Goal: Task Accomplishment & Management: Use online tool/utility

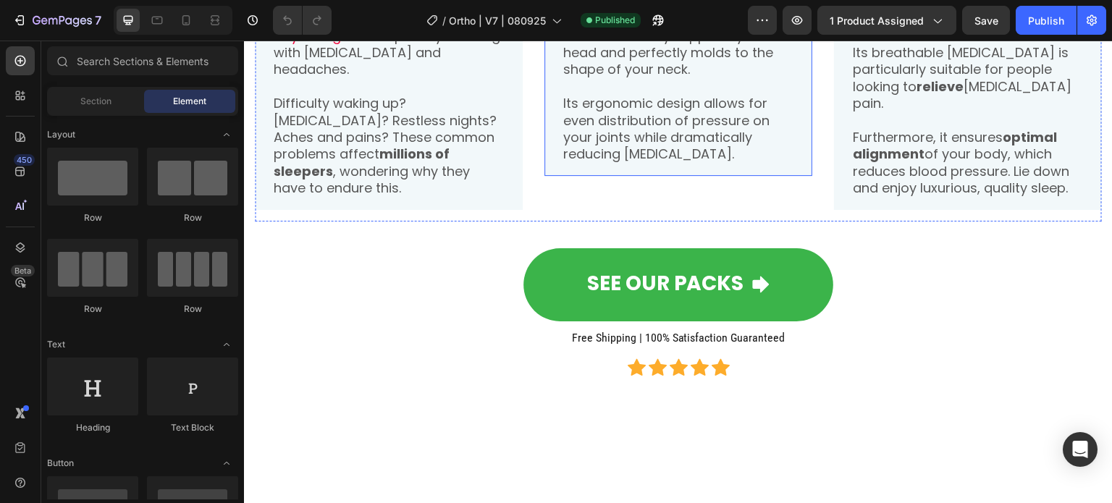
scroll to position [1448, 0]
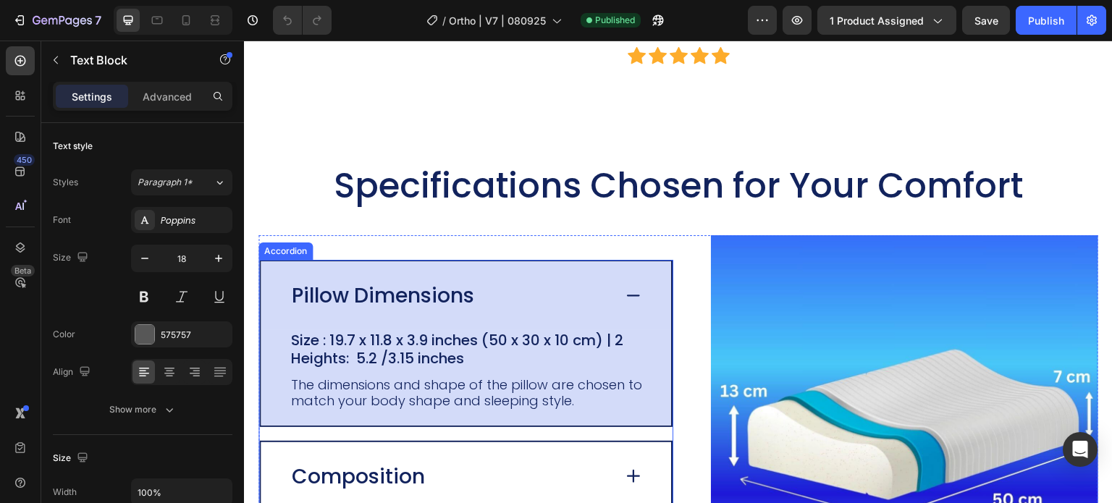
scroll to position [2823, 0]
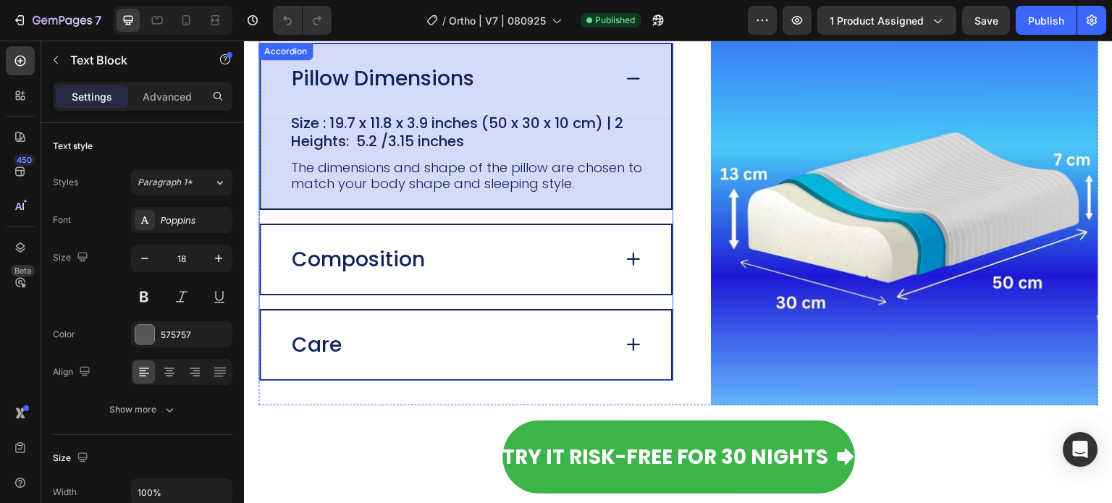
click at [624, 88] on span at bounding box center [633, 78] width 20 height 20
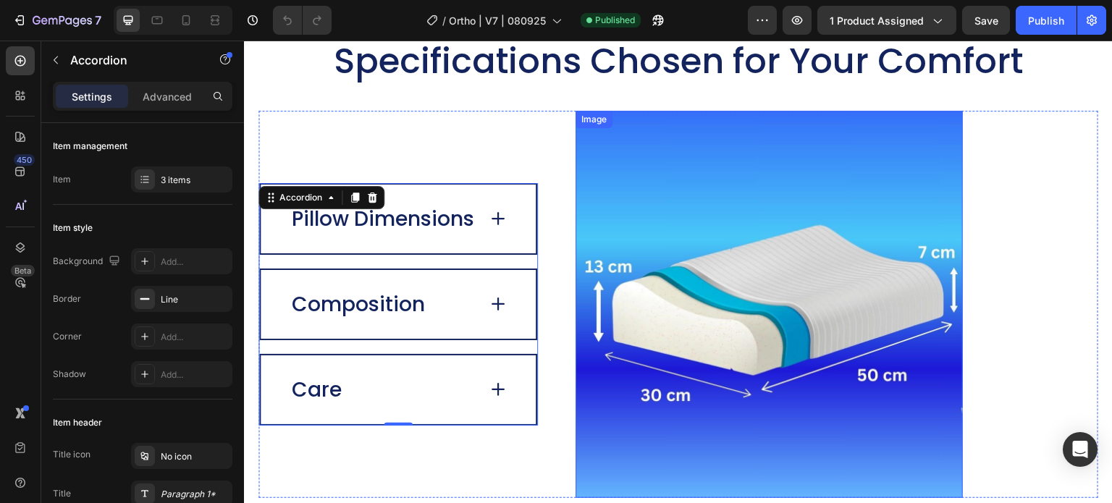
scroll to position [2606, 0]
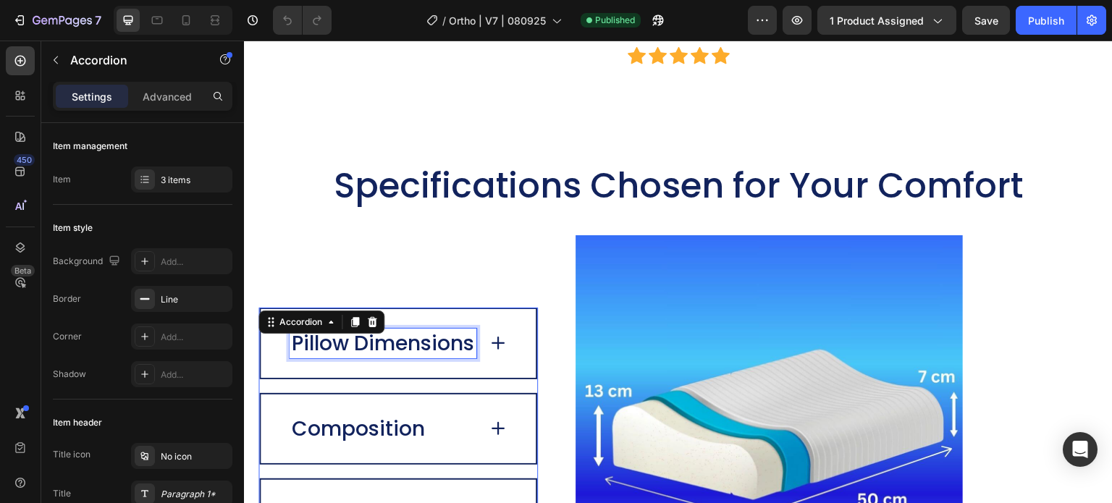
click at [455, 358] on div "Pillow Dimensions" at bounding box center [383, 344] width 187 height 30
click at [499, 341] on icon at bounding box center [498, 343] width 20 height 20
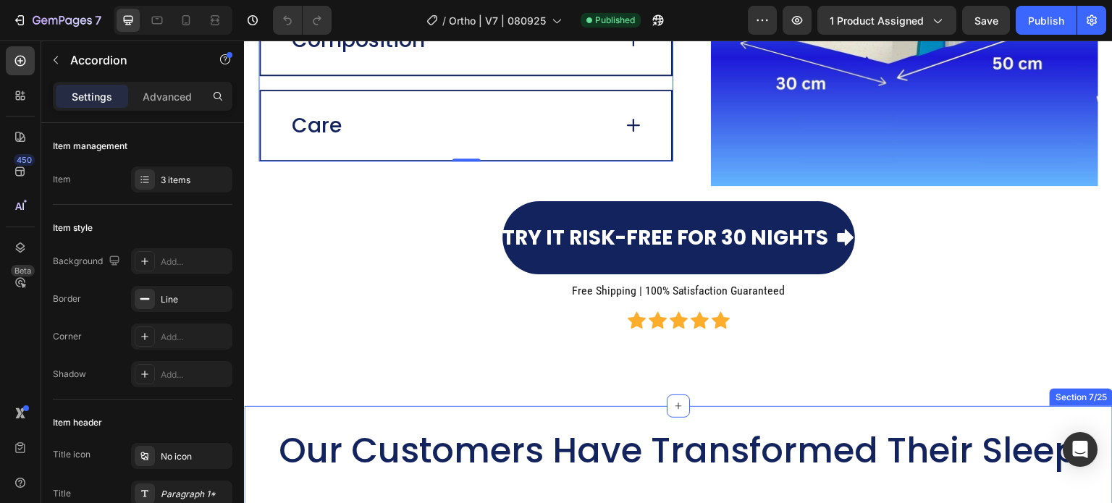
scroll to position [3041, 0]
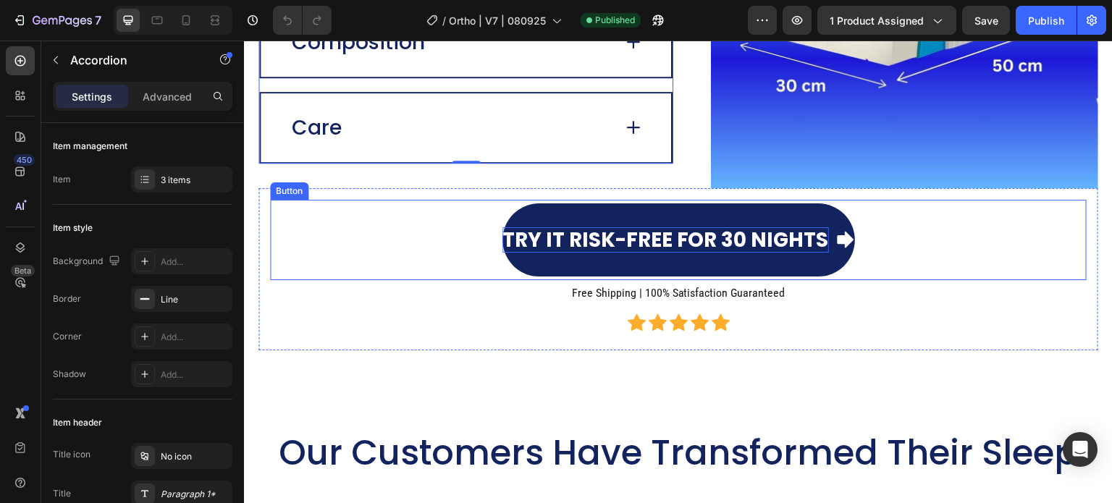
click at [630, 243] on p "Try it Risk-Free for 30 Nights" at bounding box center [665, 239] width 327 height 25
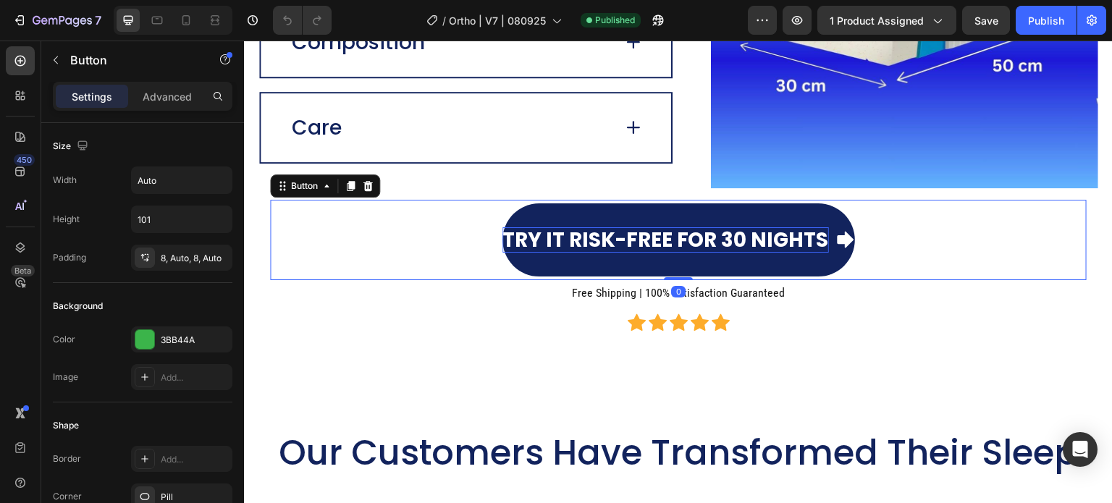
click at [630, 243] on p "Try it Risk-Free for 30 Nights" at bounding box center [665, 239] width 327 height 25
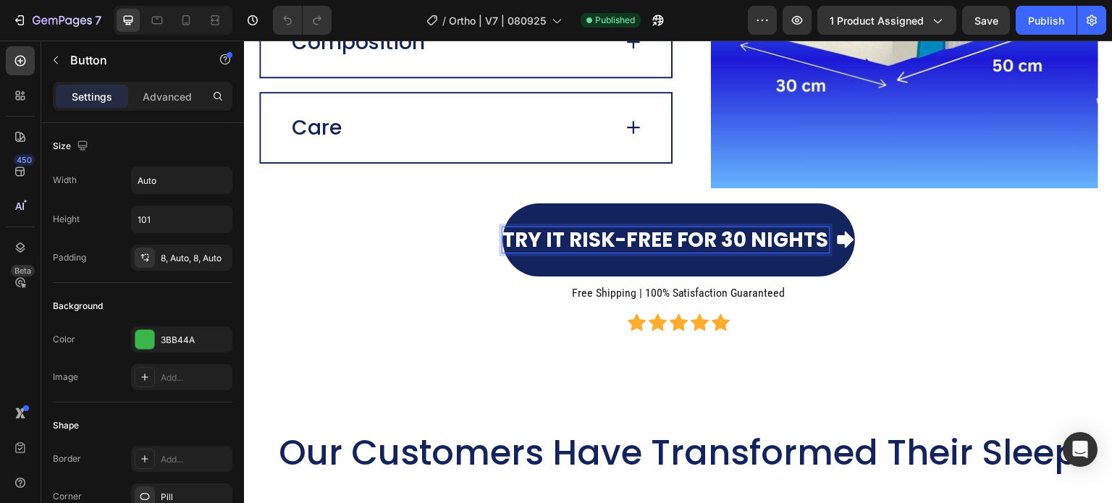
click at [522, 240] on p "Try it Risk-Free for 30 Nights" at bounding box center [665, 239] width 327 height 25
click at [597, 233] on p "Try it Risk-Free for 30 Nights" at bounding box center [665, 239] width 327 height 25
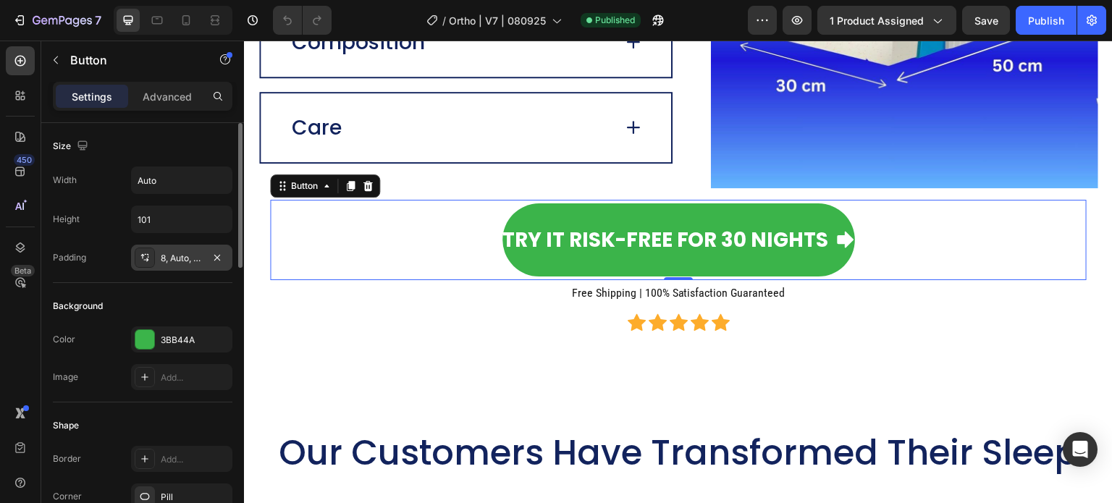
click at [172, 256] on div "8, Auto, 8, Auto" at bounding box center [182, 258] width 42 height 13
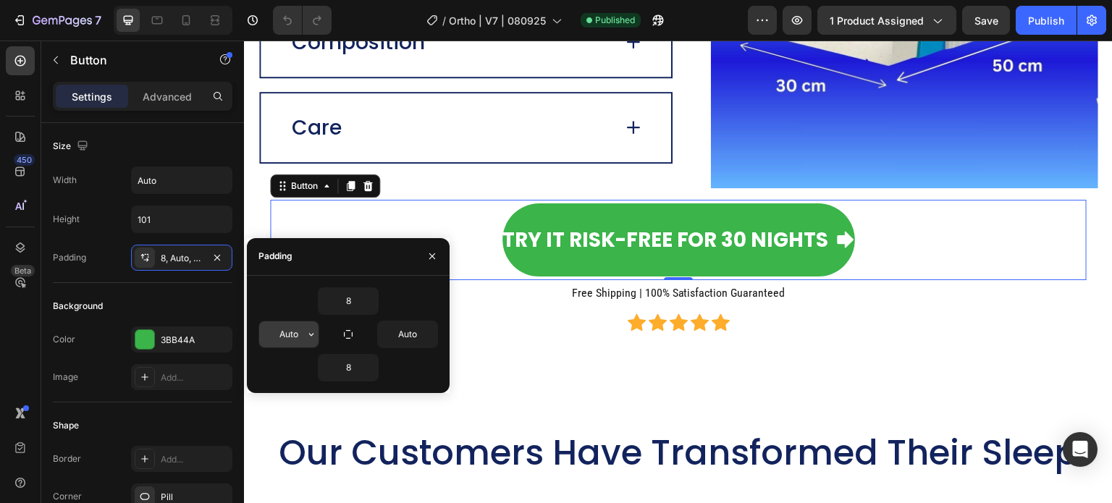
click at [287, 334] on input "Auto" at bounding box center [288, 334] width 59 height 26
type input "5"
click at [410, 333] on input "Auto" at bounding box center [407, 334] width 59 height 26
type input "5"
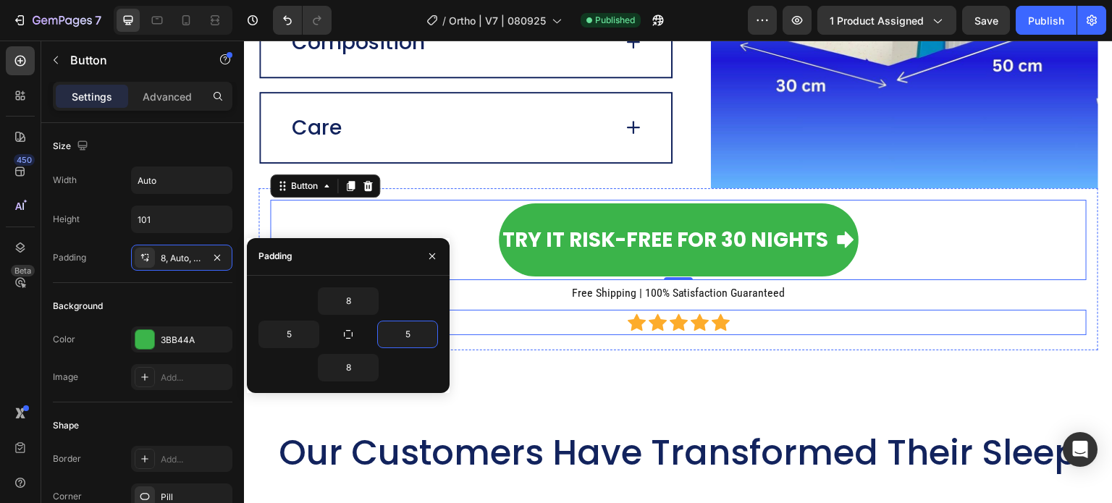
click at [495, 333] on div "Icon Icon Icon Icon Icon Icon List Hoz" at bounding box center [678, 322] width 817 height 25
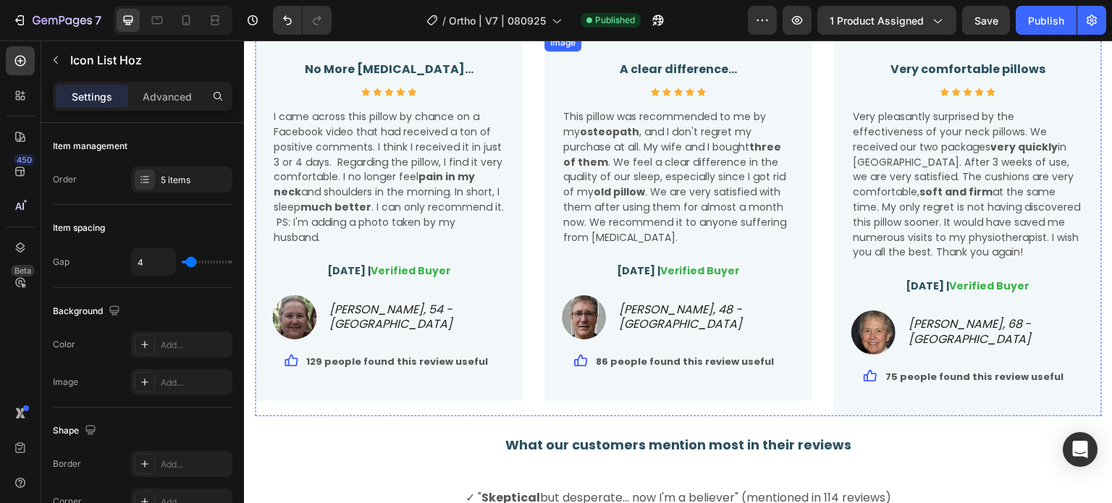
scroll to position [3113, 0]
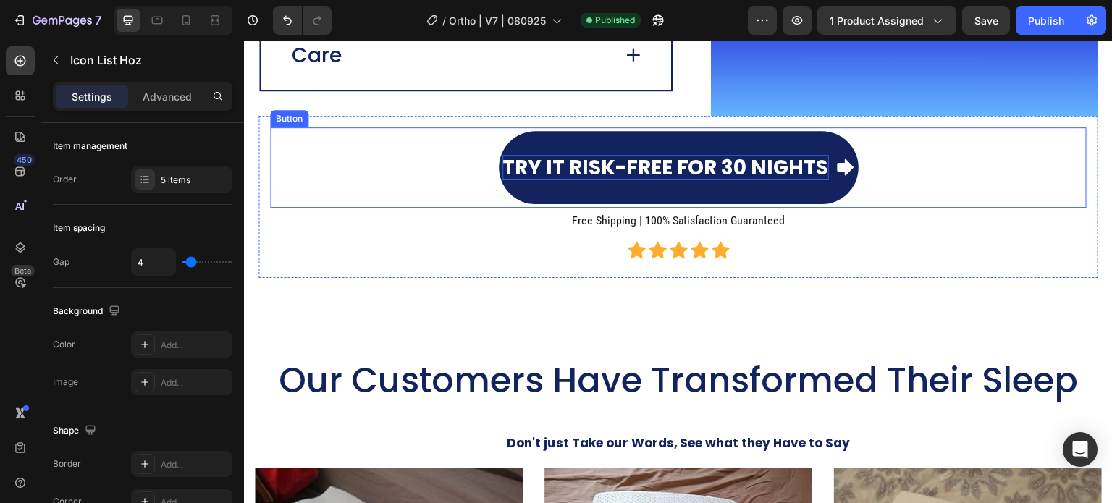
click at [656, 165] on p "Try it Risk-Free for 30 Nights" at bounding box center [665, 167] width 327 height 25
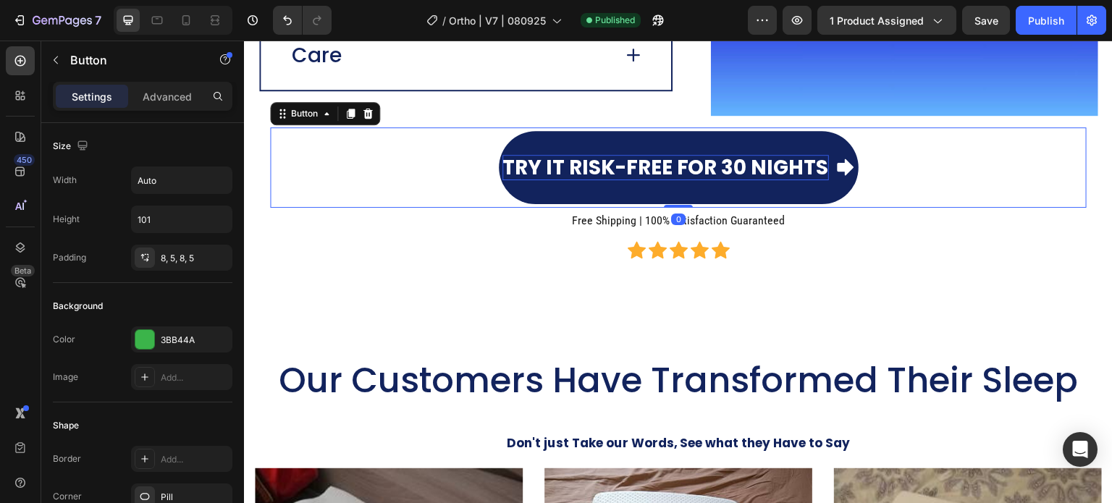
click at [656, 165] on p "Try it Risk-Free for 30 Nights" at bounding box center [665, 167] width 327 height 25
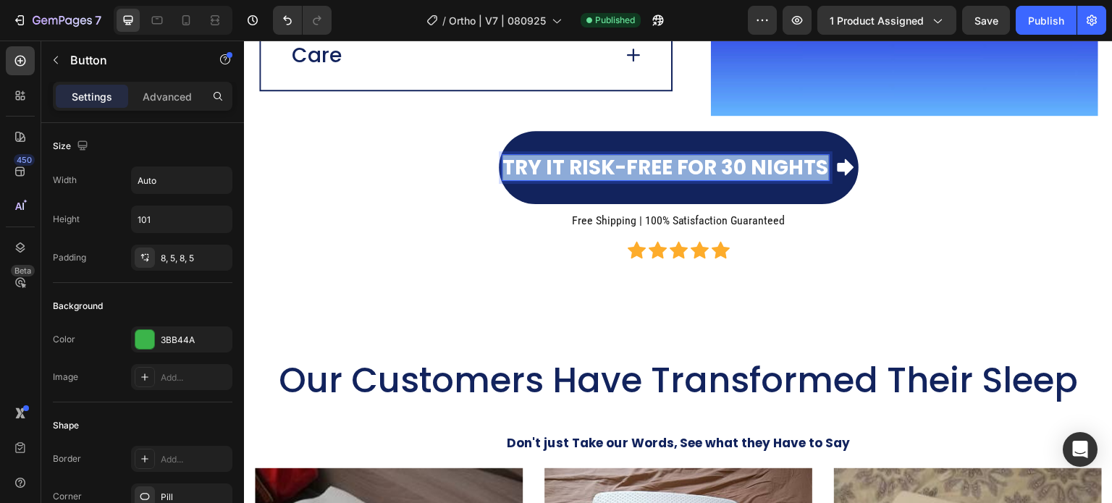
click at [656, 165] on p "Try it Risk-Free for 30 Nights" at bounding box center [665, 167] width 327 height 25
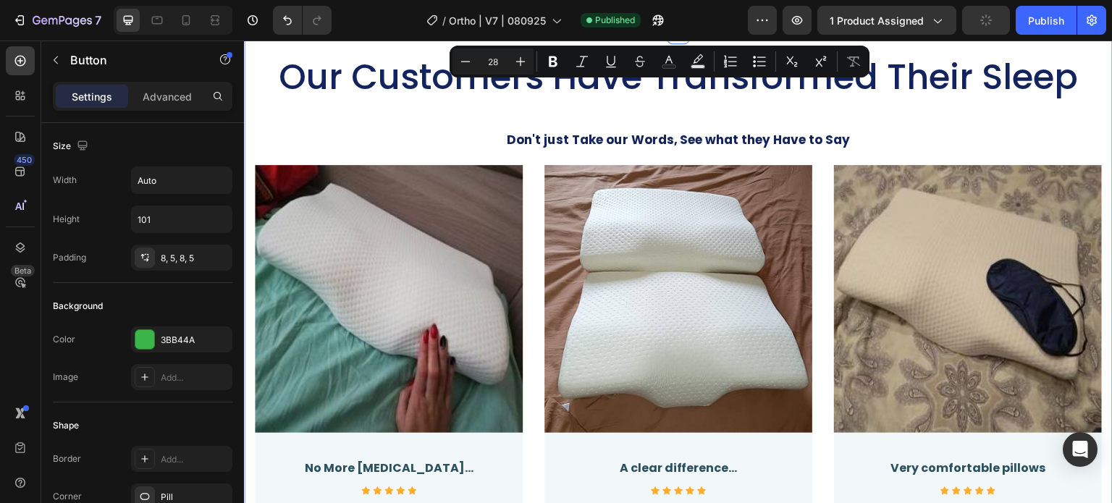
type input "16"
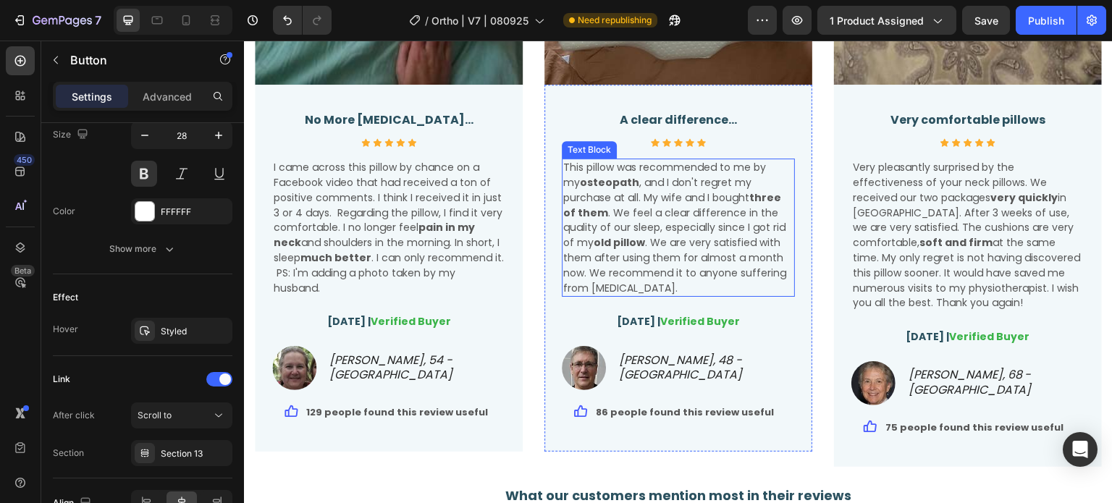
scroll to position [4127, 0]
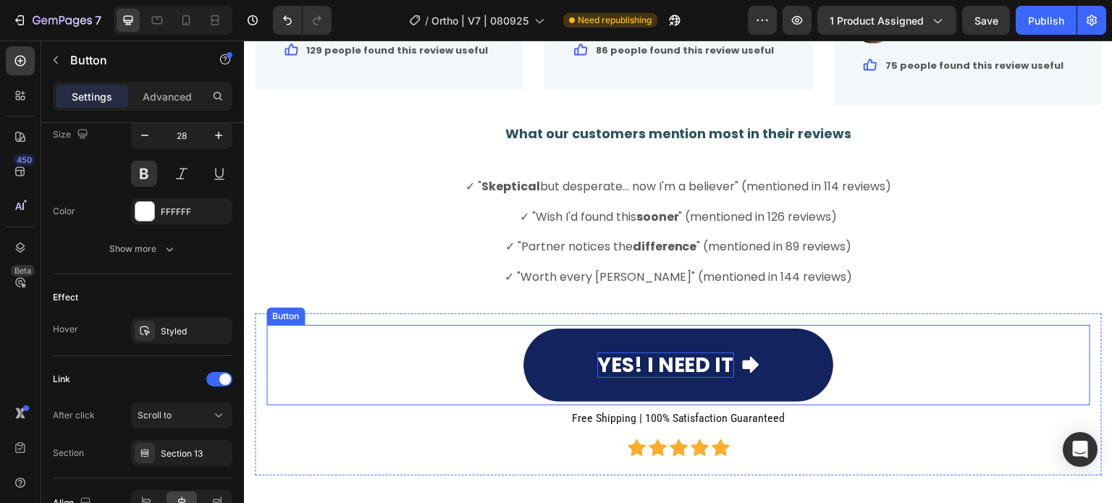
click at [677, 374] on p "YES! I NEED IT" at bounding box center [665, 365] width 137 height 25
click at [676, 366] on p "YES! I NEED IT" at bounding box center [665, 365] width 137 height 25
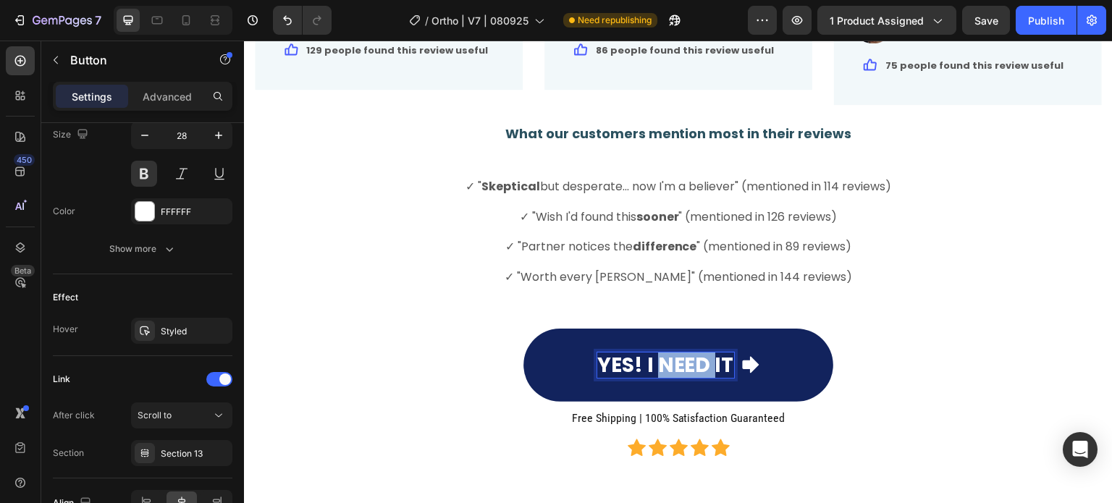
click at [676, 366] on p "YES! I NEED IT" at bounding box center [665, 365] width 137 height 25
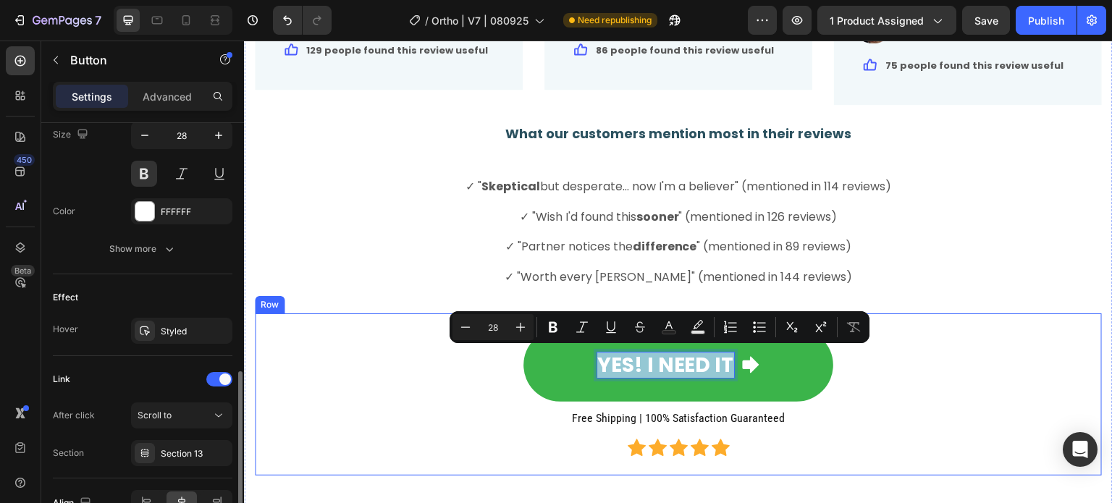
scroll to position [804, 0]
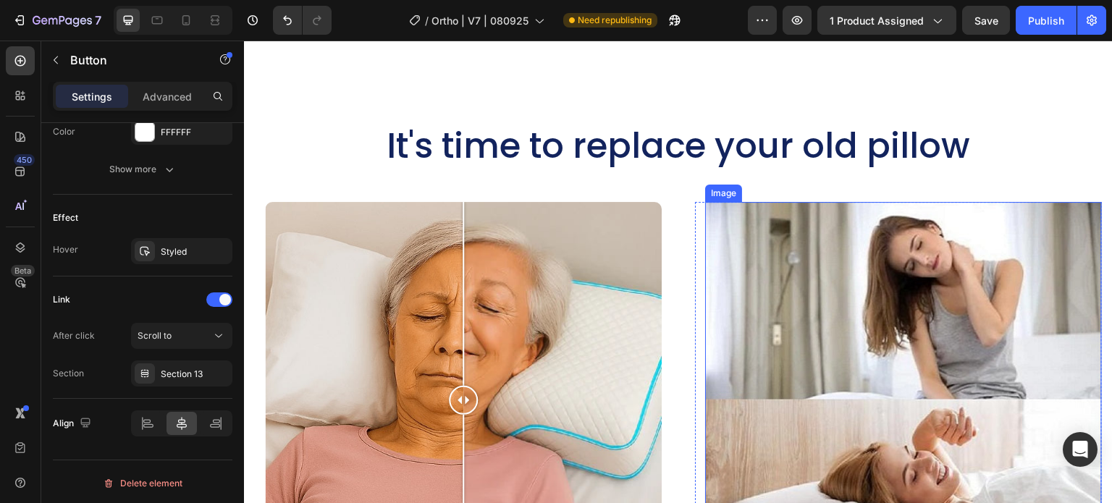
type input "16"
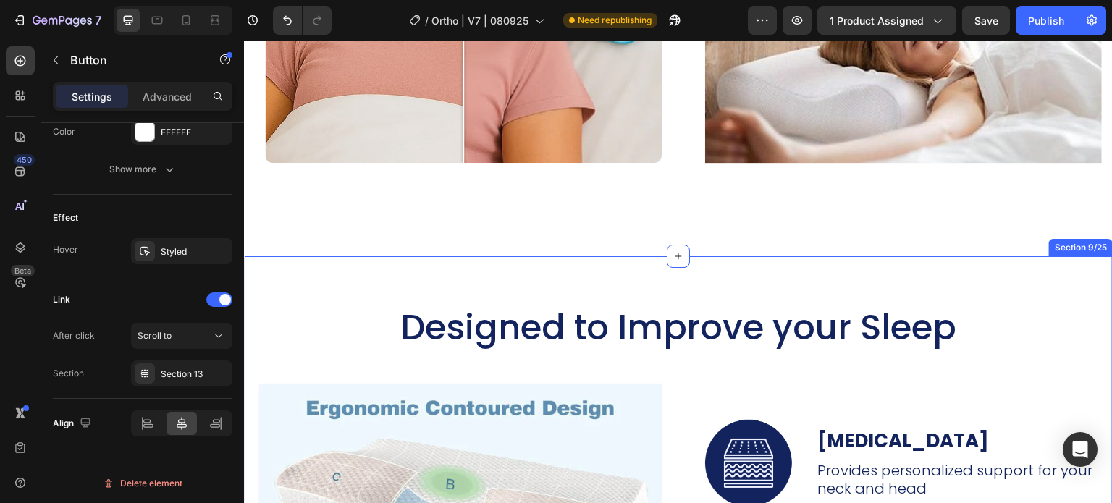
scroll to position [4995, 0]
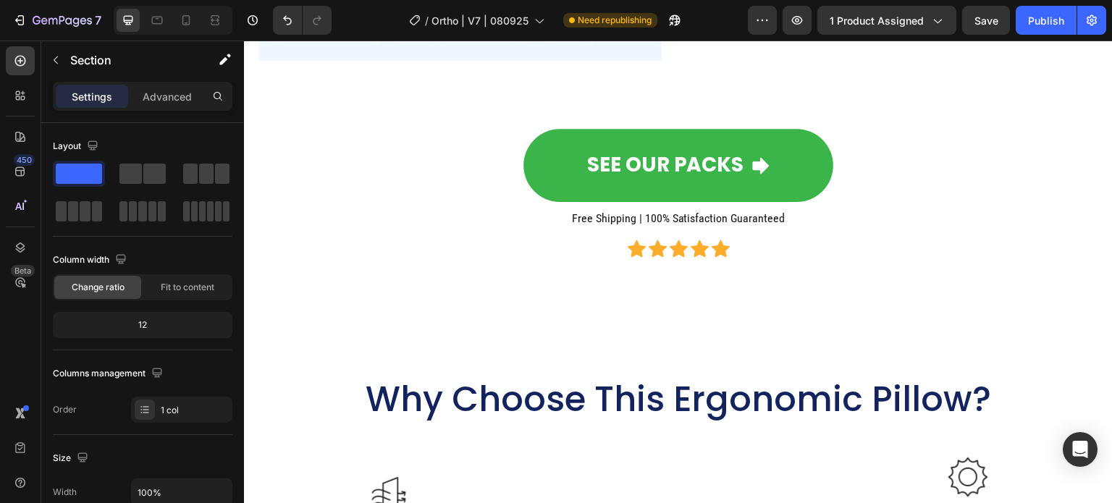
scroll to position [5719, 0]
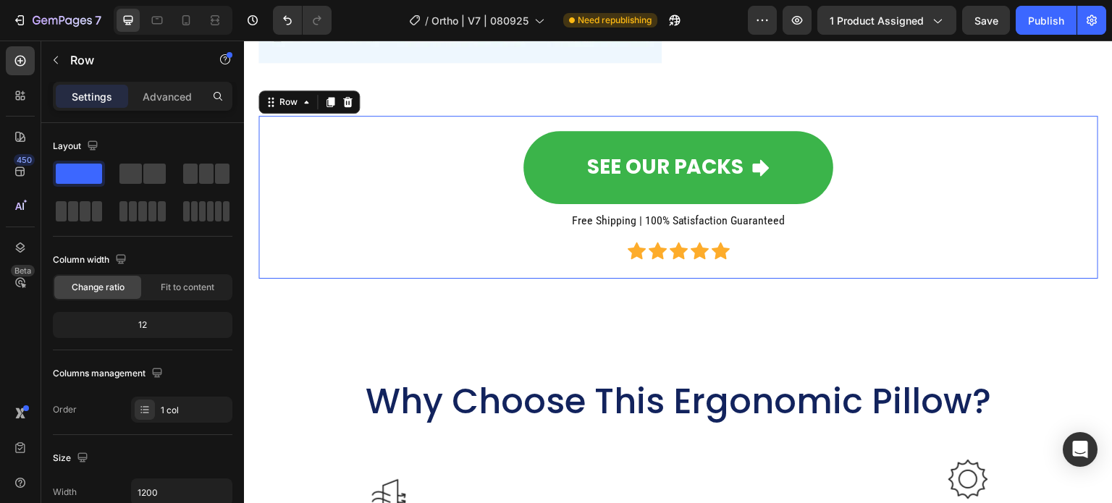
click at [895, 226] on div "SEE OUR PACKS Button Free Shipping | 100% Satisfaction Guaranteed Heading Icon …" at bounding box center [678, 197] width 817 height 140
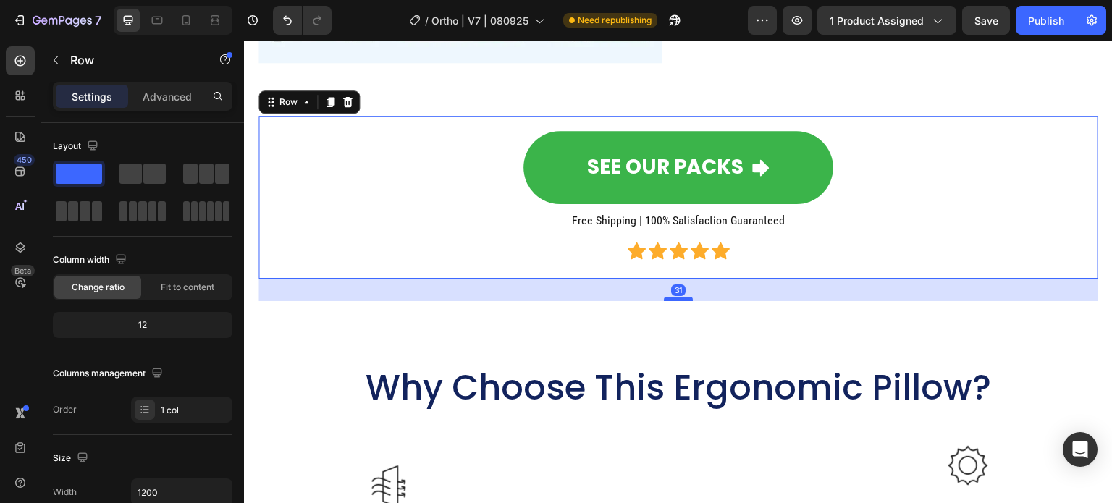
drag, startPoint x: 678, startPoint y: 306, endPoint x: 679, endPoint y: 292, distance: 13.8
click at [679, 297] on div at bounding box center [678, 299] width 29 height 4
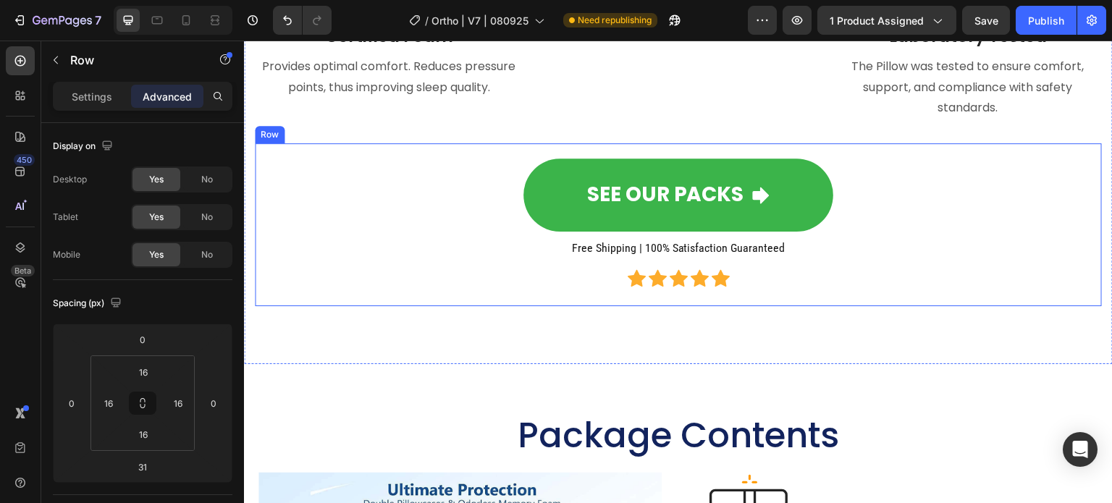
scroll to position [6371, 0]
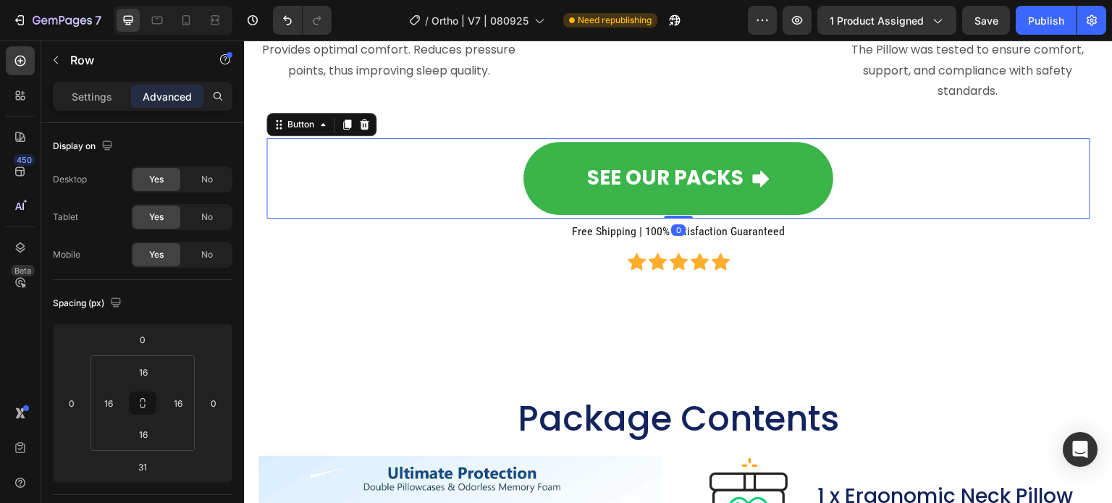
click at [855, 219] on div "SEE OUR PACKS Button 0" at bounding box center [678, 178] width 824 height 80
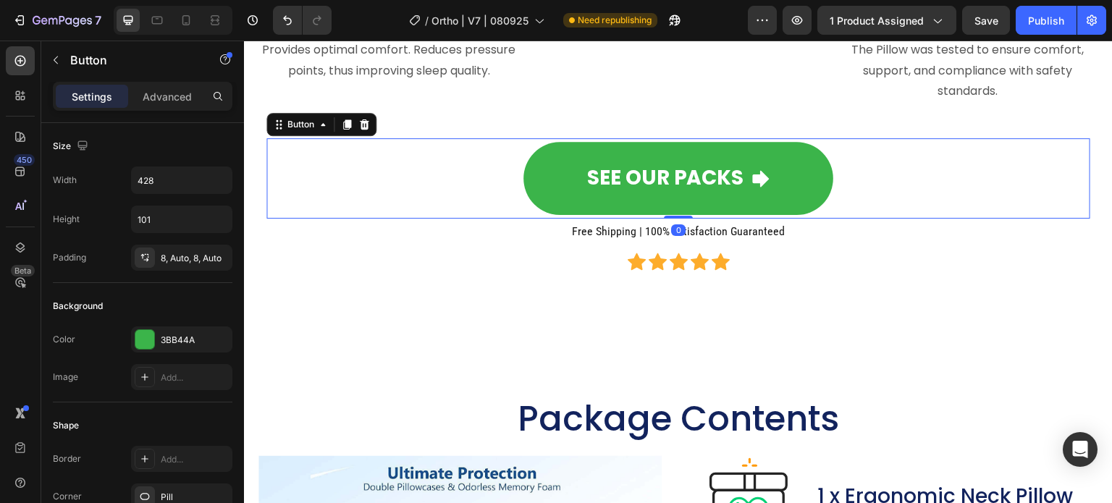
click at [874, 203] on div "SEE OUR PACKS Button 0" at bounding box center [678, 178] width 824 height 80
click at [500, 219] on div "SEE OUR PACKS Button 0" at bounding box center [678, 178] width 824 height 80
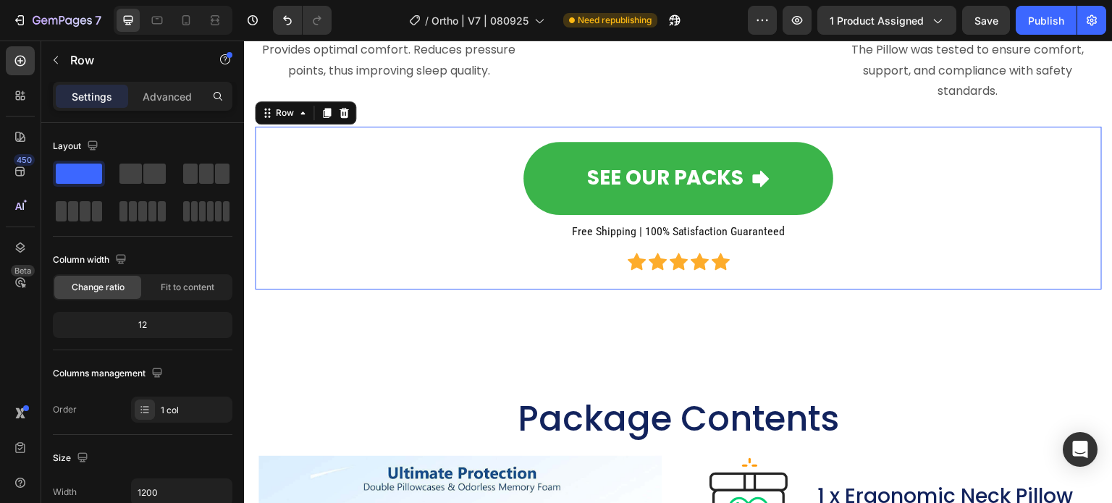
click at [555, 278] on div "SEE OUR PACKS Button Free Shipping | 100% Satisfaction Guaranteed Heading Icon …" at bounding box center [678, 208] width 824 height 140
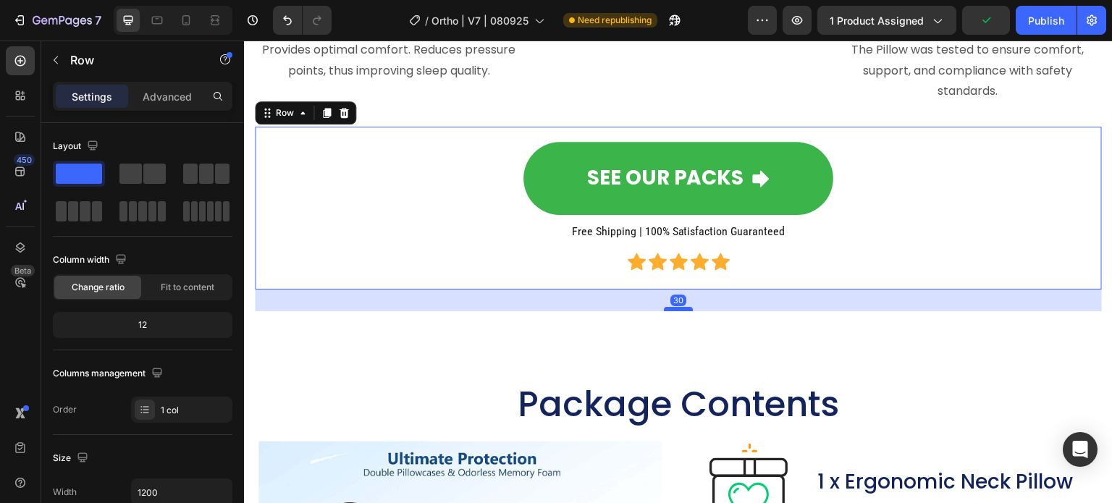
drag, startPoint x: 681, startPoint y: 367, endPoint x: 682, endPoint y: 353, distance: 14.6
click at [682, 311] on div at bounding box center [678, 309] width 29 height 4
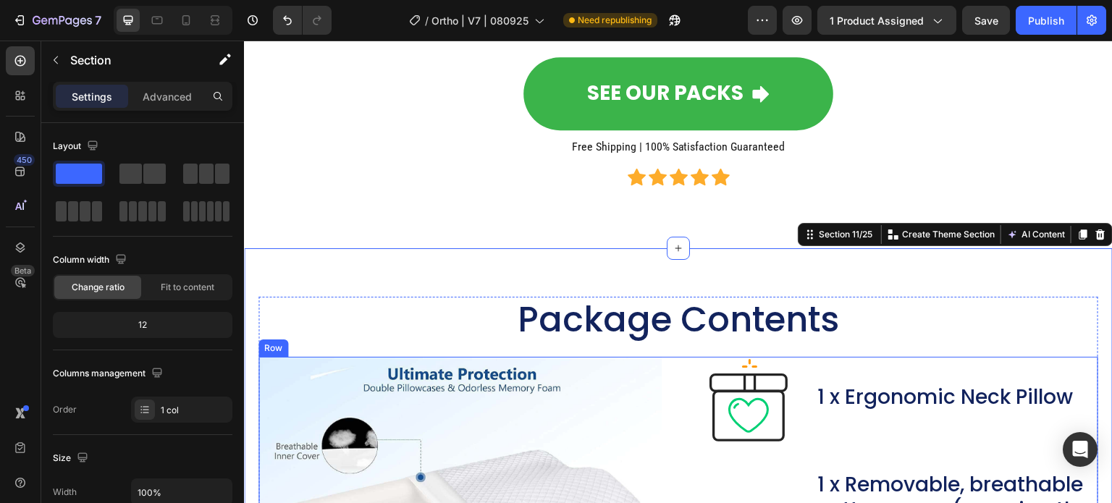
scroll to position [6588, 0]
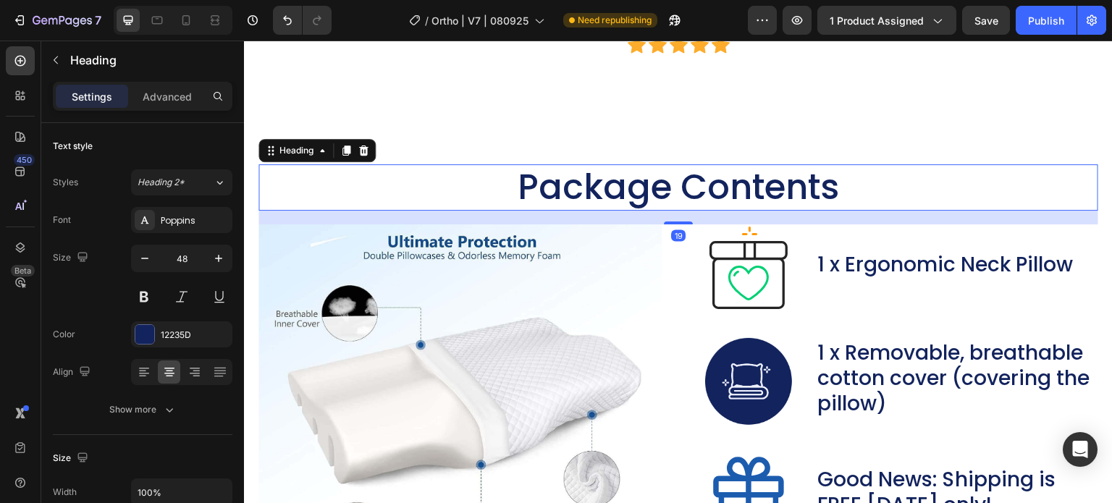
click at [646, 211] on h2 "Package Contents" at bounding box center [678, 187] width 840 height 46
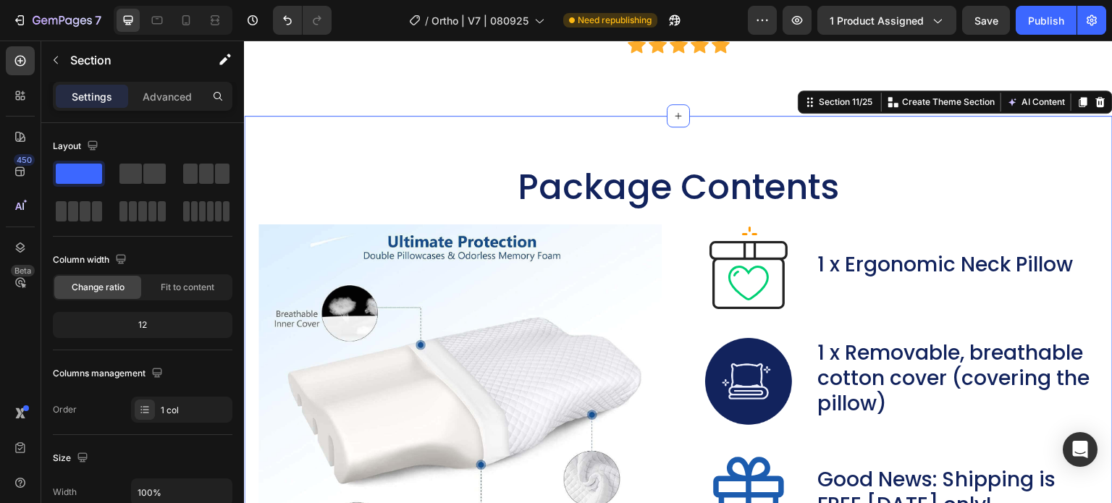
click at [654, 202] on div "Package Contents Heading Image Image 1 x Ergonomic Neck Pillow Text Block Row I…" at bounding box center [678, 418] width 869 height 605
click at [728, 180] on div "Package Contents Heading Image Image 1 x Ergonomic Neck Pillow Text Block Row I…" at bounding box center [678, 418] width 869 height 605
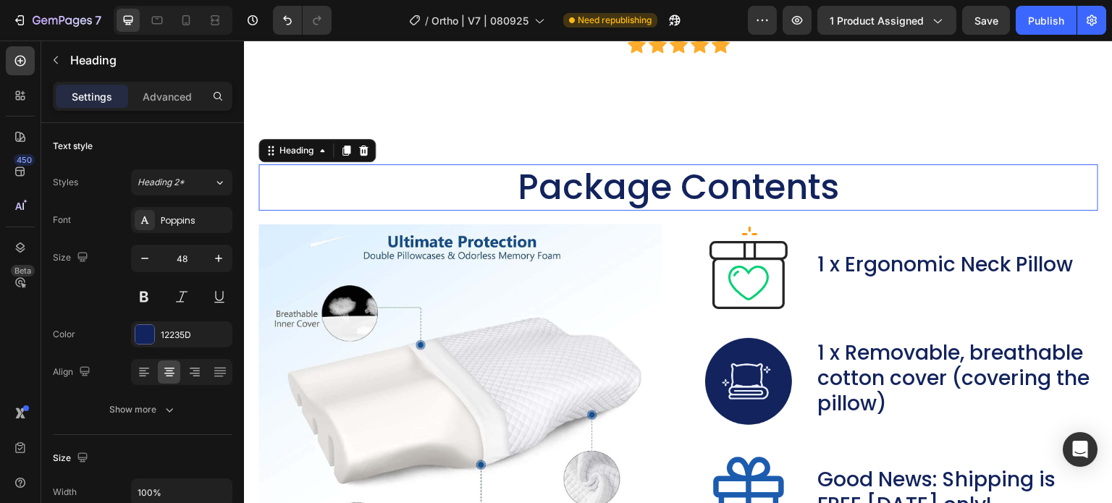
click at [481, 208] on h2 "Package Contents" at bounding box center [678, 187] width 840 height 46
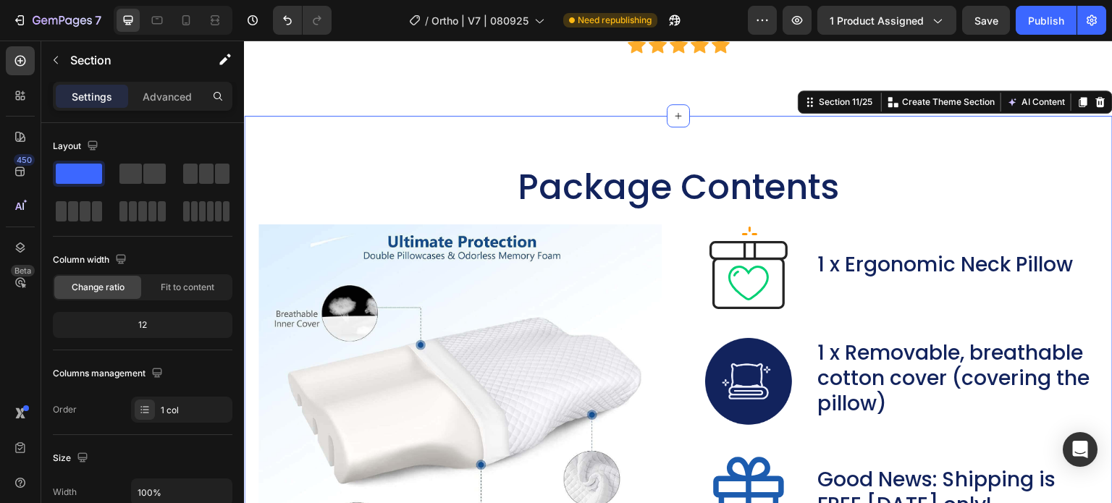
click at [522, 172] on div "Package Contents Heading Image Image 1 x Ergonomic Neck Pillow Text Block Row I…" at bounding box center [678, 418] width 869 height 605
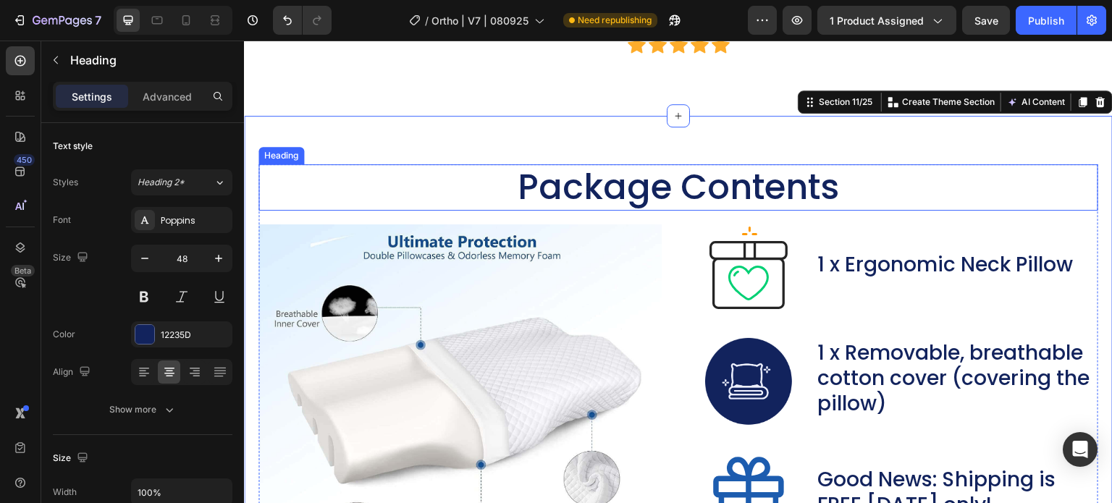
click at [310, 211] on h2 "Package Contents" at bounding box center [678, 187] width 840 height 46
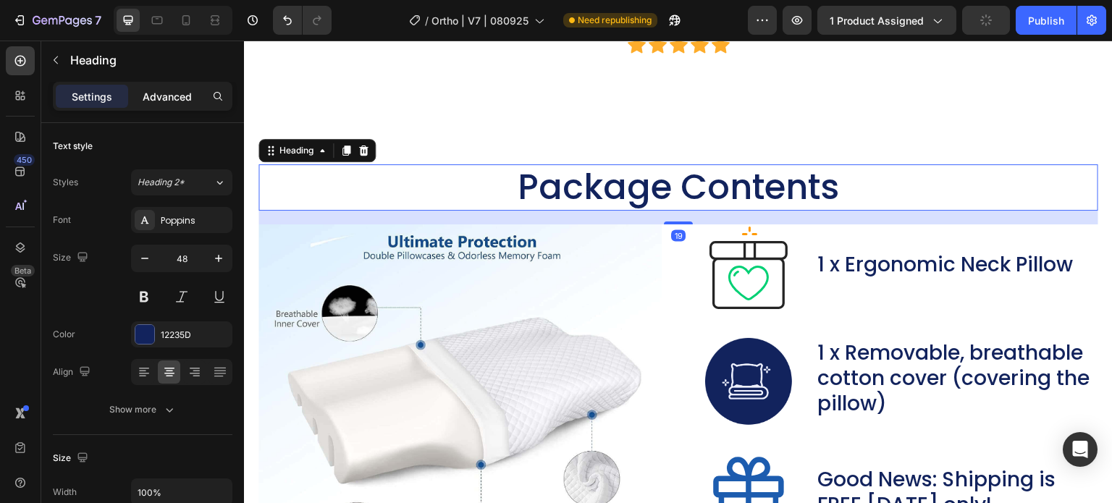
click at [165, 91] on p "Advanced" at bounding box center [167, 96] width 49 height 15
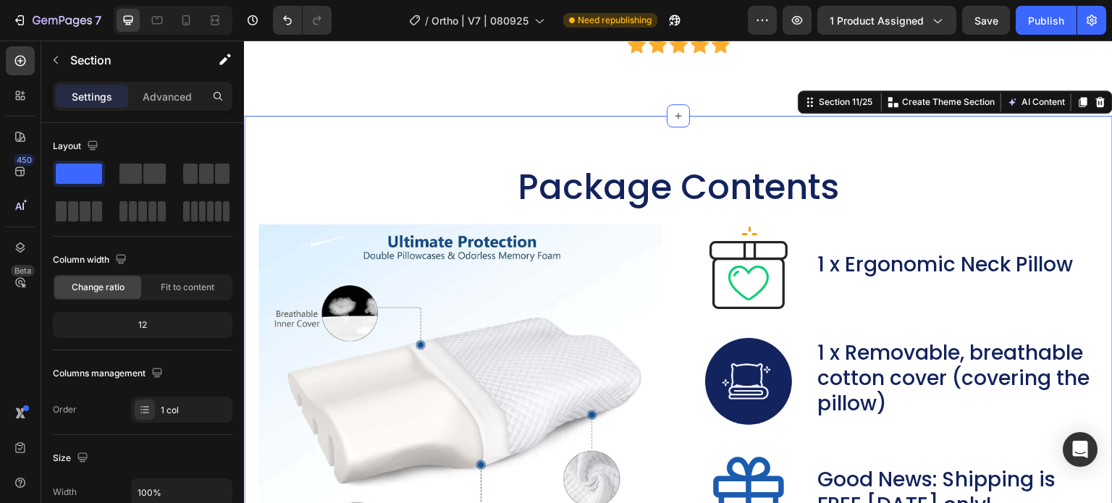
click at [991, 175] on div "Package Contents Heading Image Image 1 x Ergonomic Neck Pillow Text Block Row I…" at bounding box center [678, 418] width 869 height 605
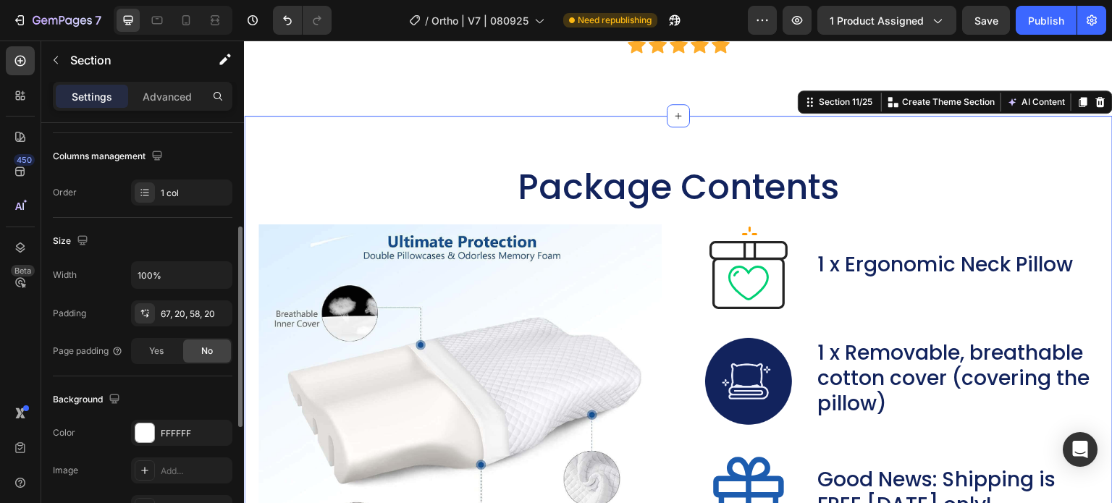
scroll to position [290, 0]
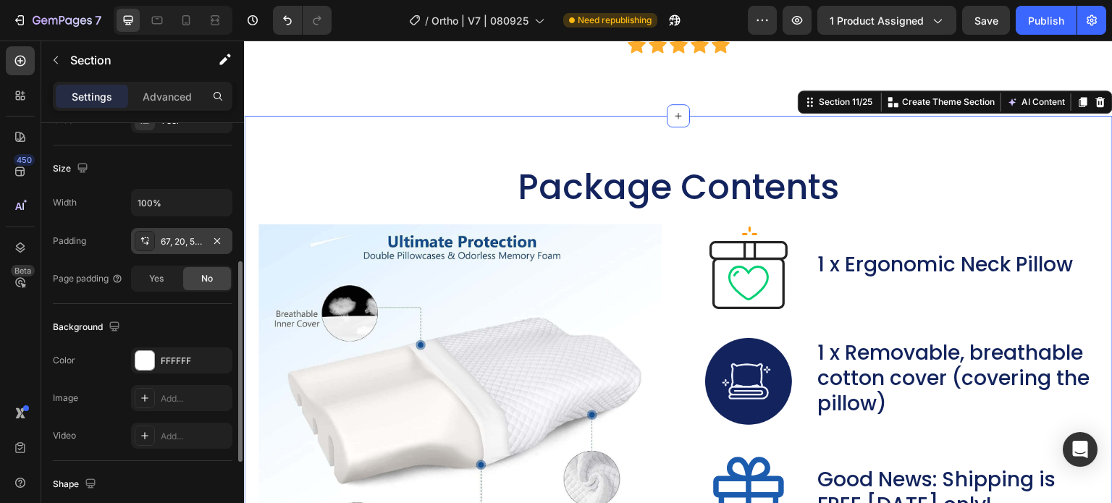
click at [188, 235] on div "67, 20, 58, 20" at bounding box center [182, 241] width 42 height 13
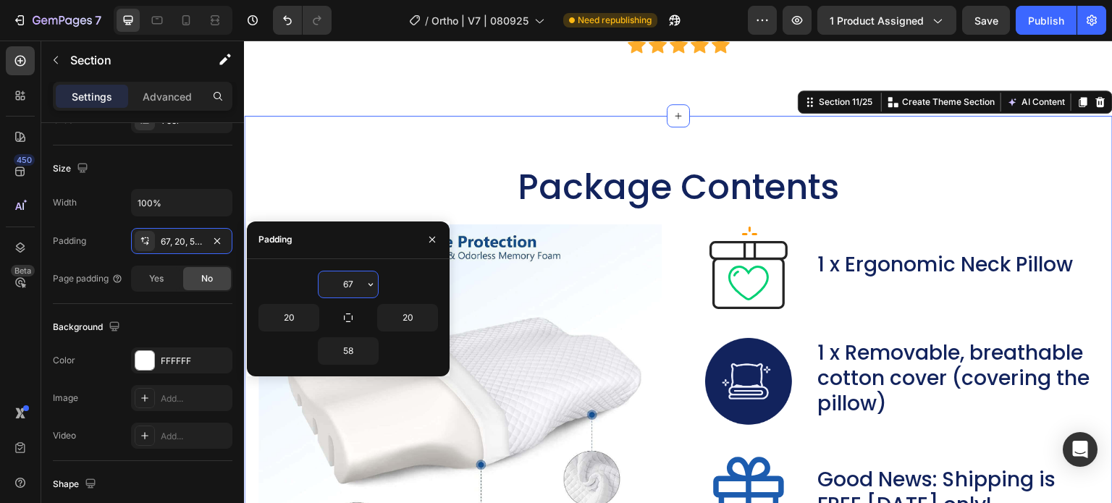
click at [350, 286] on input "67" at bounding box center [348, 284] width 59 height 26
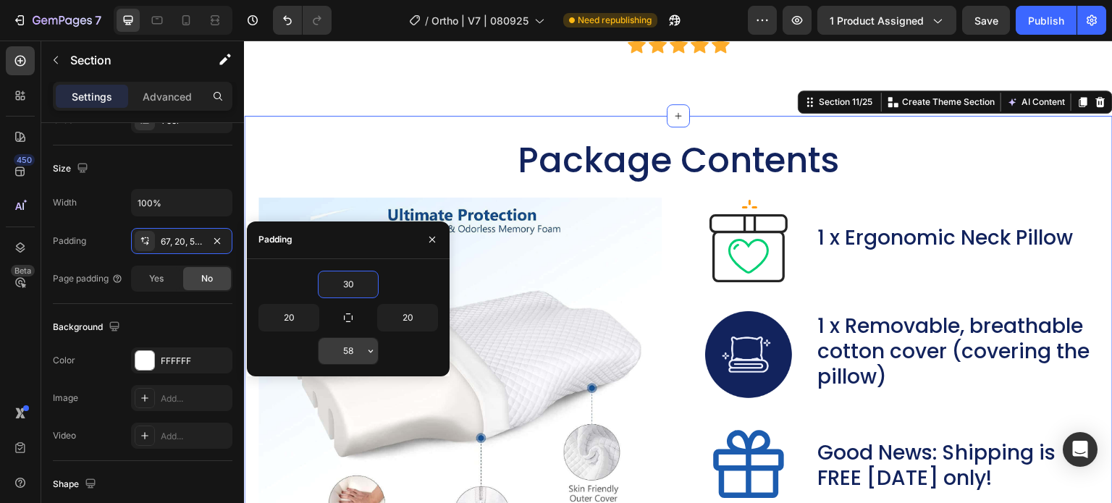
type input "30"
click at [357, 353] on input "58" at bounding box center [348, 351] width 59 height 26
type input "30"
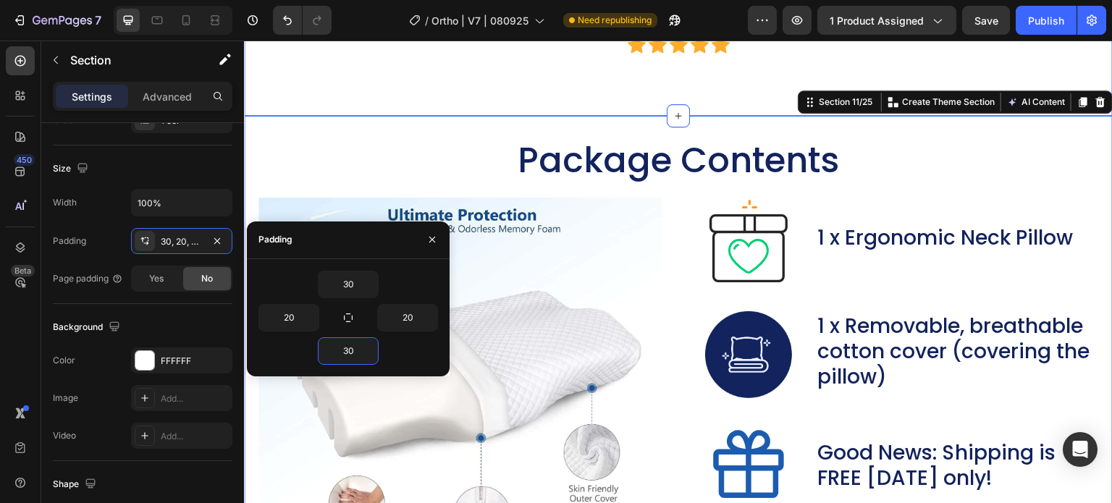
click at [603, 159] on div "Package Contents Heading Image Image 1 x Ergonomic Neck Pillow Text Block Row I…" at bounding box center [678, 394] width 869 height 557
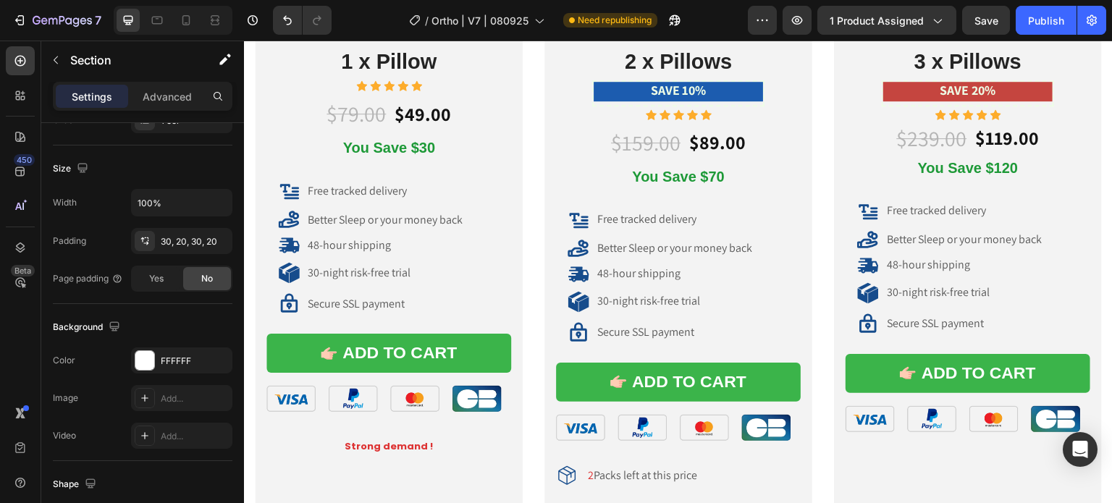
scroll to position [7457, 0]
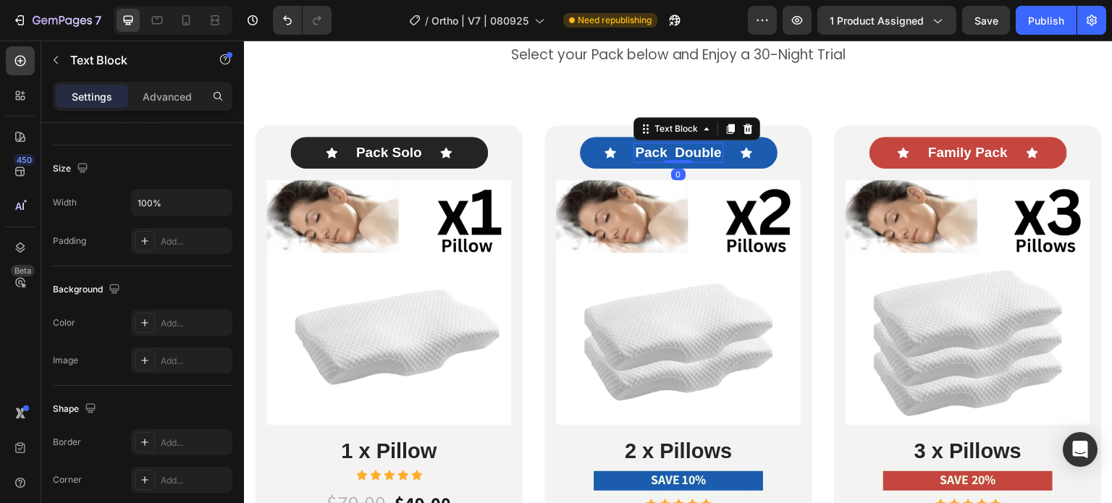
click at [657, 153] on p "Pack Double" at bounding box center [678, 153] width 86 height 18
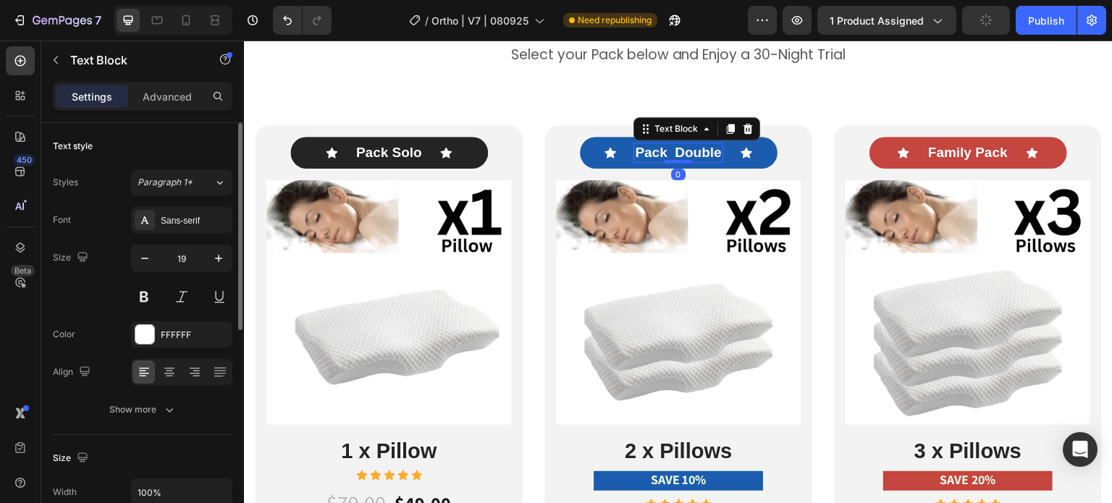
click at [662, 151] on p "Pack Double" at bounding box center [678, 153] width 86 height 18
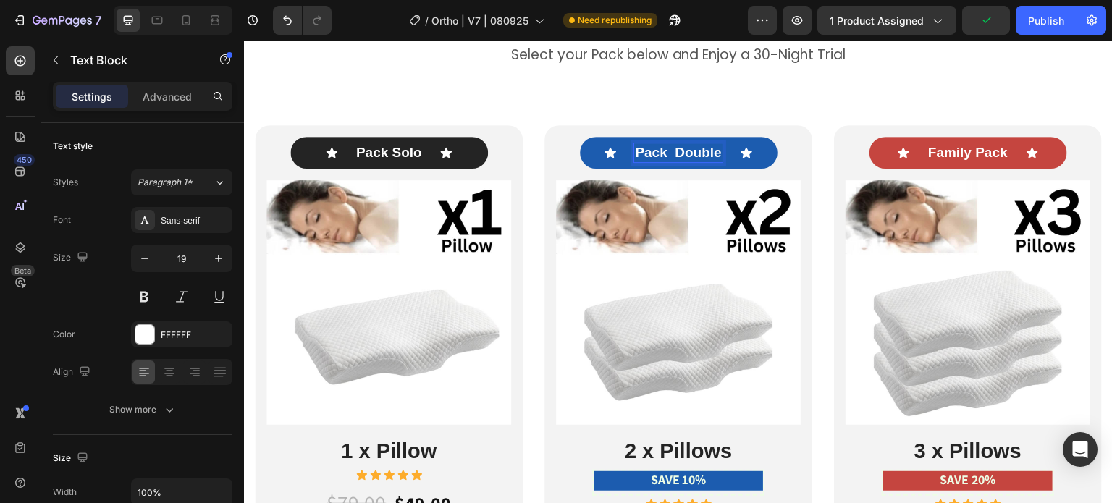
click at [662, 155] on p "Pack Double" at bounding box center [678, 153] width 86 height 18
click at [710, 151] on p "Pack Double" at bounding box center [678, 153] width 86 height 18
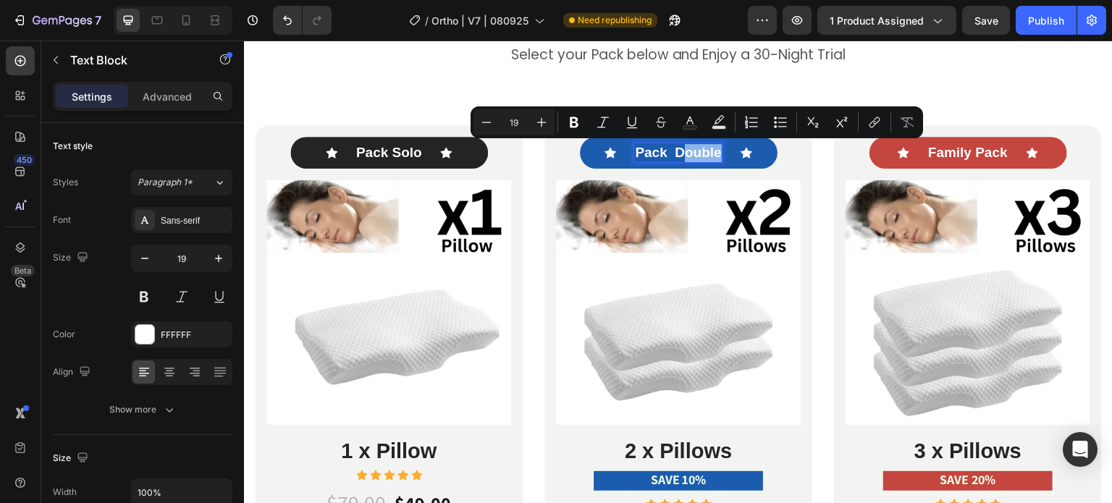
drag, startPoint x: 682, startPoint y: 151, endPoint x: 715, endPoint y: 150, distance: 33.3
click at [715, 150] on p "Pack Double" at bounding box center [678, 153] width 86 height 18
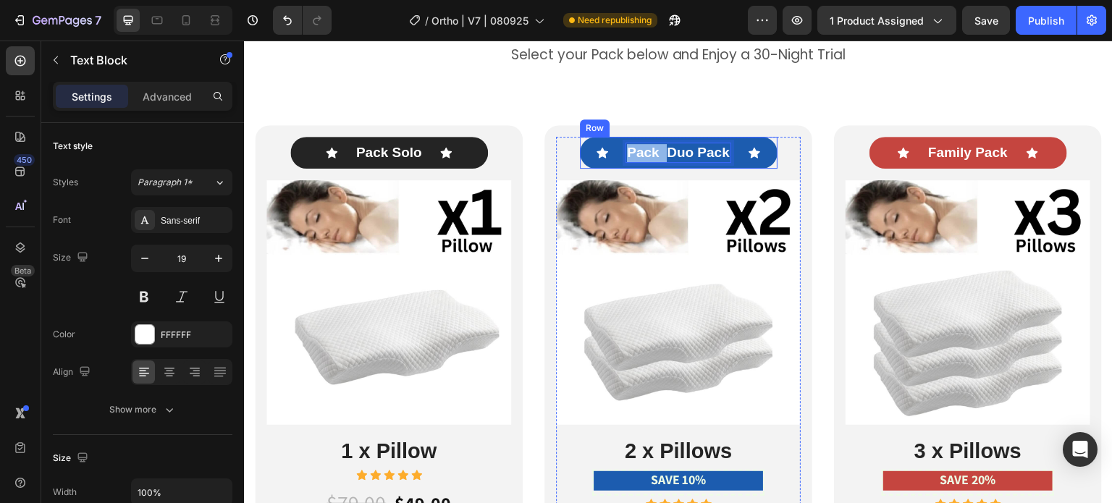
drag, startPoint x: 663, startPoint y: 152, endPoint x: 618, endPoint y: 151, distance: 45.6
click at [618, 151] on div "Icon Pack Duo Pack Text Block 0 Icon Row" at bounding box center [679, 153] width 198 height 33
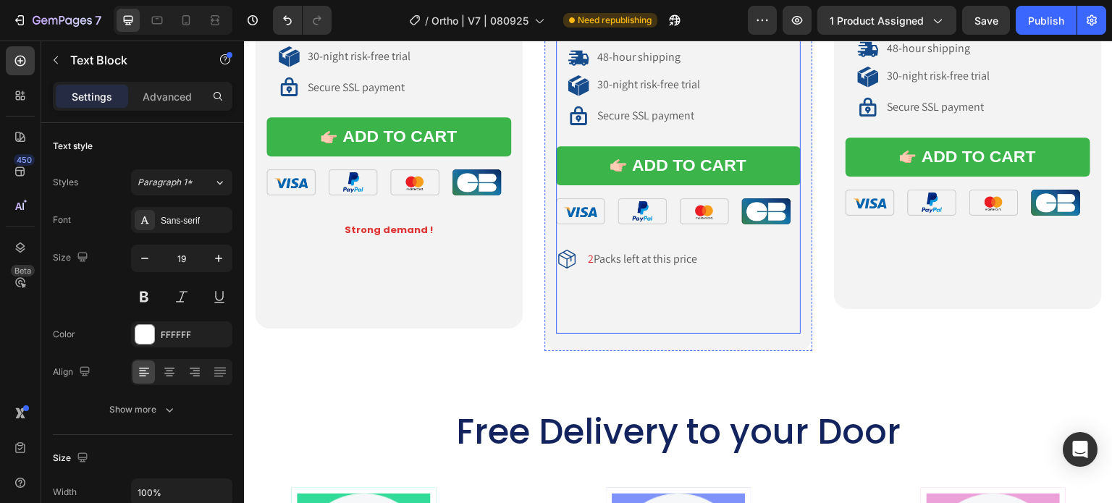
scroll to position [8253, 0]
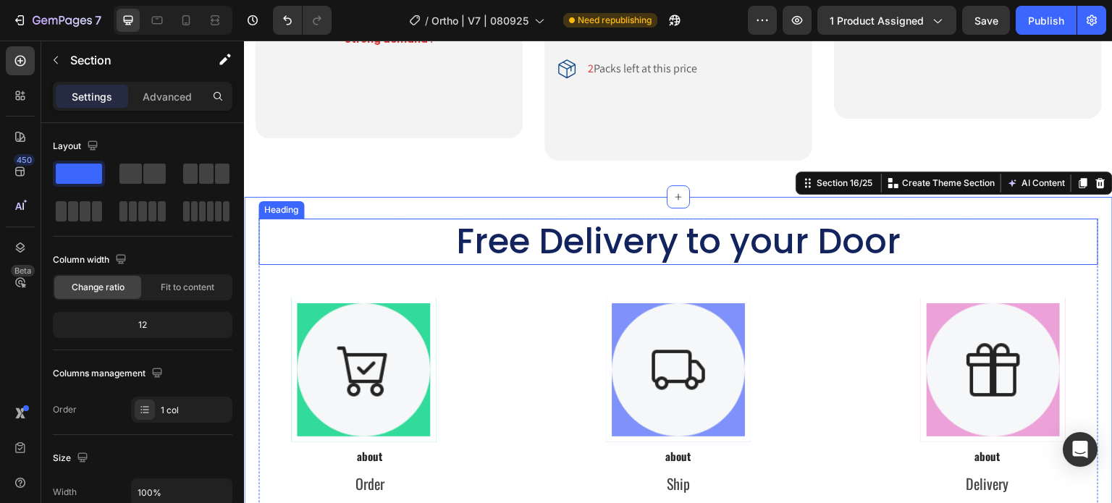
scroll to position [8398, 0]
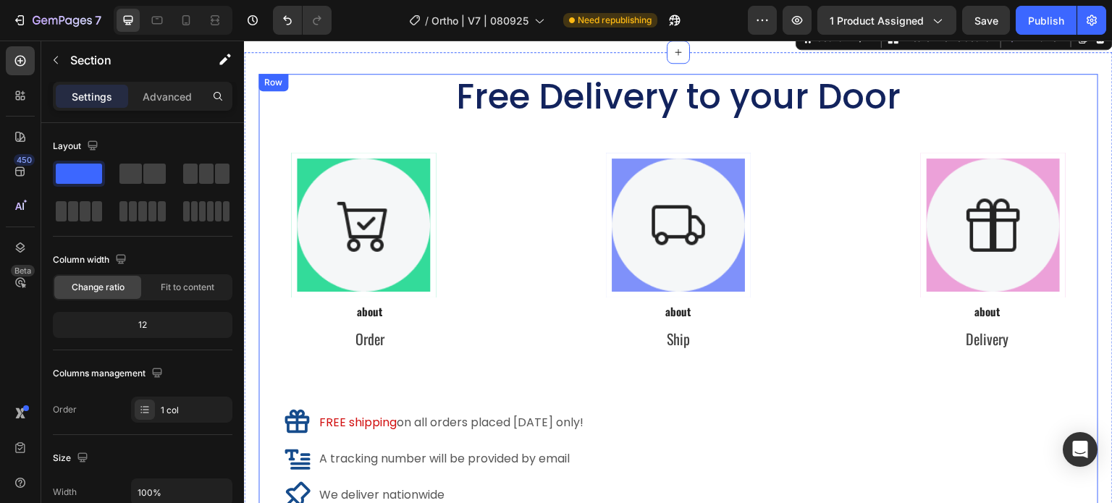
click at [556, 376] on div "Free Delivery to your Door Heading Image Row Row Image Row Row Image Row Row Ro…" at bounding box center [678, 362] width 840 height 577
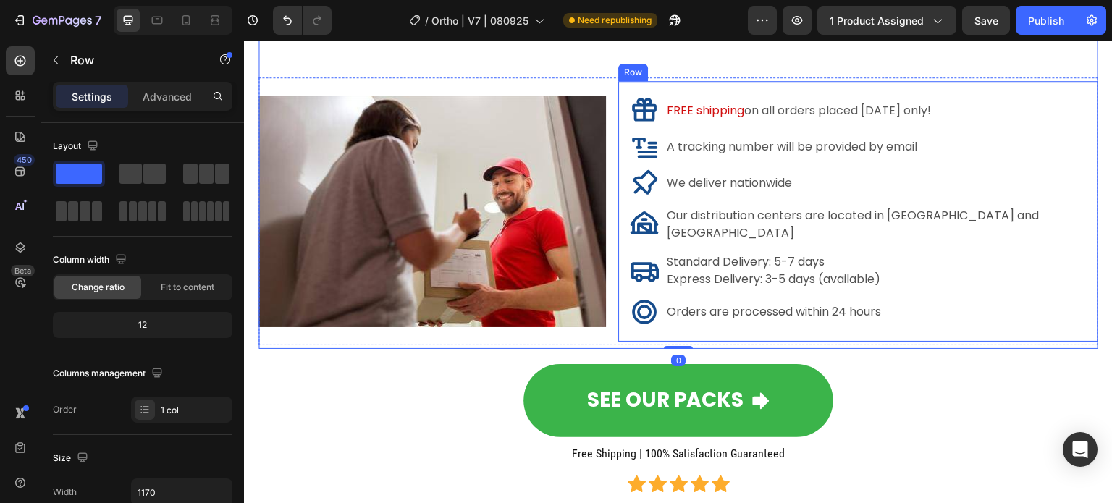
scroll to position [8615, 0]
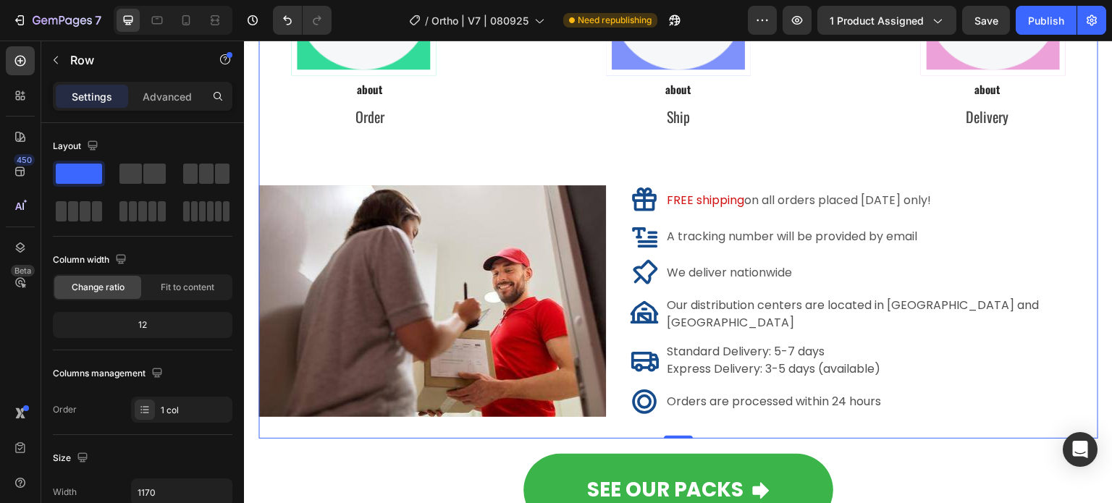
click at [754, 146] on div "Free Delivery to your Door Heading Image Row Row Image Row Row Image Row Row Ro…" at bounding box center [678, 145] width 840 height 587
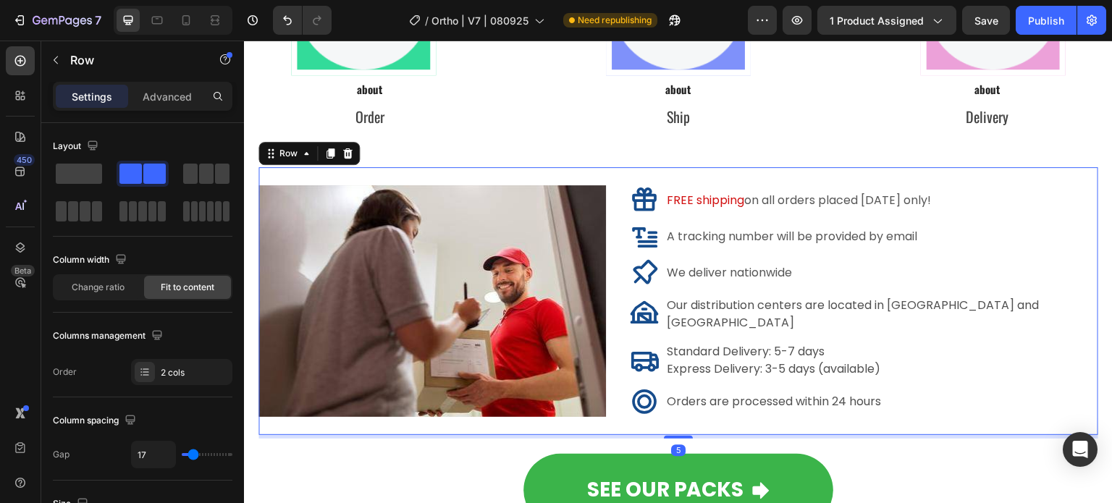
click at [509, 168] on div "Image" at bounding box center [432, 301] width 348 height 268
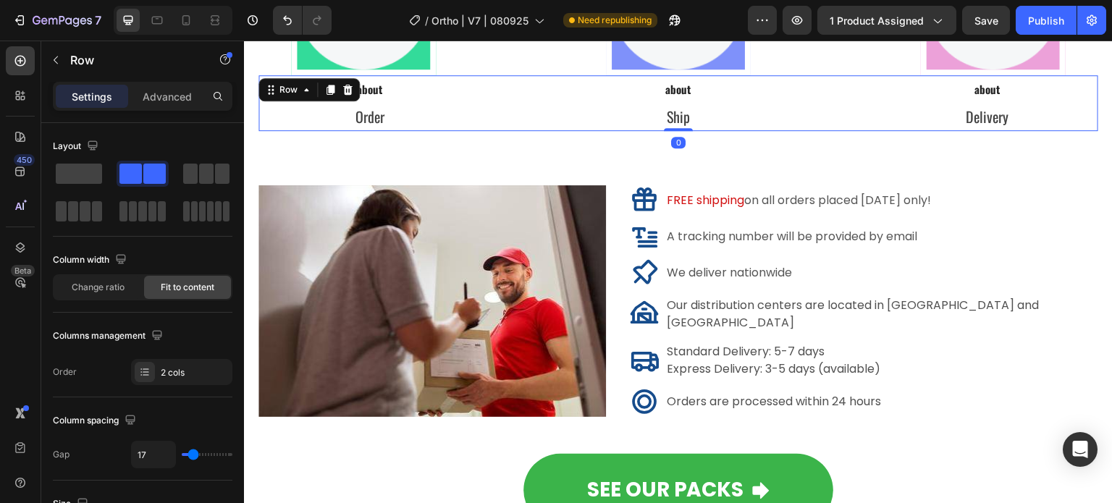
click at [522, 122] on div "about Text Block Order Text Block Row about Text Block Ship Text Block Row abou…" at bounding box center [678, 103] width 840 height 56
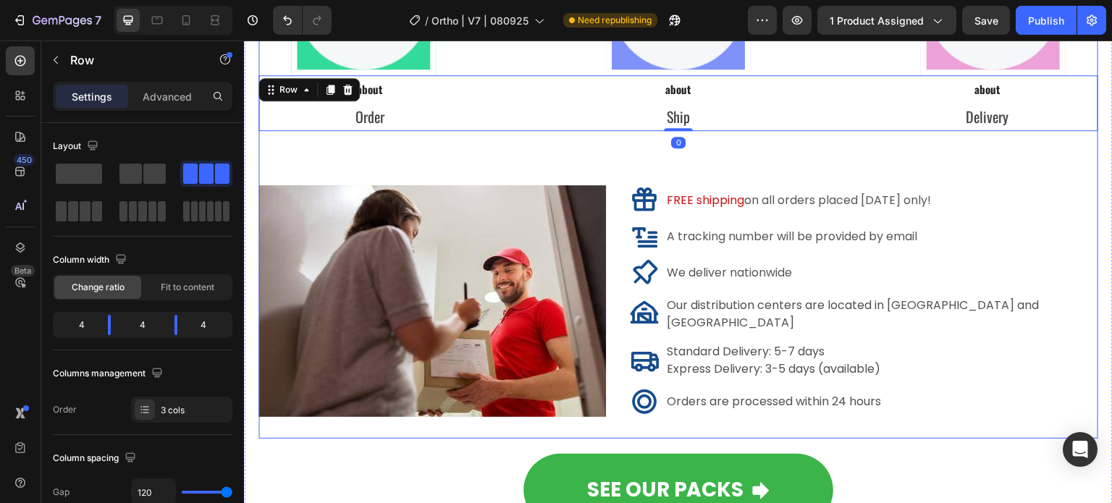
click at [528, 150] on div "Free Delivery to your Door Heading Image Row Row Image Row Row Image Row Row Ro…" at bounding box center [678, 145] width 840 height 587
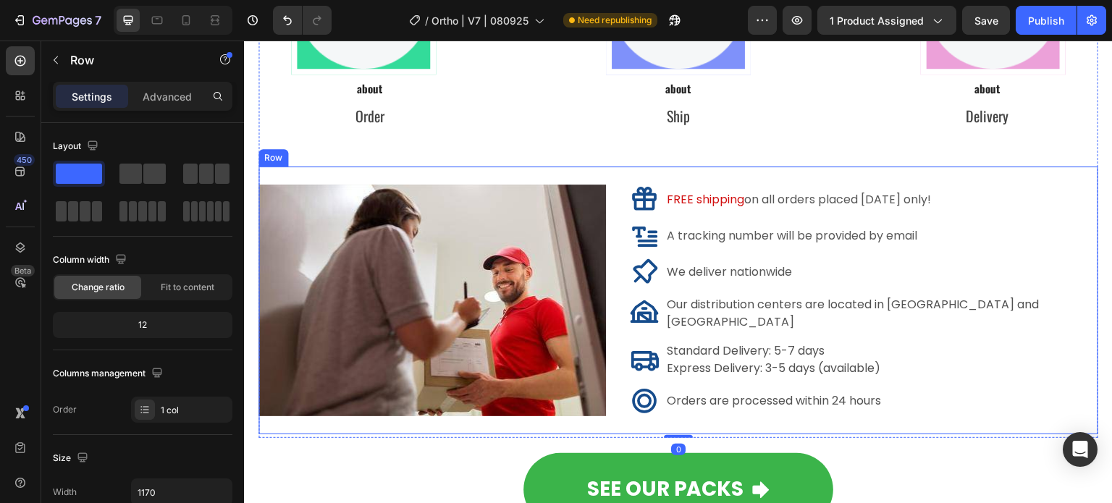
scroll to position [8832, 0]
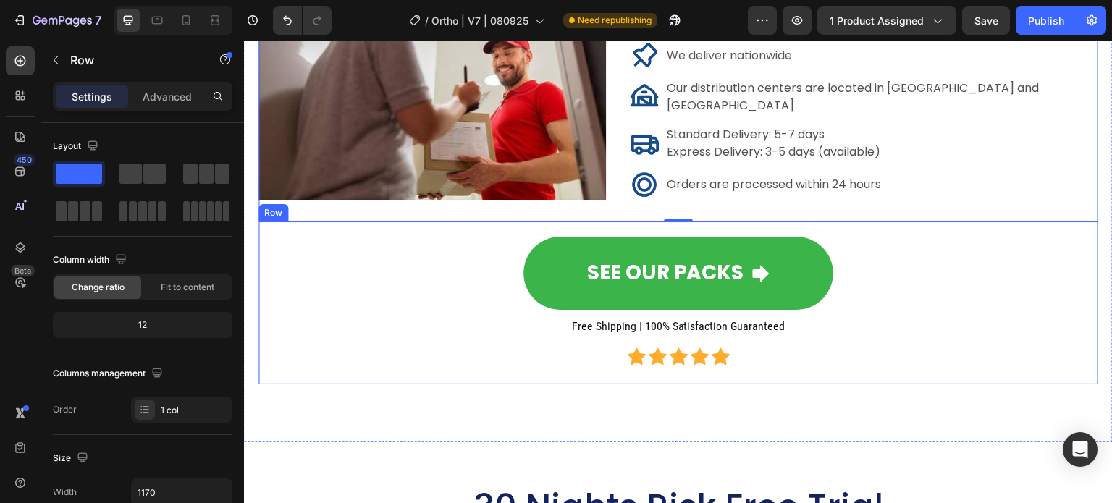
click at [480, 361] on div "SEE OUR PACKS Button Free Shipping | 100% Satisfaction Guaranteed Heading Icon …" at bounding box center [678, 303] width 817 height 140
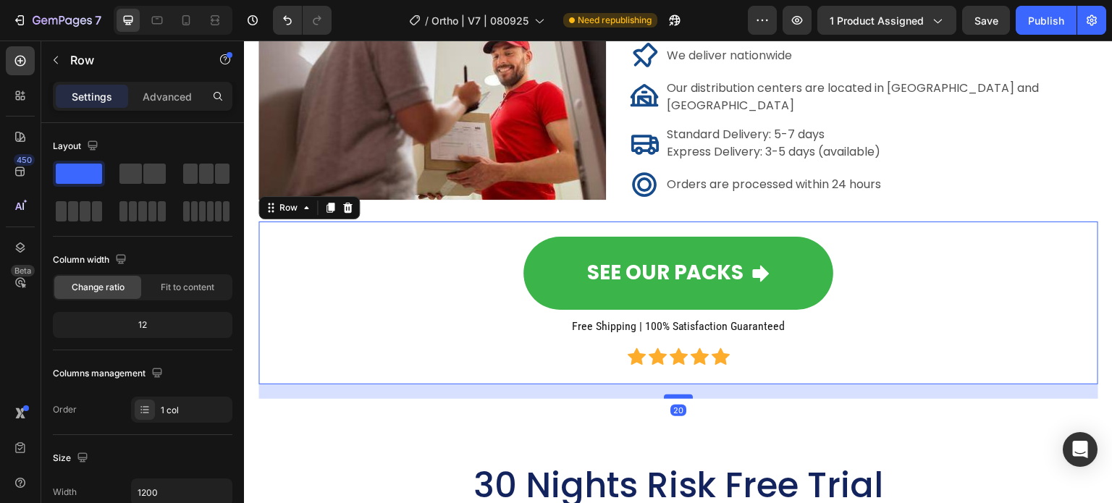
drag, startPoint x: 681, startPoint y: 406, endPoint x: 681, endPoint y: 384, distance: 21.7
click at [681, 395] on div at bounding box center [678, 397] width 29 height 4
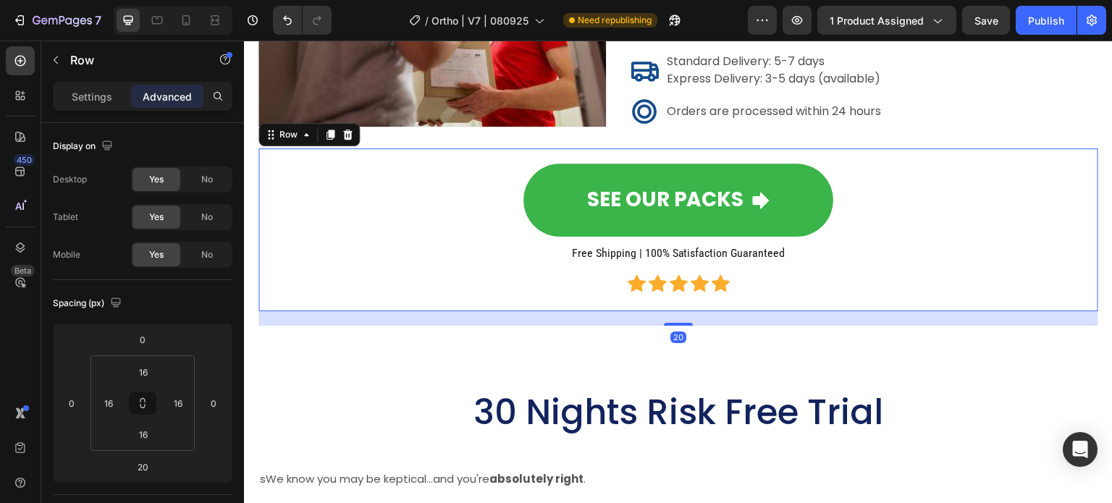
scroll to position [8977, 0]
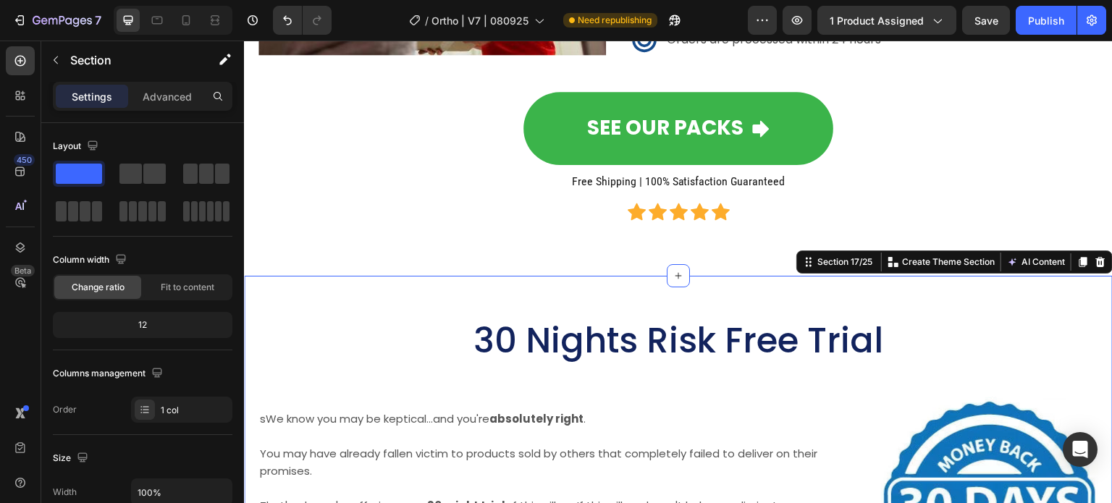
click at [665, 290] on div "30 Nights Risk Free Trial Heading Image sWe know you may be keptical...and you'…" at bounding box center [678, 488] width 869 height 424
click at [369, 318] on h2 "30 Nights Risk Free Trial" at bounding box center [678, 341] width 840 height 46
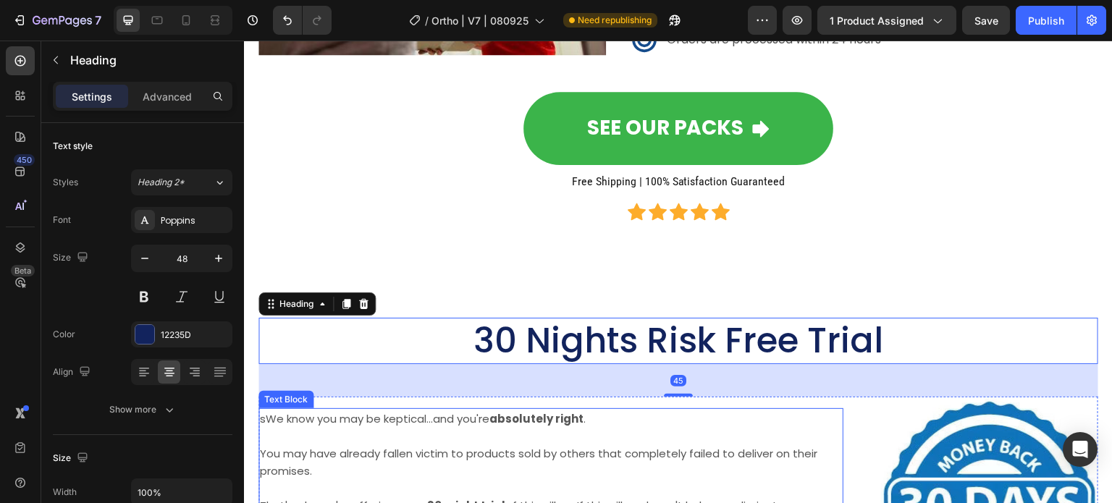
click at [869, 452] on div "Image sWe know you may be keptical...and you're absolutely right . You may have…" at bounding box center [678, 505] width 840 height 217
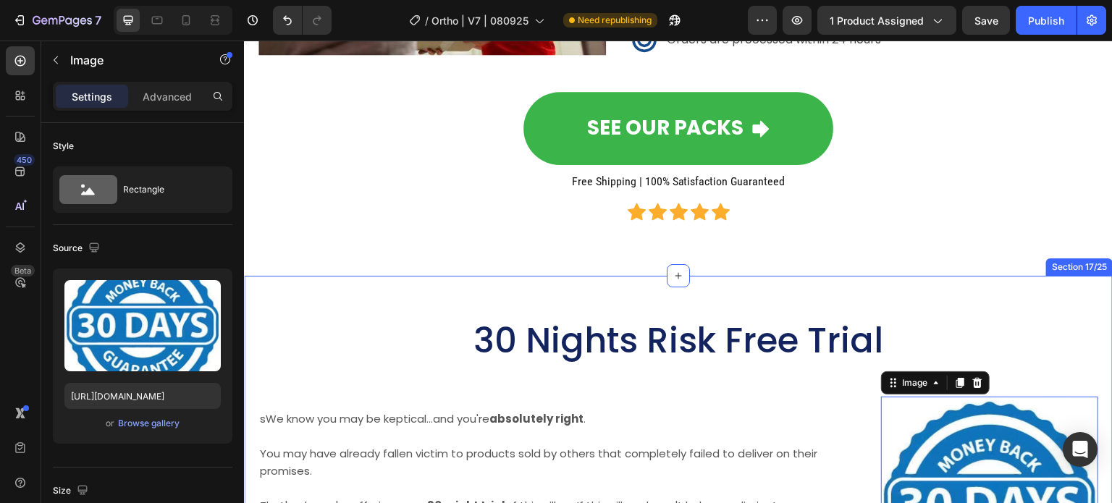
click at [1018, 285] on div "30 Nights Risk Free Trial Heading Image 0 sWe know you may be keptical...and yo…" at bounding box center [678, 488] width 869 height 424
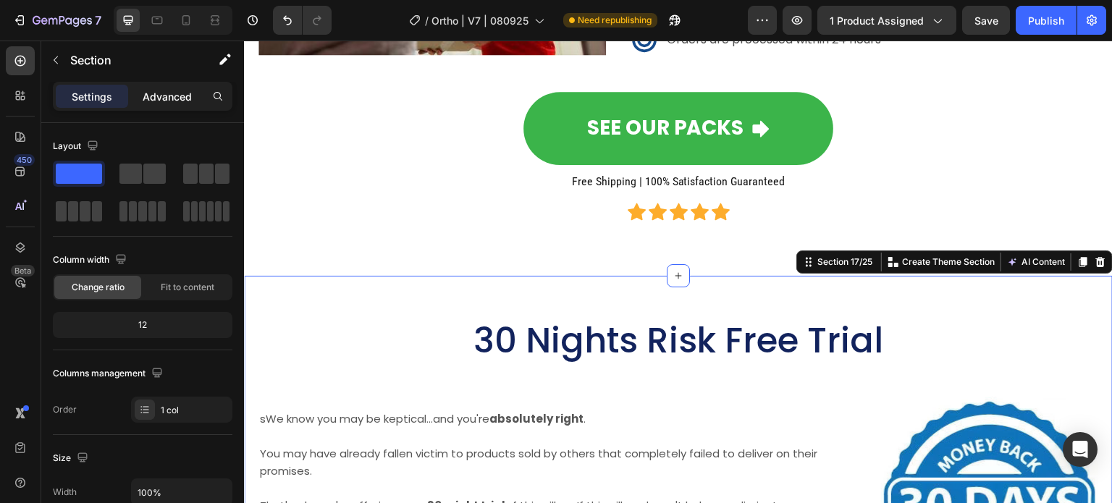
click at [172, 91] on p "Advanced" at bounding box center [167, 96] width 49 height 15
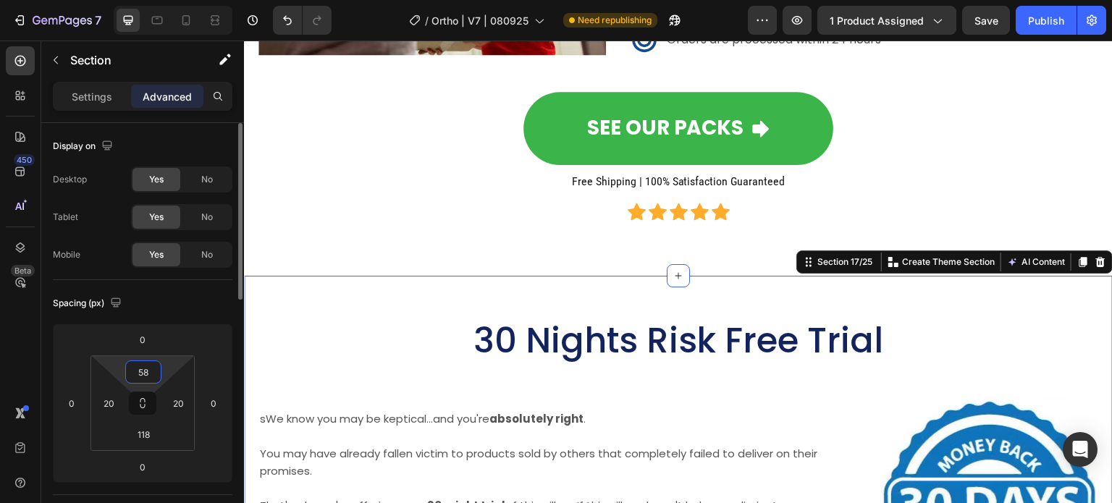
click at [144, 379] on input "58" at bounding box center [143, 372] width 29 height 22
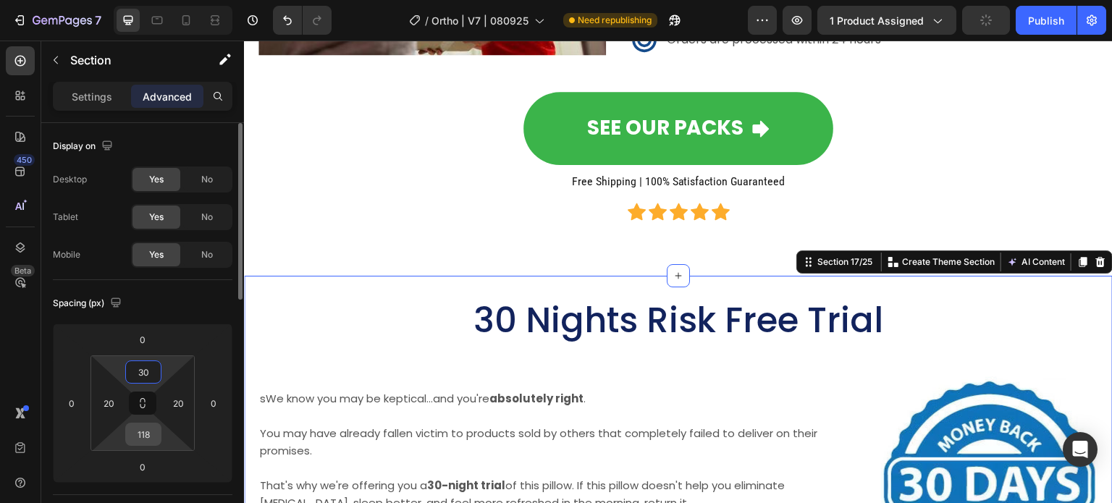
type input "30"
click at [151, 439] on input "118" at bounding box center [143, 435] width 29 height 22
type input "30"
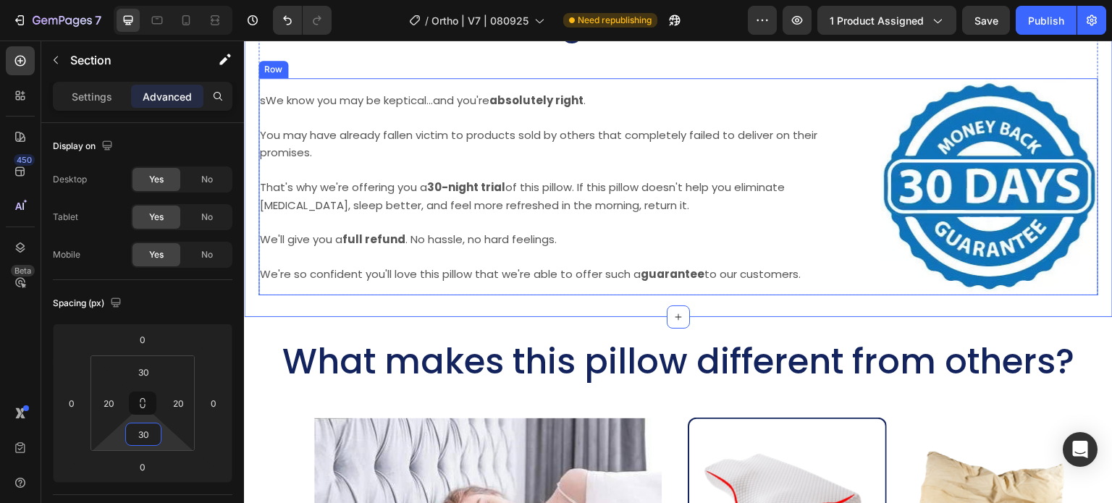
scroll to position [9267, 0]
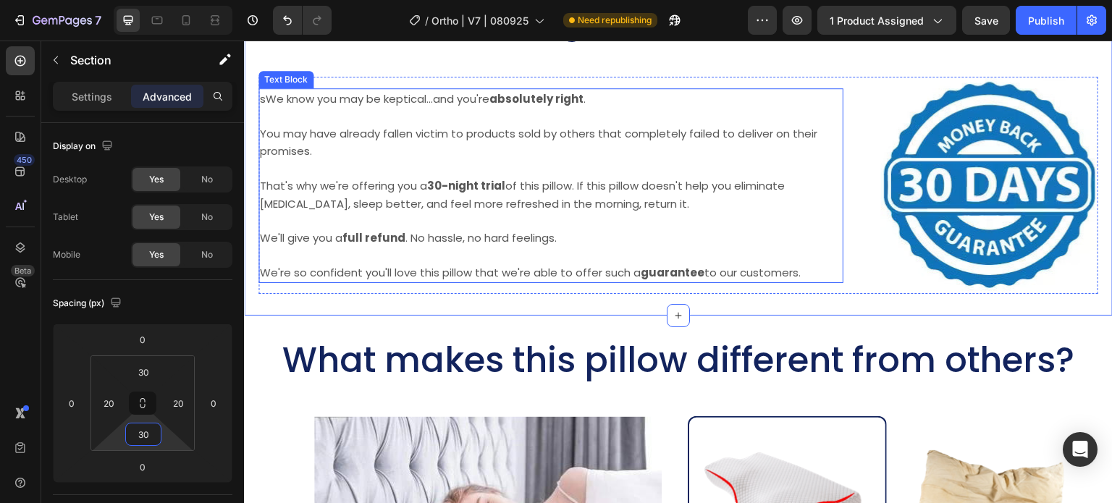
click at [292, 130] on span "You may have already fallen victim to products sold by others that completely f…" at bounding box center [538, 142] width 557 height 33
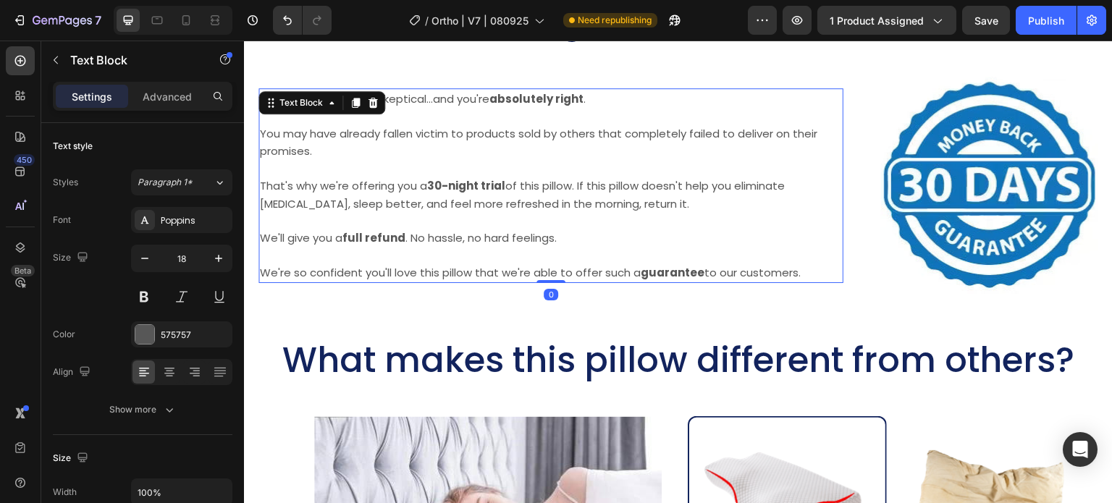
click at [296, 145] on span "You may have already fallen victim to products sold by others that completely f…" at bounding box center [538, 142] width 557 height 33
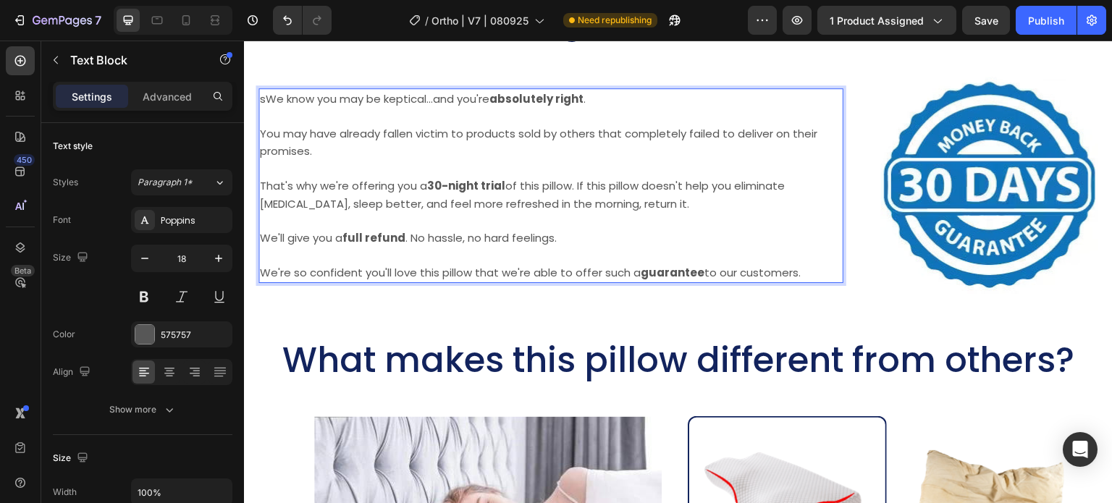
click at [267, 100] on span "sWe know you may be keptical...and you're absolutely right ." at bounding box center [423, 98] width 326 height 15
click at [806, 126] on span "You may have already fallen victim to products sold by others that completely f…" at bounding box center [538, 142] width 557 height 33
click at [819, 127] on p "You may have already fallen victim to products sold by others that completely f…" at bounding box center [551, 142] width 582 height 35
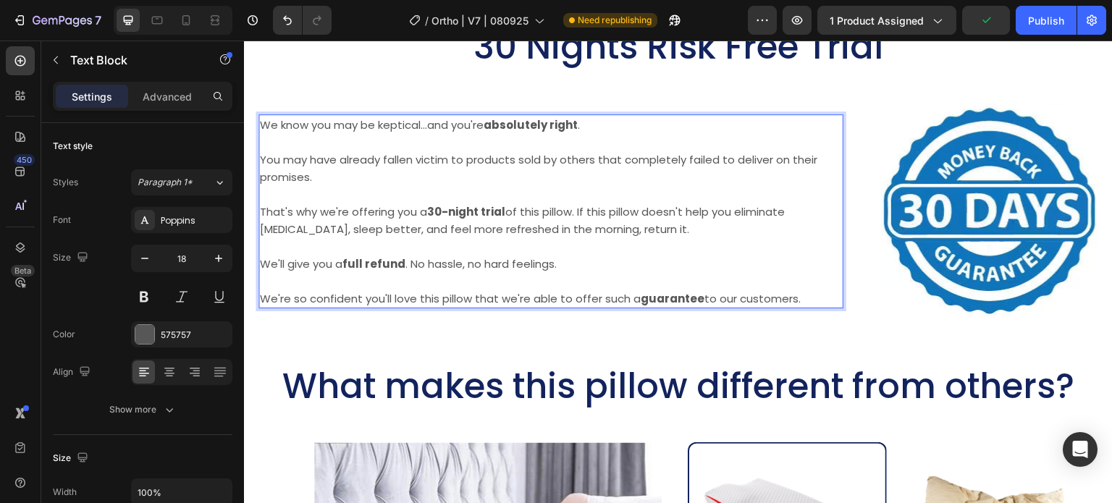
scroll to position [9194, 0]
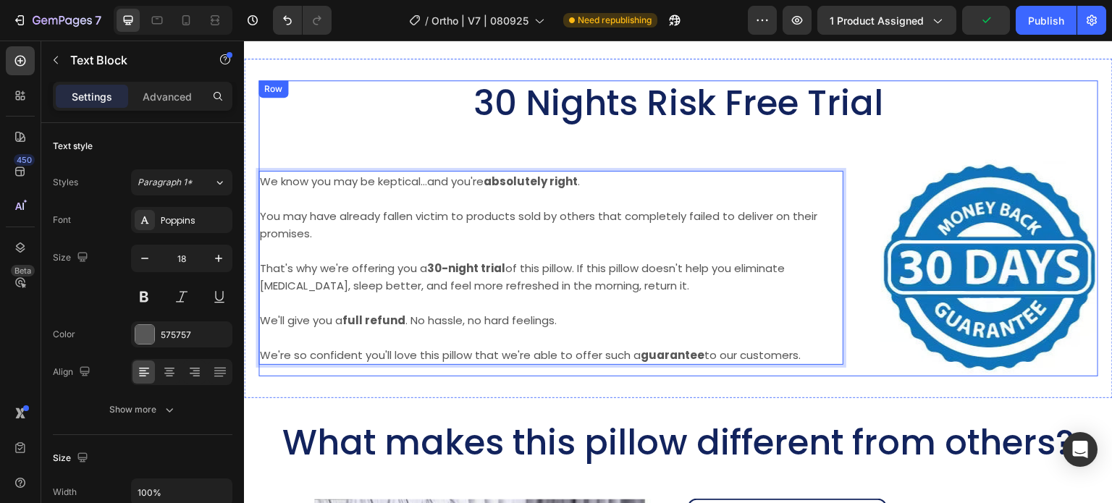
click at [717, 124] on div "30 Nights Risk Free Trial Heading Image We know you may be keptical...and you'r…" at bounding box center [678, 228] width 840 height 296
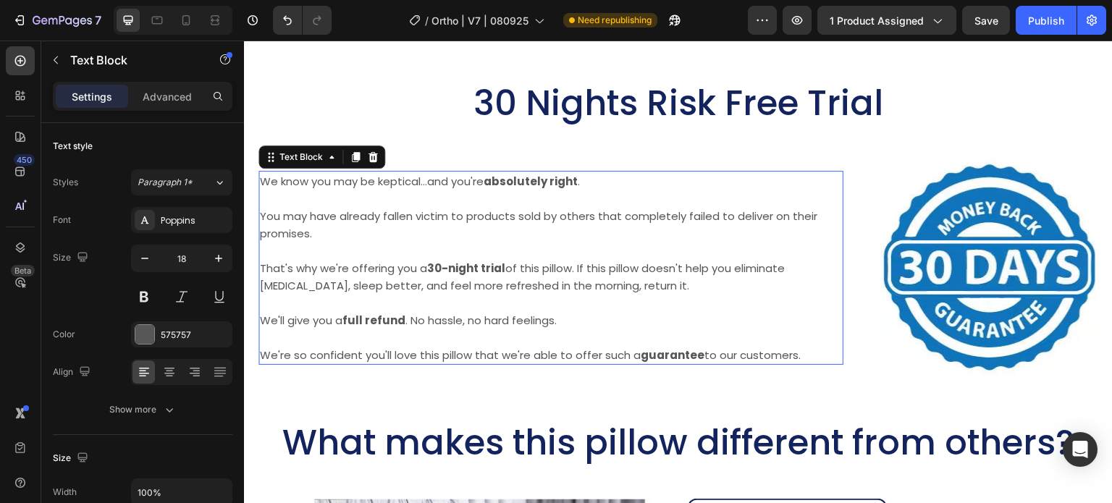
click at [737, 211] on span "You may have already fallen victim to products sold by others that completely f…" at bounding box center [538, 225] width 557 height 33
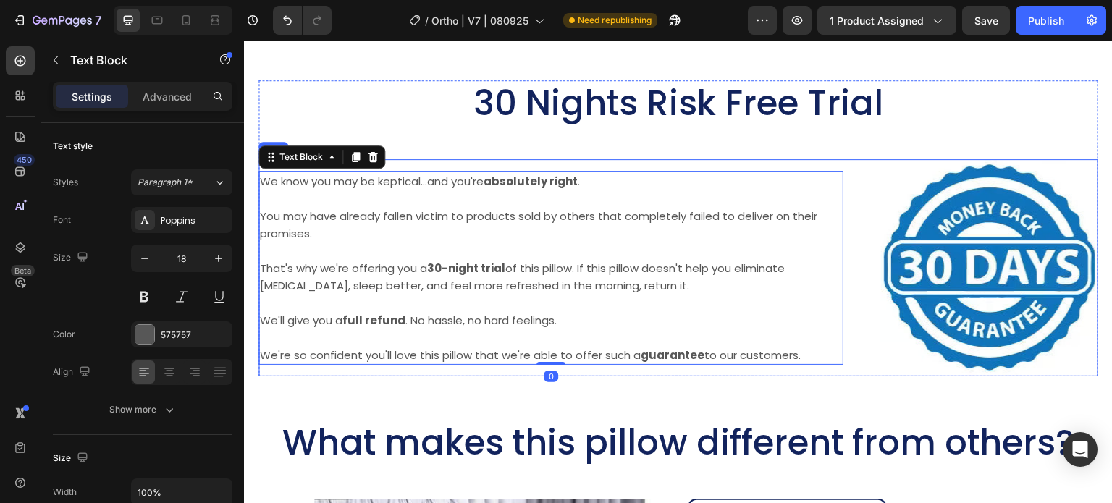
click at [851, 159] on div "Image We know you may be keptical...and you're absolutely right . You may have …" at bounding box center [678, 267] width 840 height 217
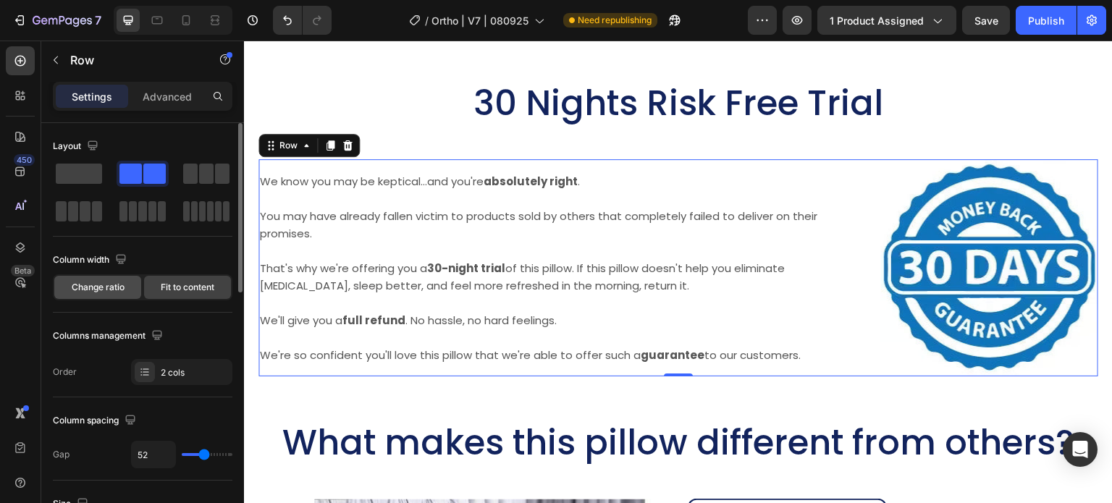
click at [102, 282] on span "Change ratio" at bounding box center [98, 287] width 53 height 13
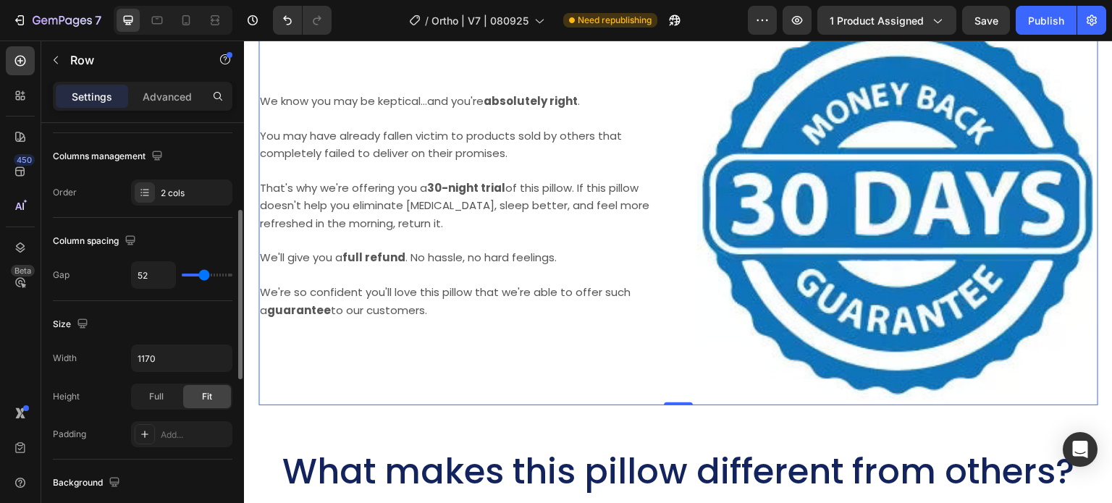
scroll to position [0, 0]
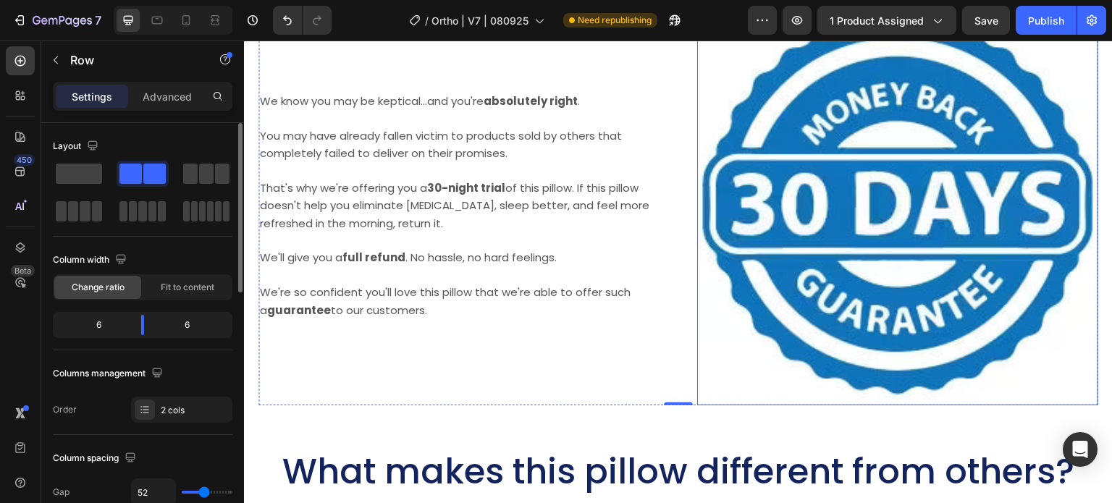
click at [932, 192] on img at bounding box center [897, 204] width 401 height 401
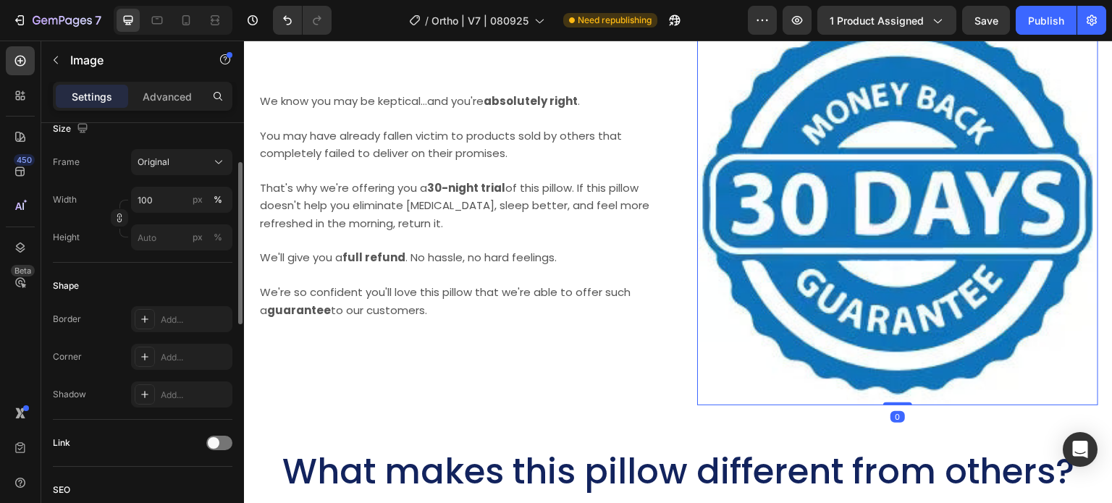
scroll to position [290, 0]
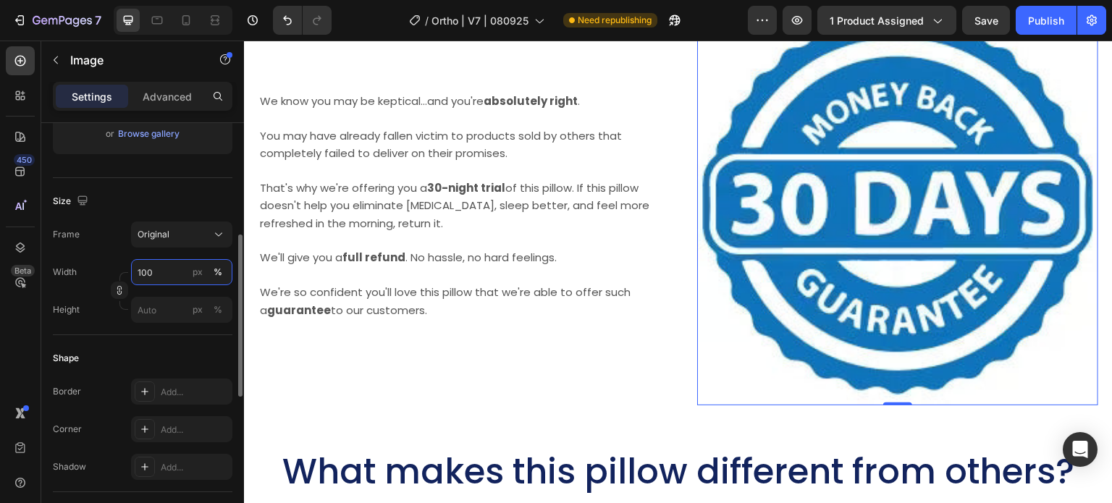
click at [154, 276] on input "100" at bounding box center [181, 272] width 101 height 26
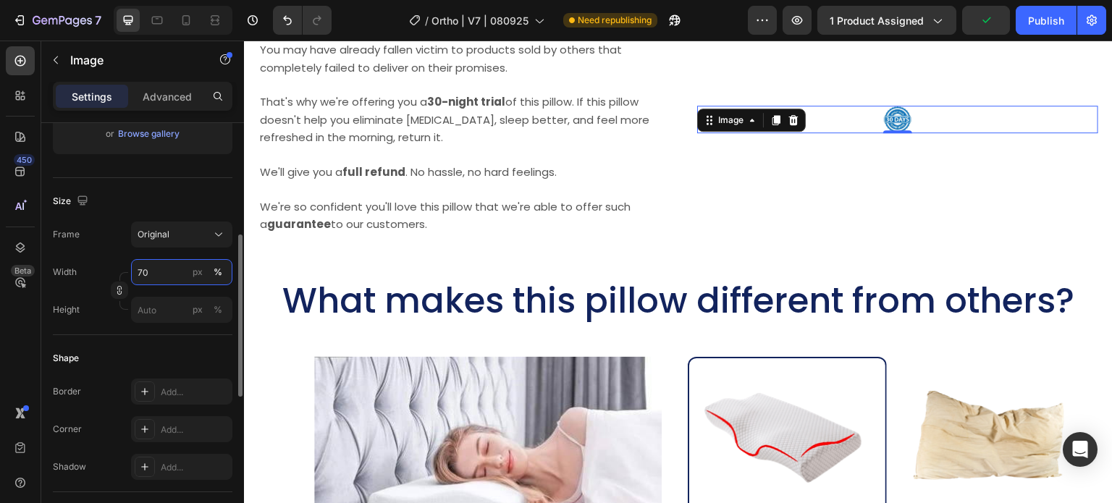
scroll to position [9238, 0]
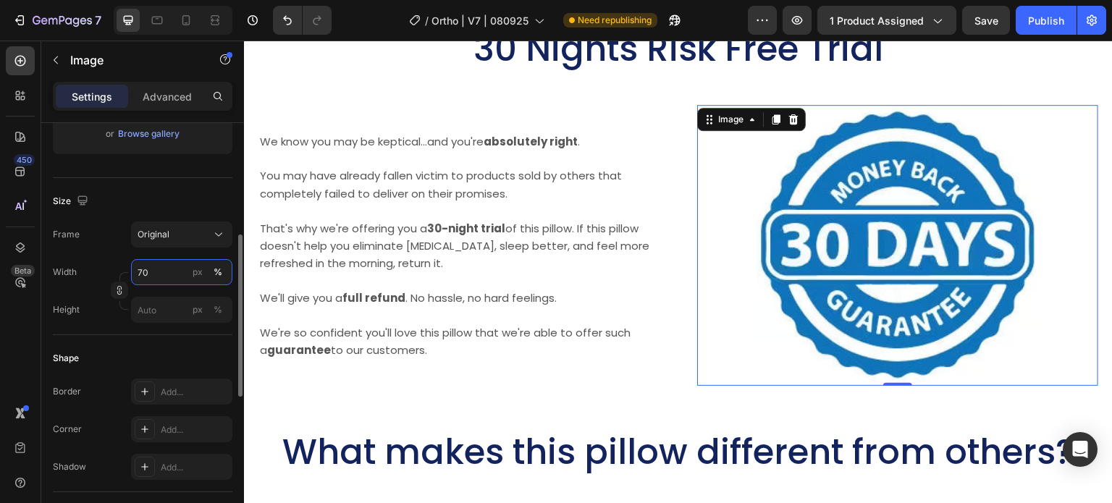
click at [139, 269] on input "70" at bounding box center [181, 272] width 101 height 26
click at [141, 269] on input "70" at bounding box center [181, 272] width 101 height 26
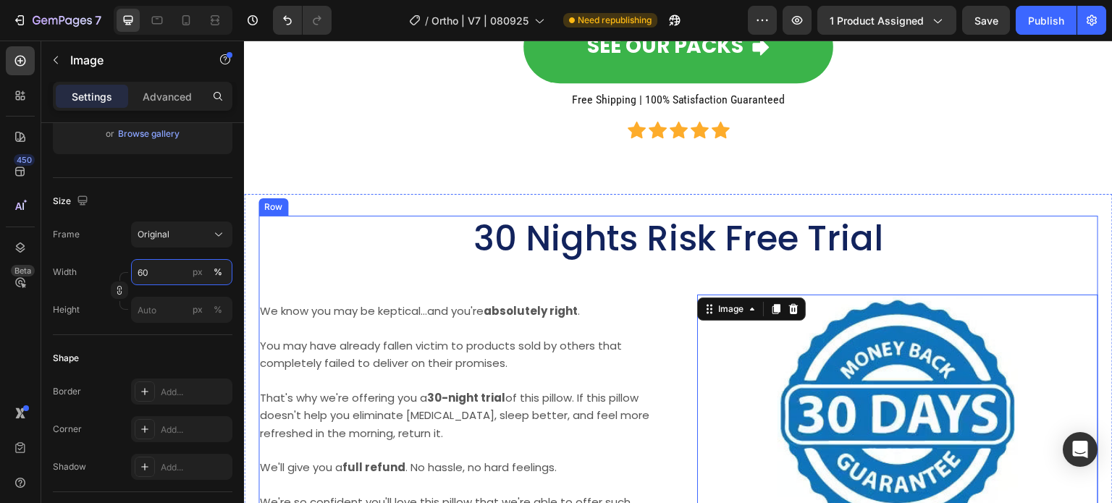
scroll to position [9021, 0]
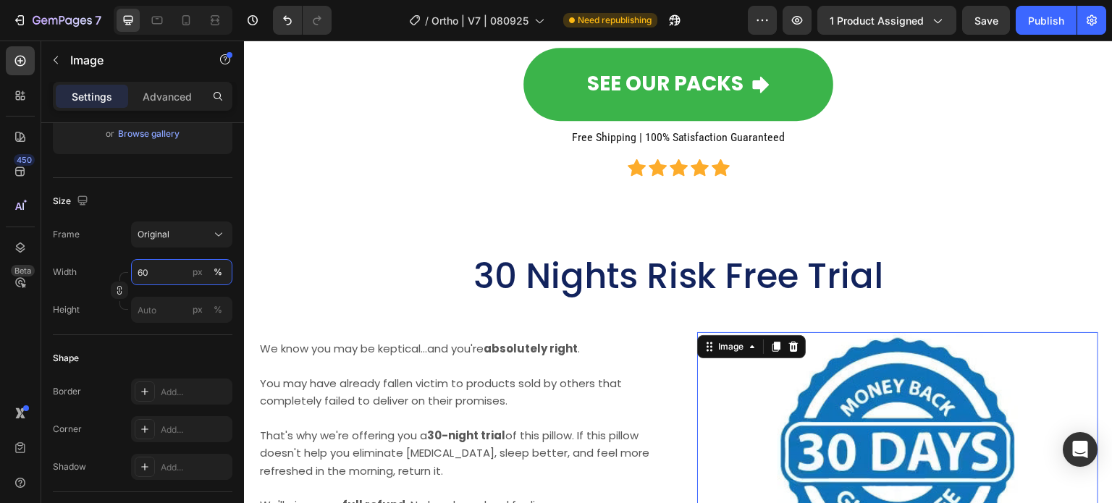
type input "60"
click at [875, 376] on img at bounding box center [898, 452] width 240 height 240
click at [892, 414] on img at bounding box center [898, 452] width 240 height 240
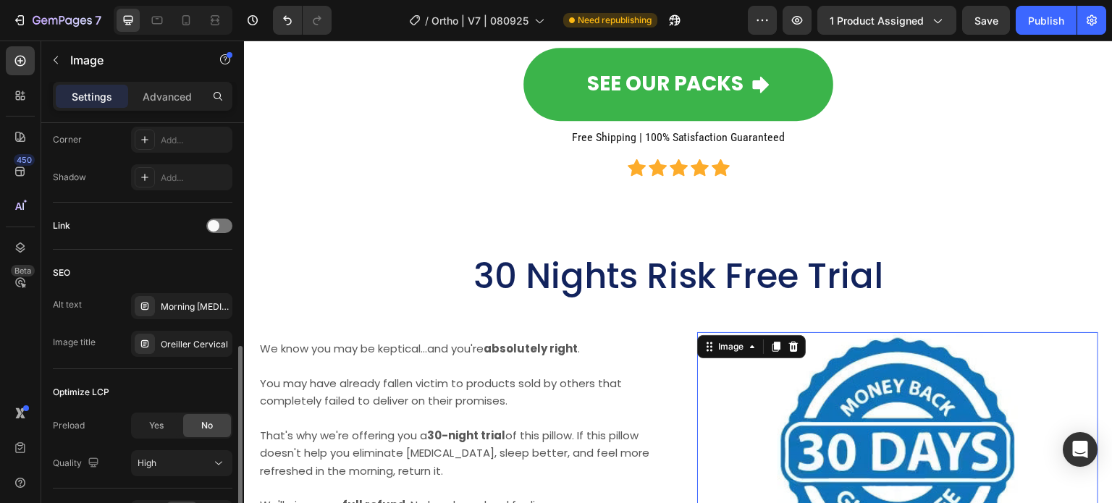
scroll to position [670, 0]
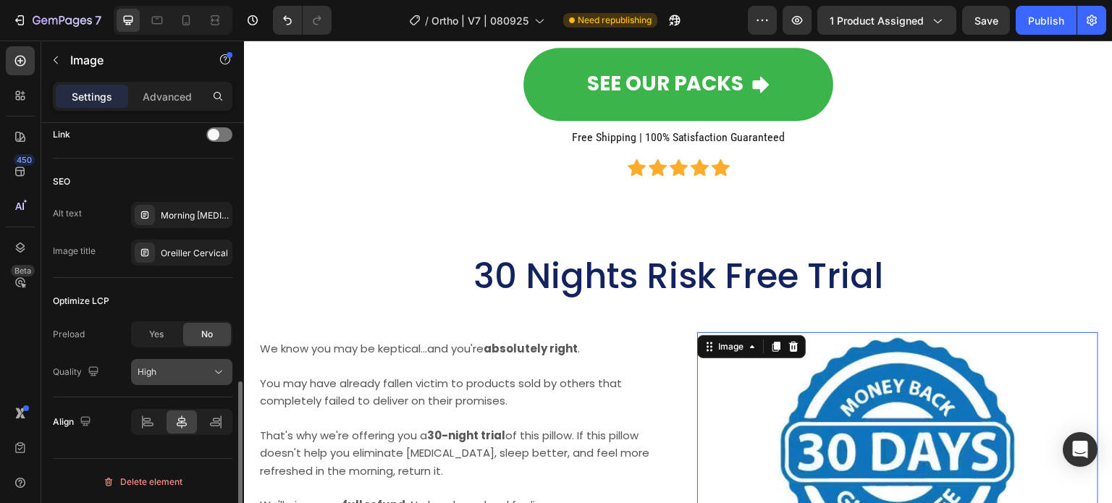
click at [191, 375] on div "High" at bounding box center [175, 372] width 74 height 13
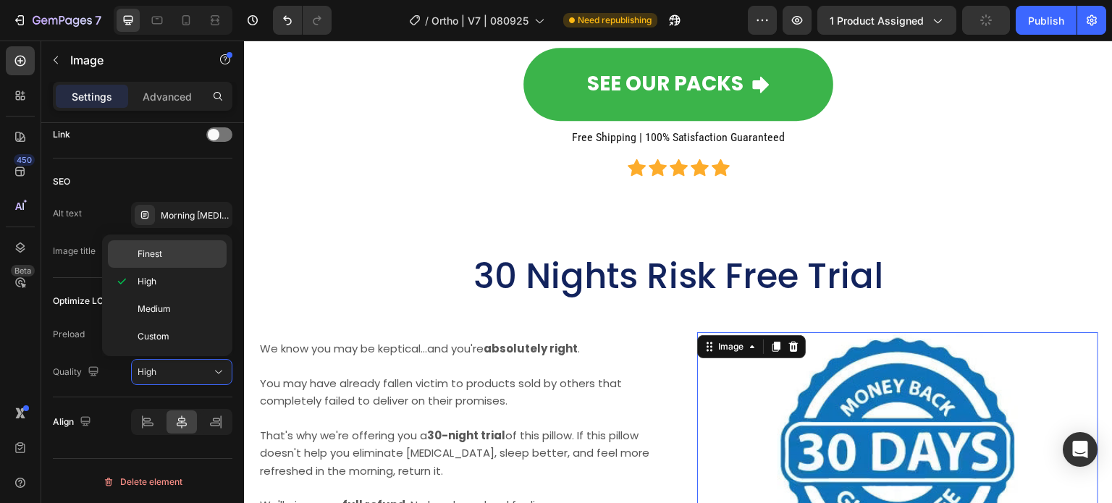
click at [160, 243] on div "Finest" at bounding box center [167, 254] width 119 height 28
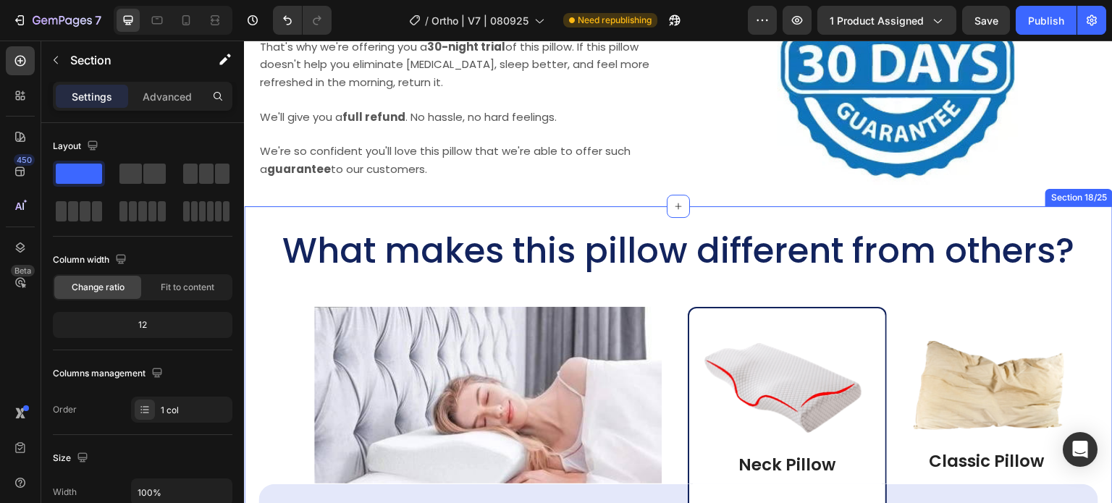
scroll to position [9383, 0]
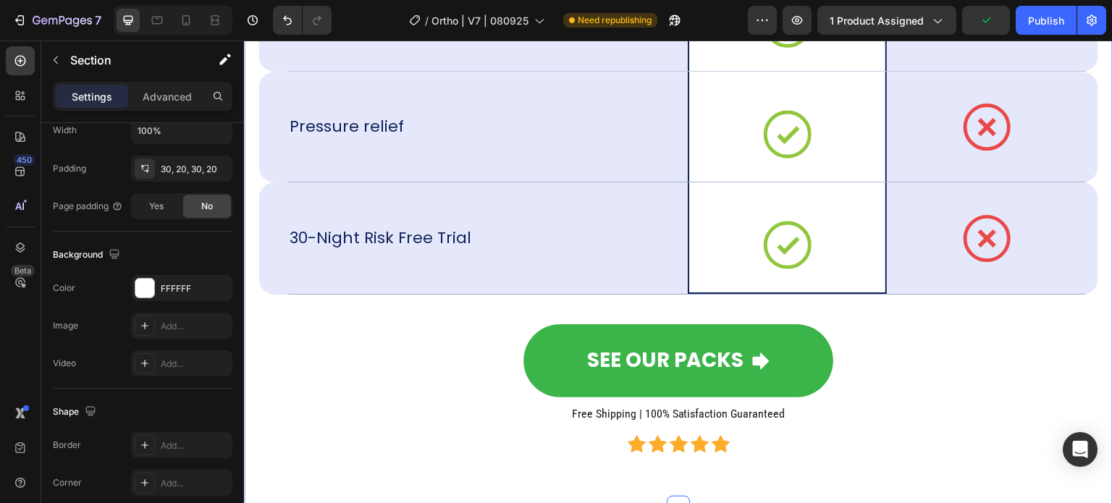
scroll to position [10397, 0]
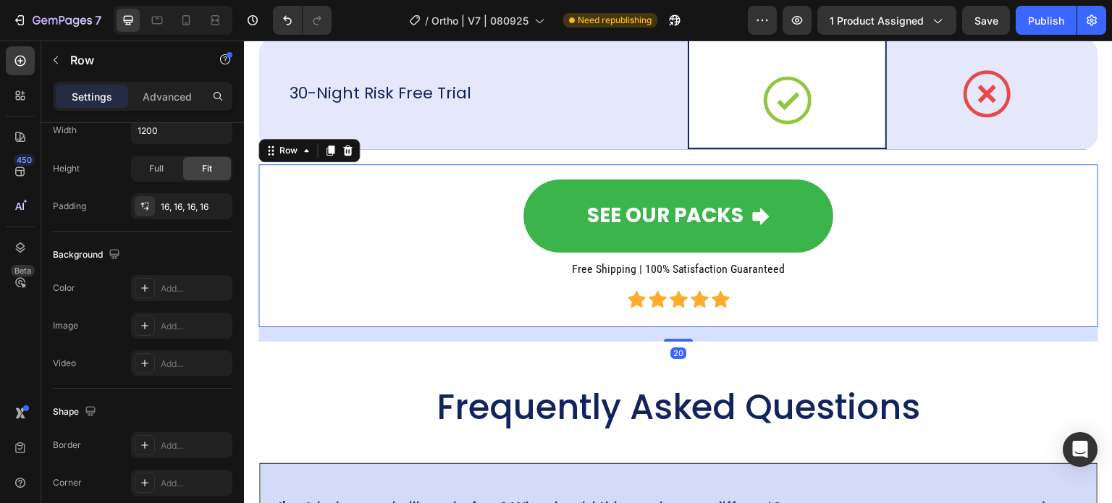
click at [529, 266] on div "SEE OUR PACKS Button Free Shipping | 100% Satisfaction Guaranteed Heading Icon …" at bounding box center [678, 246] width 817 height 140
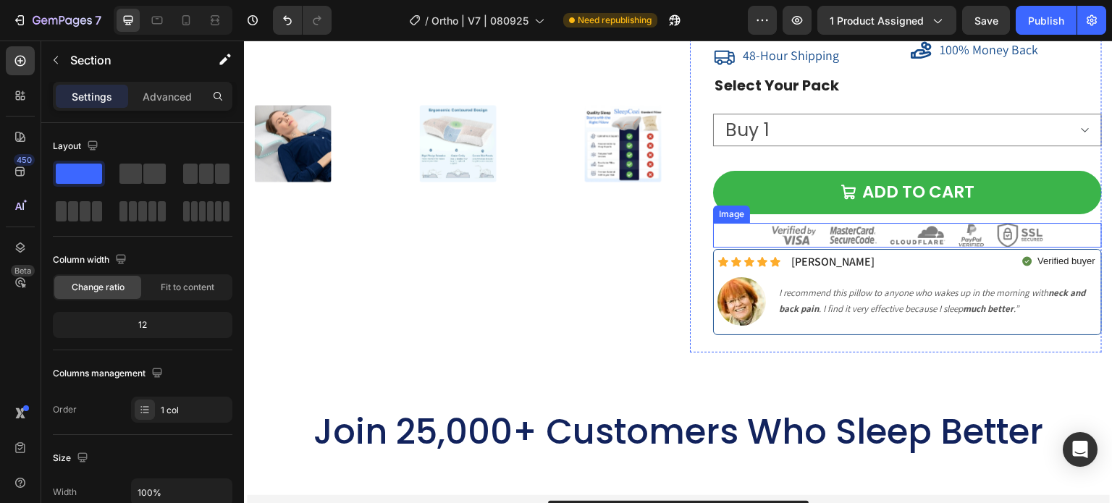
scroll to position [12424, 0]
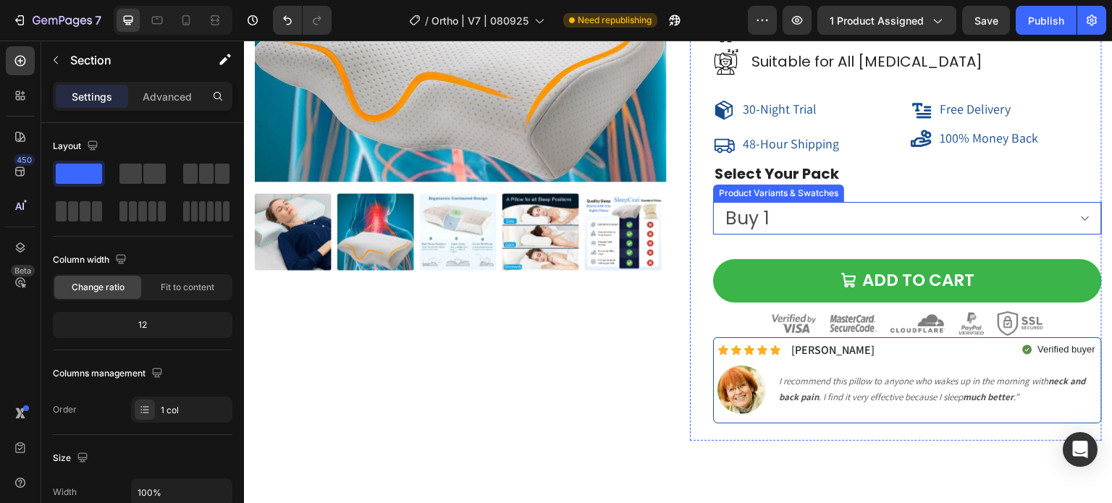
click at [782, 213] on select "Buy 1 Buy 2 (Save 10%) Buy 3 (Save 15%)" at bounding box center [907, 218] width 389 height 33
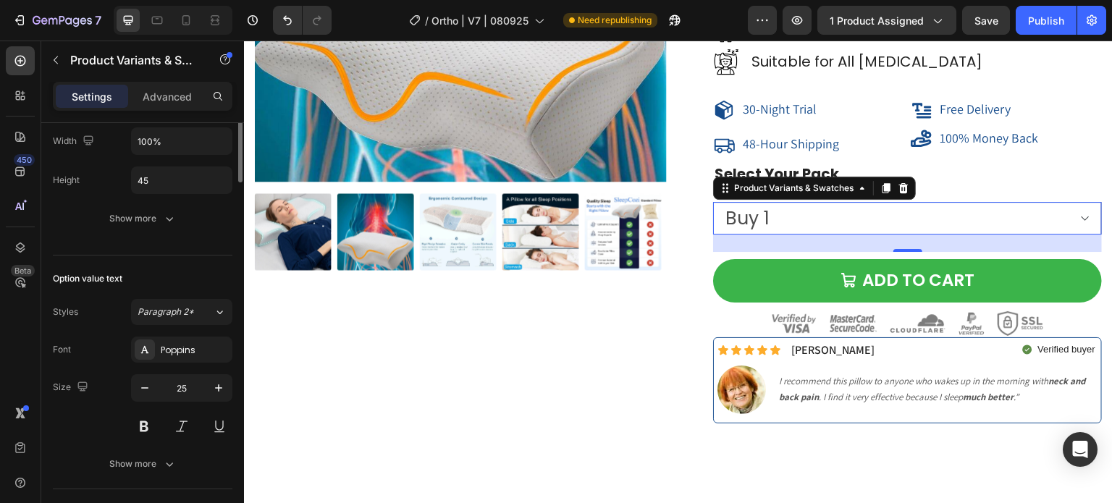
scroll to position [0, 0]
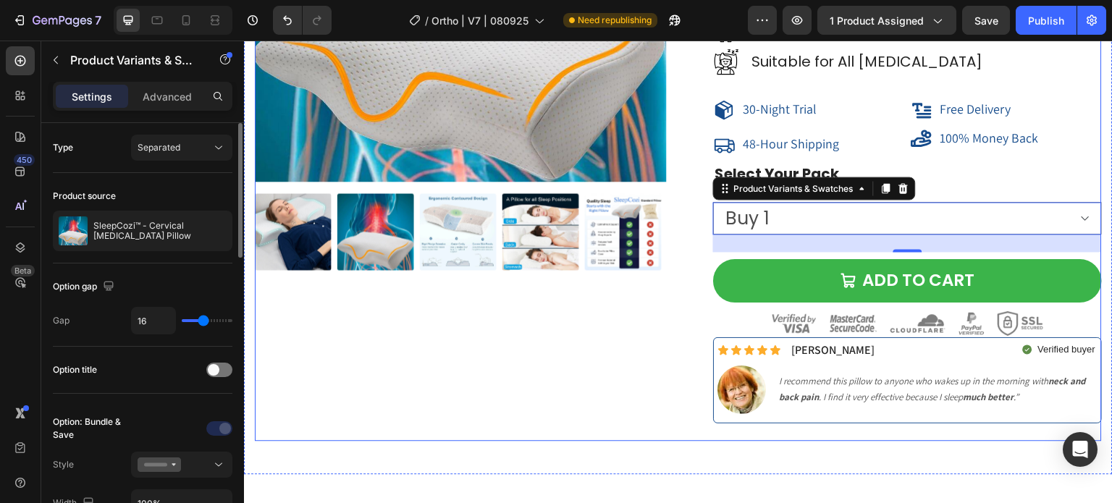
click at [548, 316] on div "Product Images" at bounding box center [461, 105] width 412 height 671
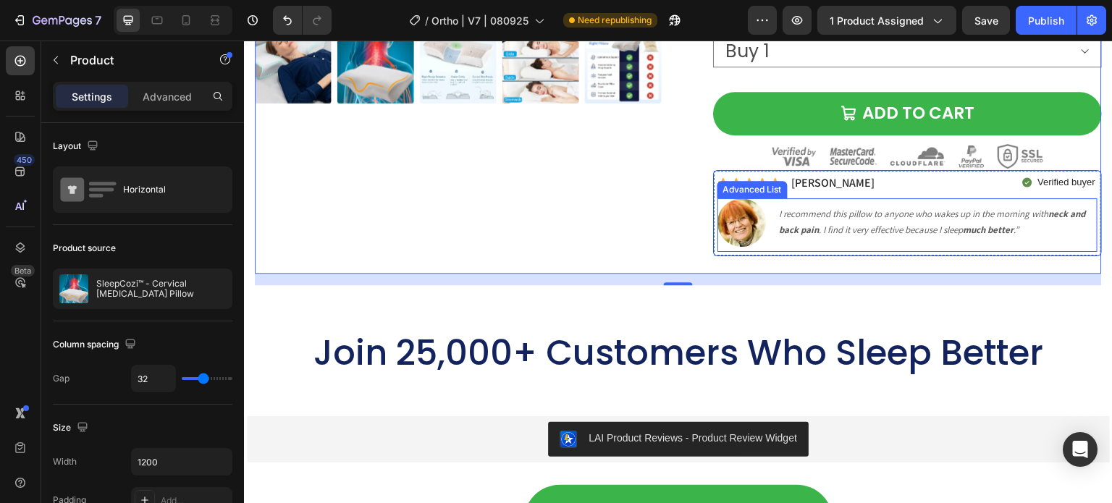
scroll to position [12858, 0]
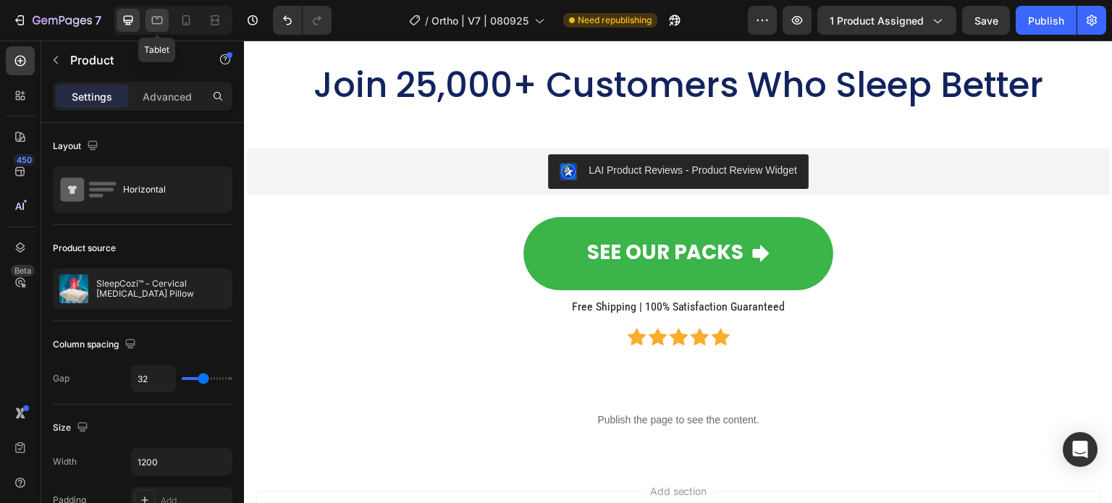
click at [159, 20] on icon at bounding box center [157, 20] width 14 height 14
type input "100%"
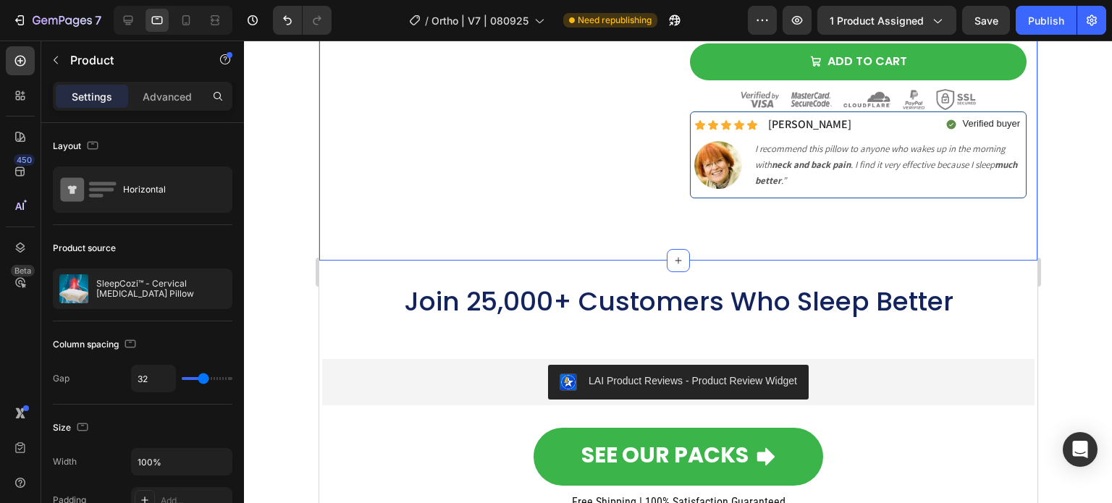
scroll to position [12658, 0]
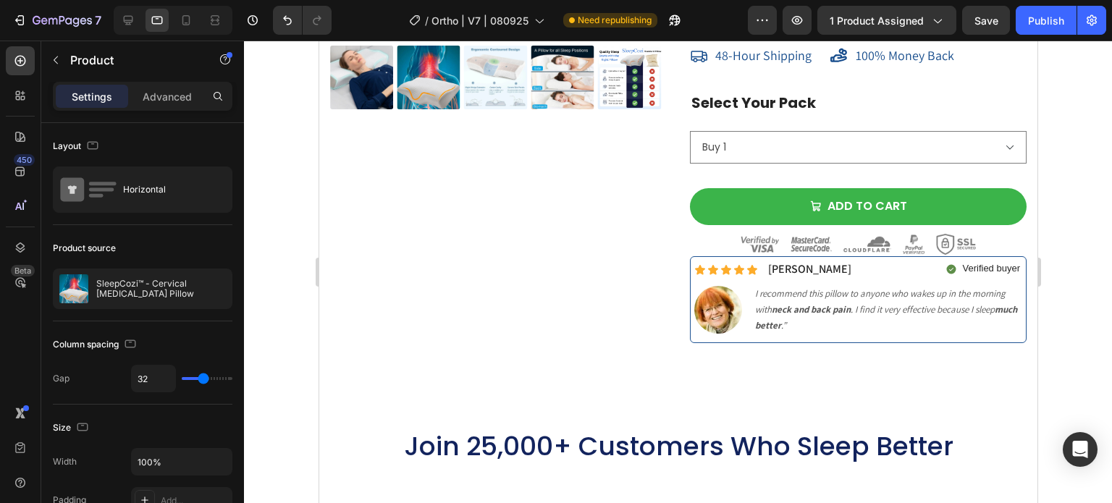
click at [503, 338] on div "Product Images" at bounding box center [497, 34] width 337 height 674
click at [597, 345] on div "Product Images" at bounding box center [497, 34] width 337 height 674
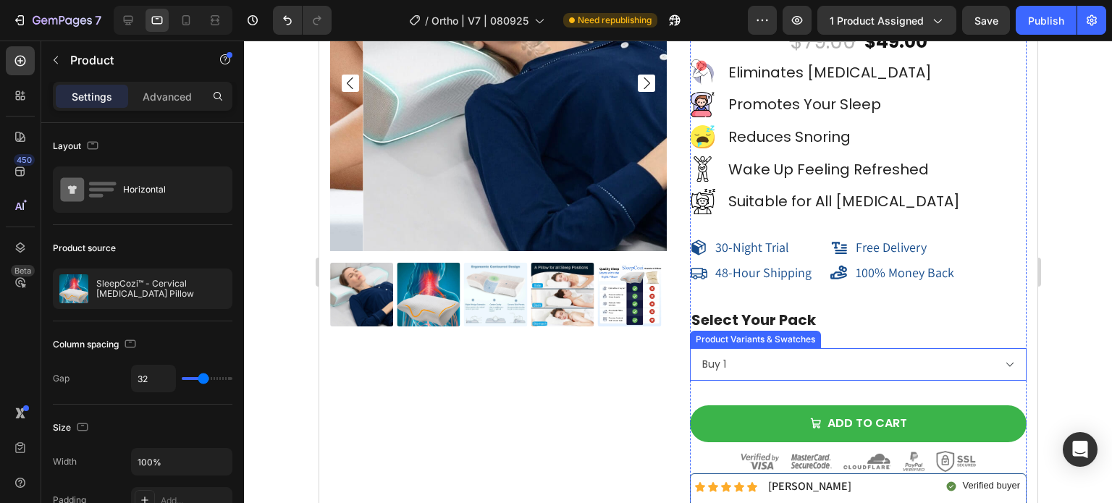
click at [766, 362] on select "Buy 1 Buy 2 (Save 10%) Buy 3 (Save 15%)" at bounding box center [857, 364] width 337 height 33
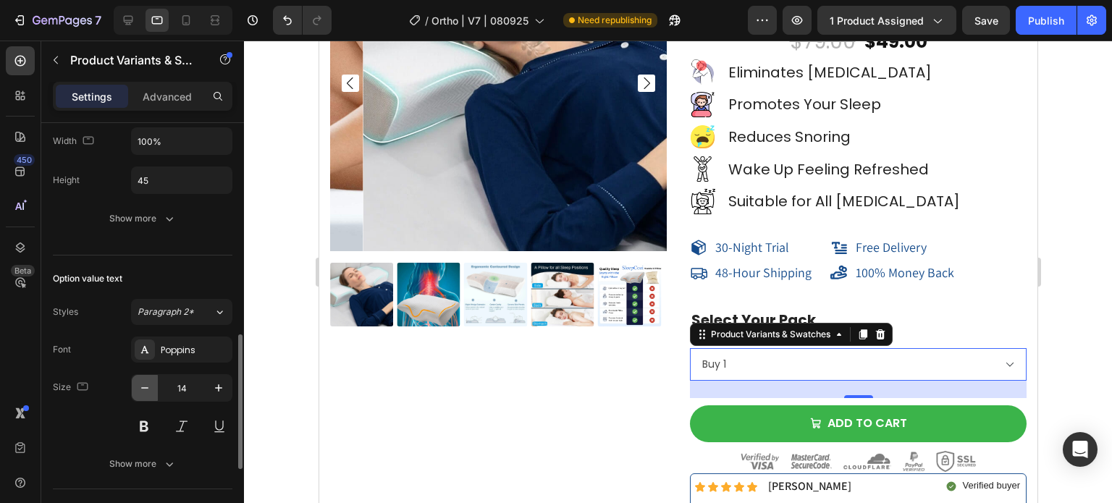
scroll to position [434, 0]
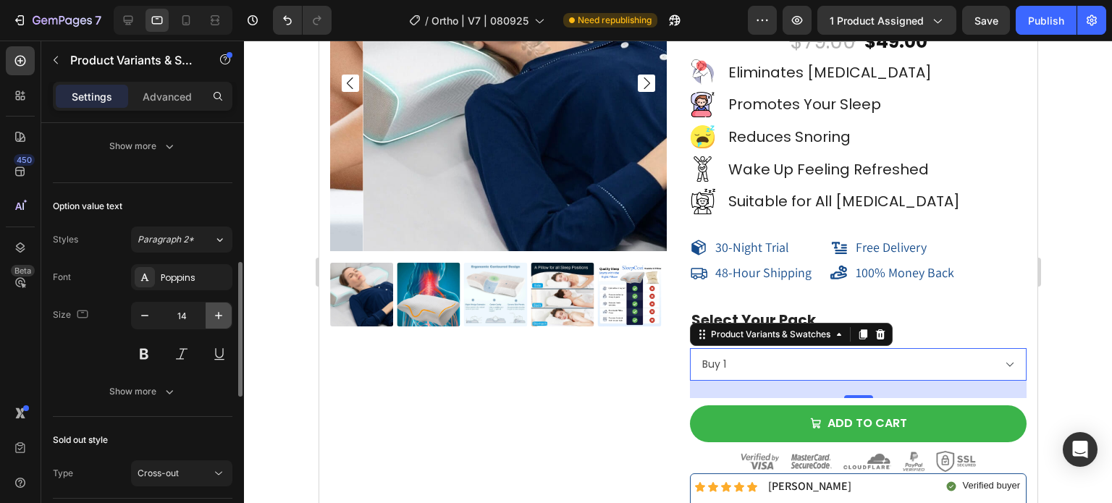
click at [227, 313] on button "button" at bounding box center [219, 316] width 26 height 26
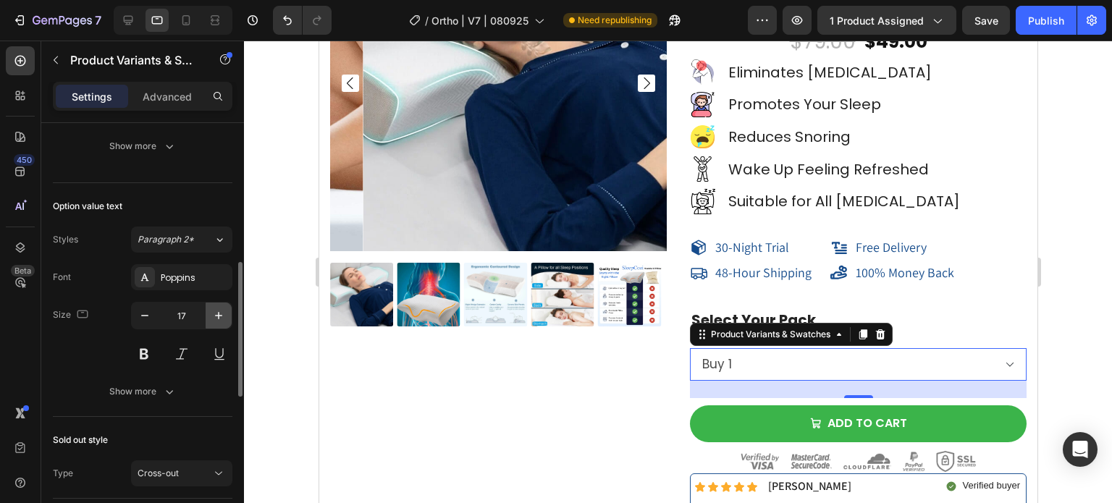
click at [227, 313] on button "button" at bounding box center [219, 316] width 26 height 26
click at [227, 312] on button "button" at bounding box center [219, 316] width 26 height 26
click at [226, 312] on button "button" at bounding box center [219, 316] width 26 height 26
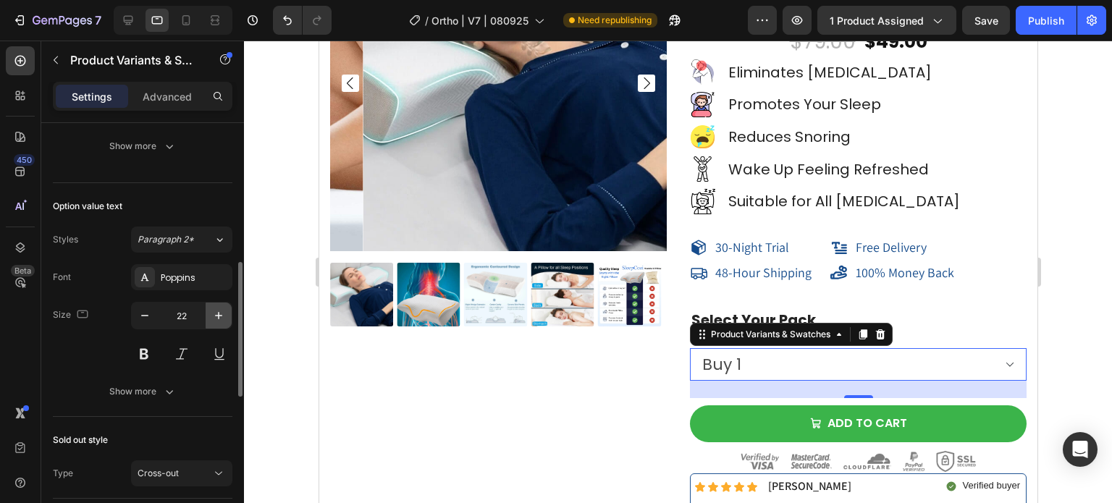
click at [226, 312] on button "button" at bounding box center [219, 316] width 26 height 26
click at [222, 310] on icon "button" at bounding box center [218, 315] width 14 height 14
click at [220, 309] on icon "button" at bounding box center [218, 315] width 14 height 14
click at [150, 315] on icon "button" at bounding box center [145, 315] width 14 height 14
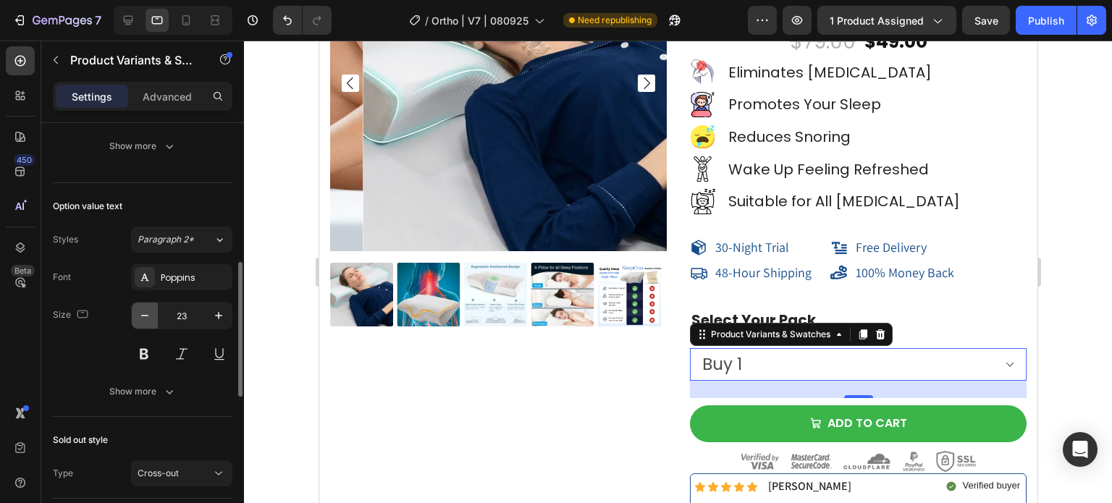
click at [150, 315] on icon "button" at bounding box center [145, 315] width 14 height 14
type input "22"
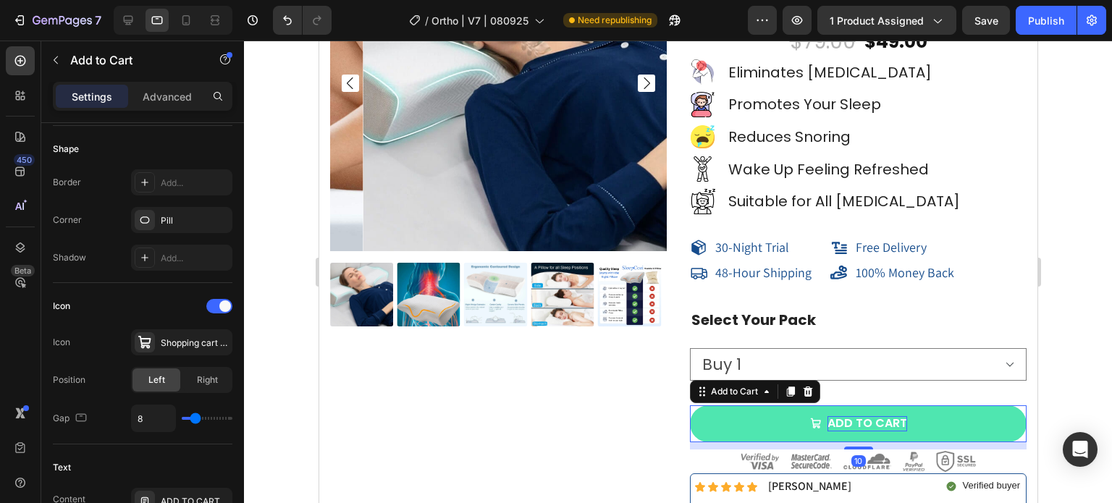
click at [830, 419] on div "ADD TO CART" at bounding box center [867, 423] width 80 height 15
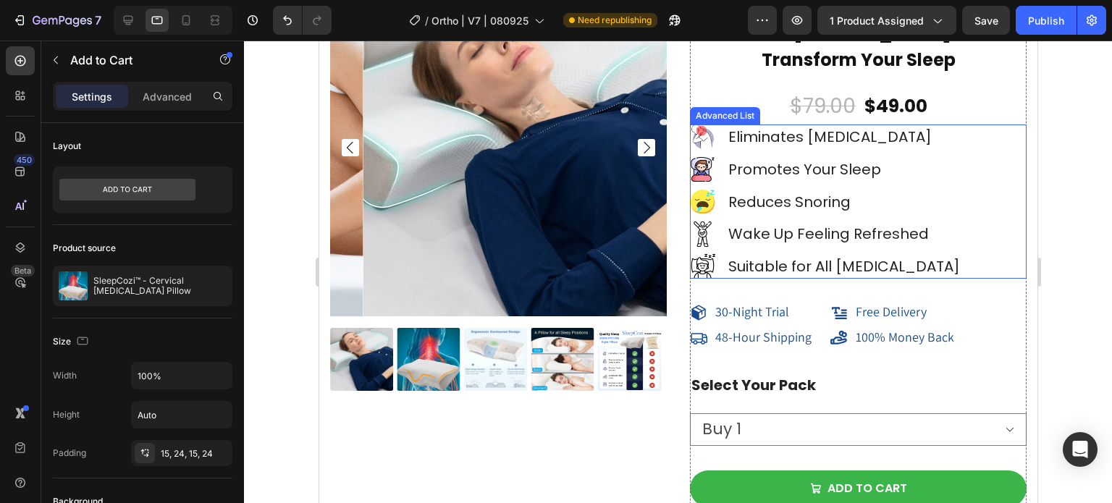
scroll to position [12513, 0]
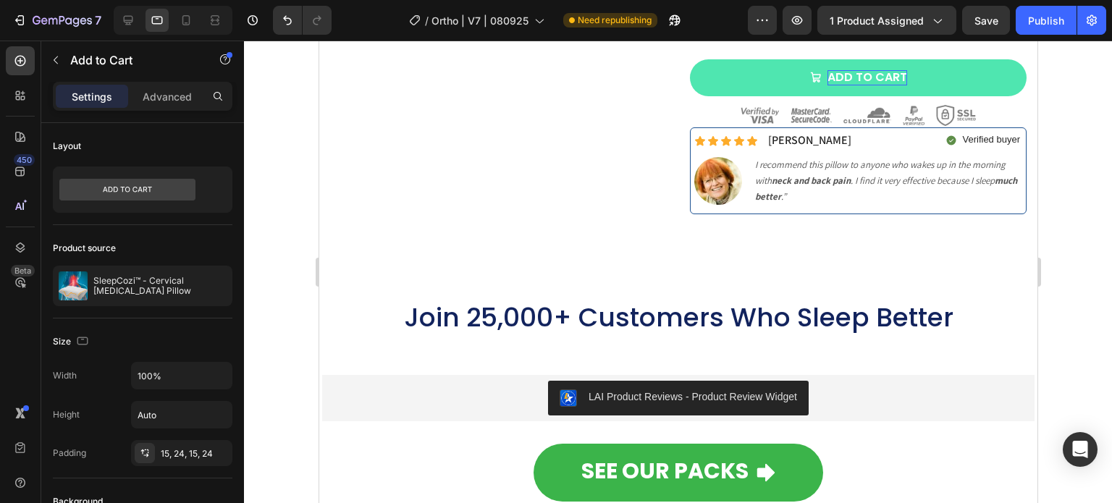
click at [845, 83] on div "ADD TO CART" at bounding box center [867, 77] width 80 height 15
click at [845, 83] on p "ADD TO CART" at bounding box center [867, 77] width 80 height 15
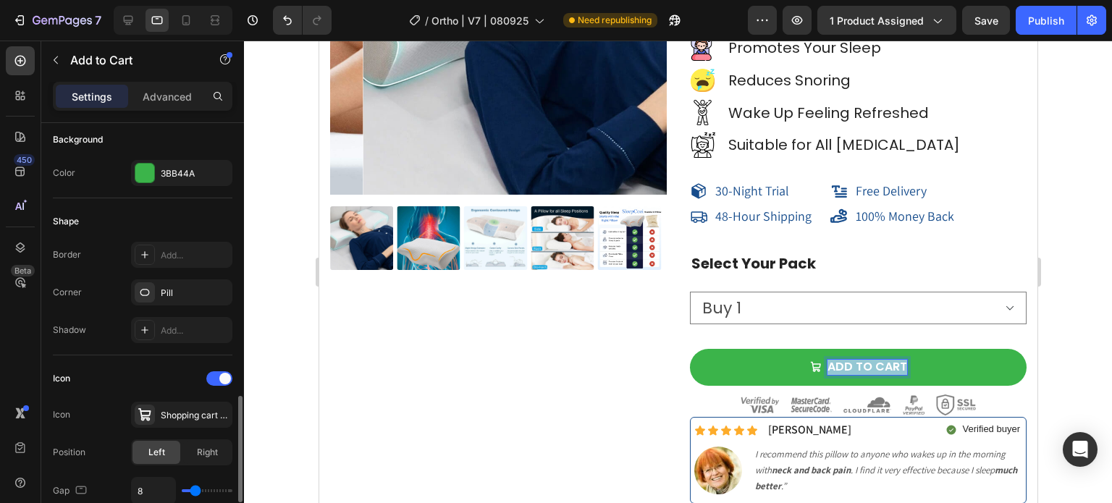
scroll to position [652, 0]
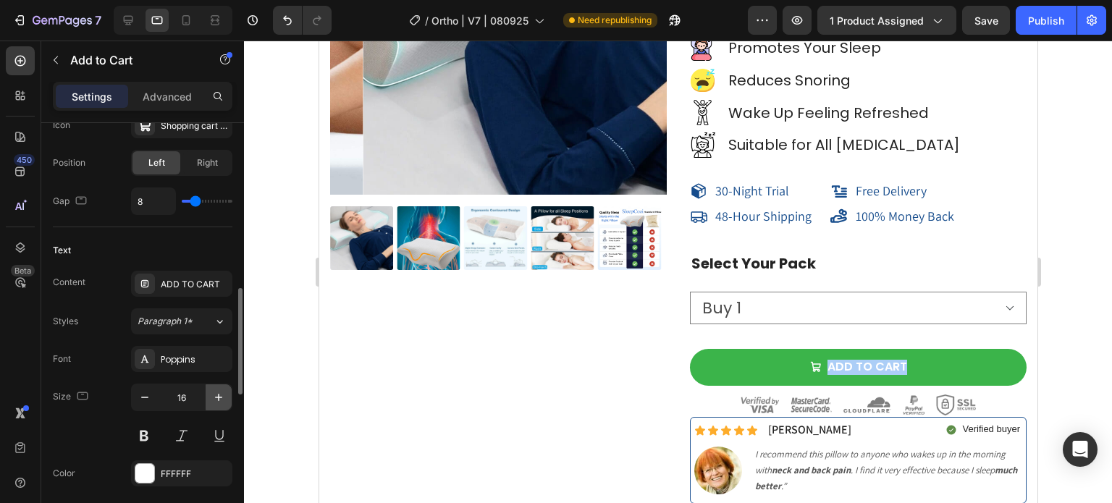
click at [217, 397] on icon "button" at bounding box center [218, 397] width 14 height 14
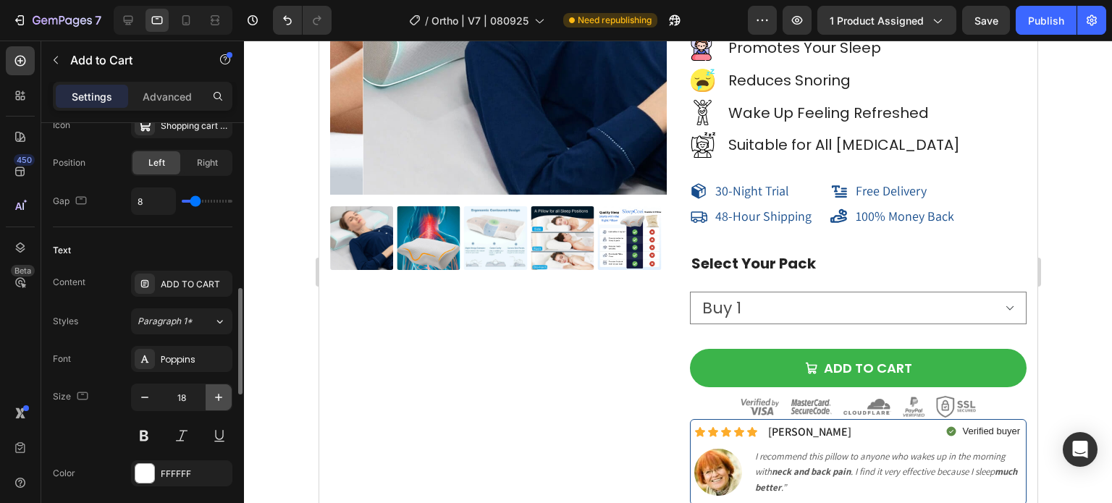
click at [217, 397] on icon "button" at bounding box center [218, 397] width 14 height 14
click at [217, 396] on icon "button" at bounding box center [218, 397] width 14 height 14
type input "20"
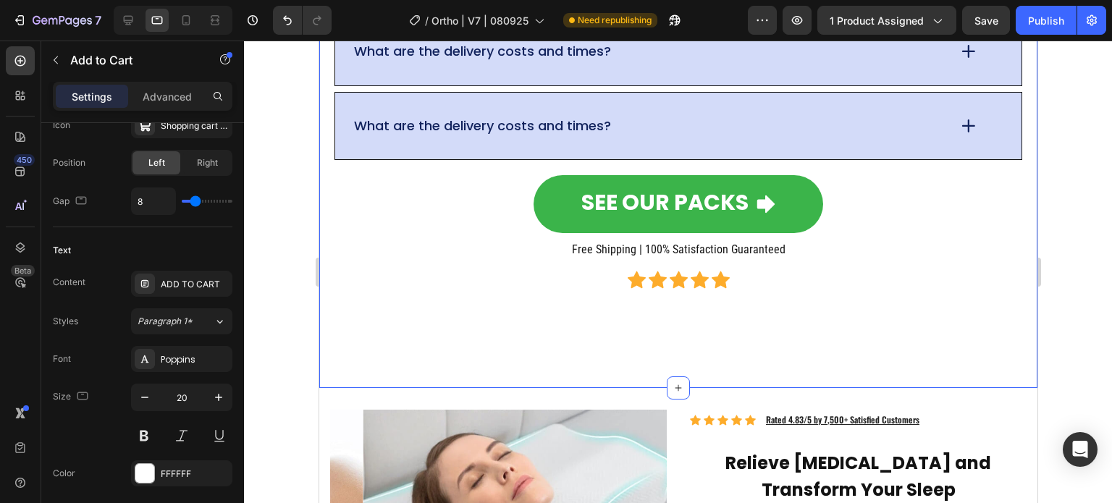
scroll to position [11644, 0]
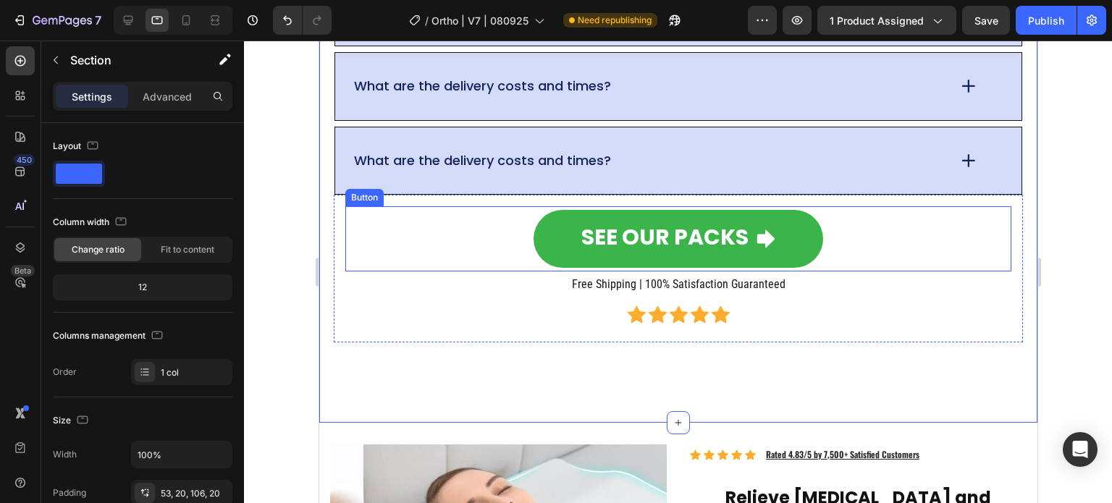
click at [466, 258] on div "SEE OUR PACKS Button" at bounding box center [678, 238] width 666 height 65
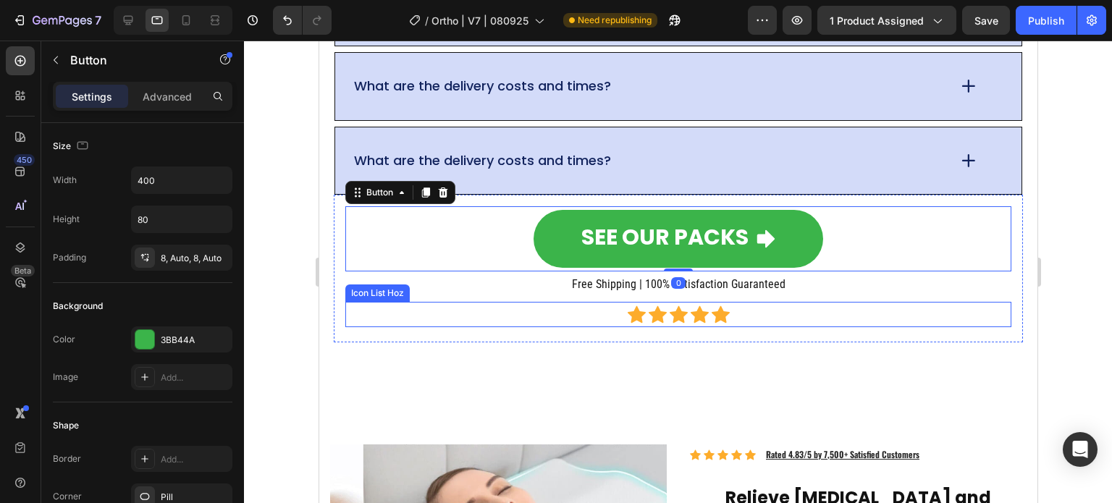
click at [921, 302] on div "Icon Icon Icon Icon Icon Icon List Hoz" at bounding box center [678, 314] width 666 height 25
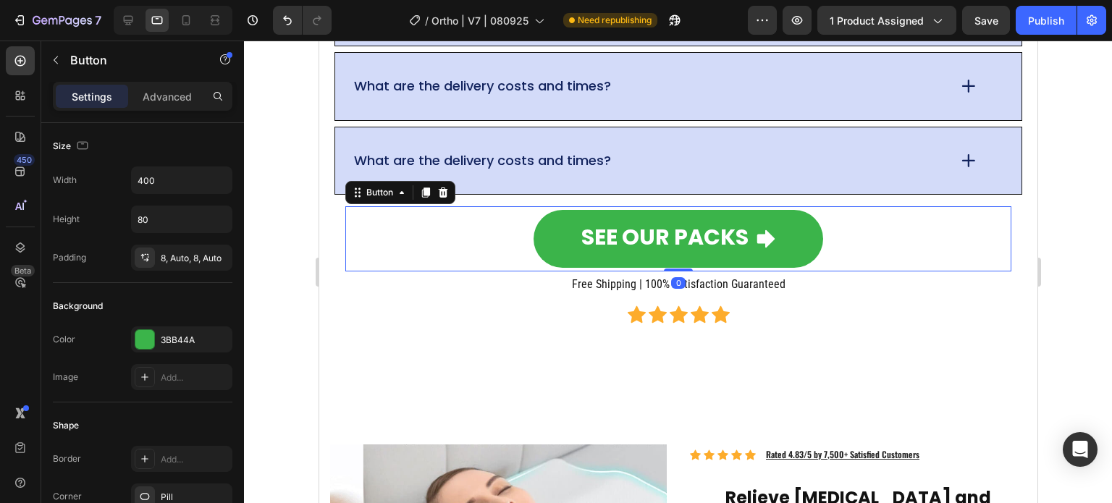
click at [927, 232] on div "SEE OUR PACKS Button 0" at bounding box center [678, 238] width 666 height 65
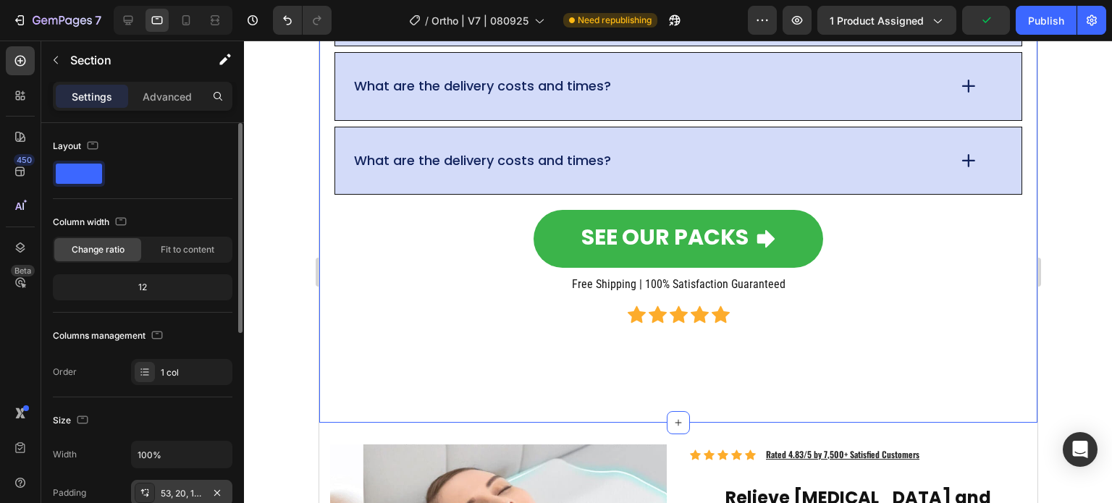
click at [190, 487] on div "53, 20, 106, 20" at bounding box center [182, 493] width 42 height 13
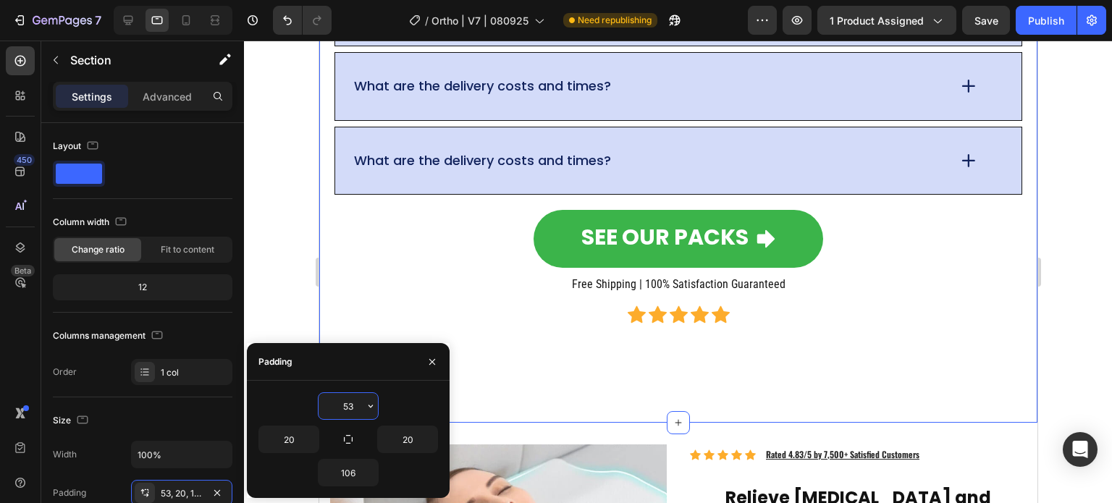
click at [350, 402] on input "53" at bounding box center [348, 406] width 59 height 26
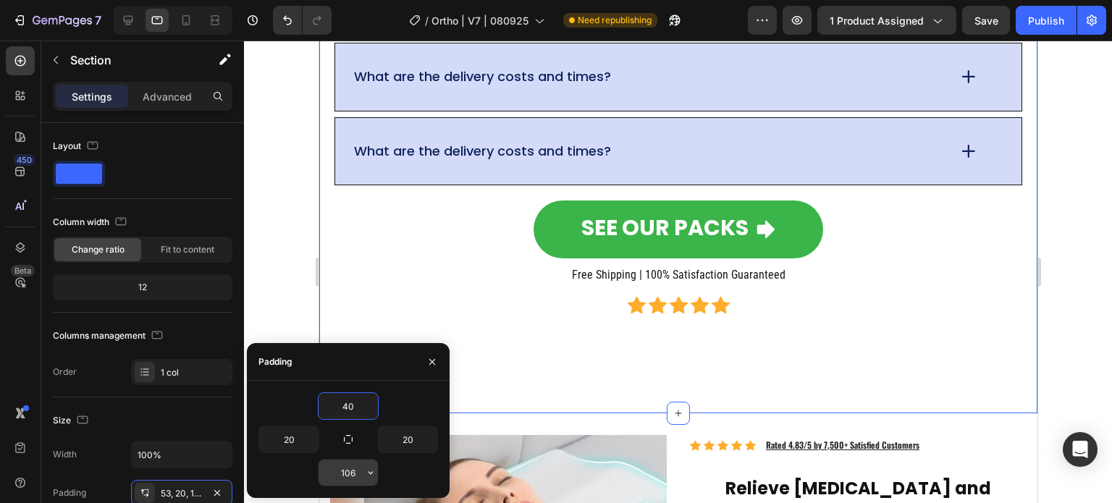
type input "40"
click at [352, 468] on input "106" at bounding box center [348, 473] width 59 height 26
type input "40"
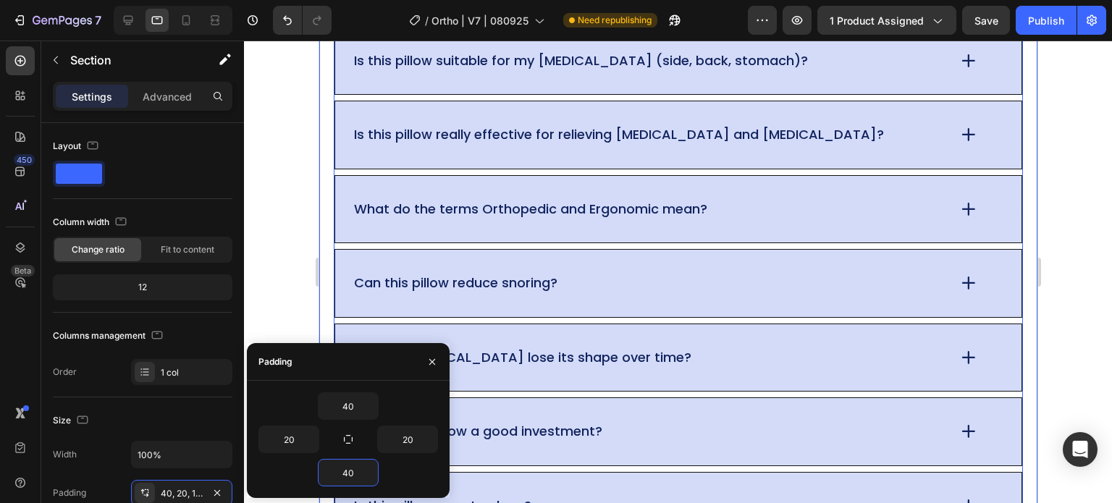
scroll to position [10775, 0]
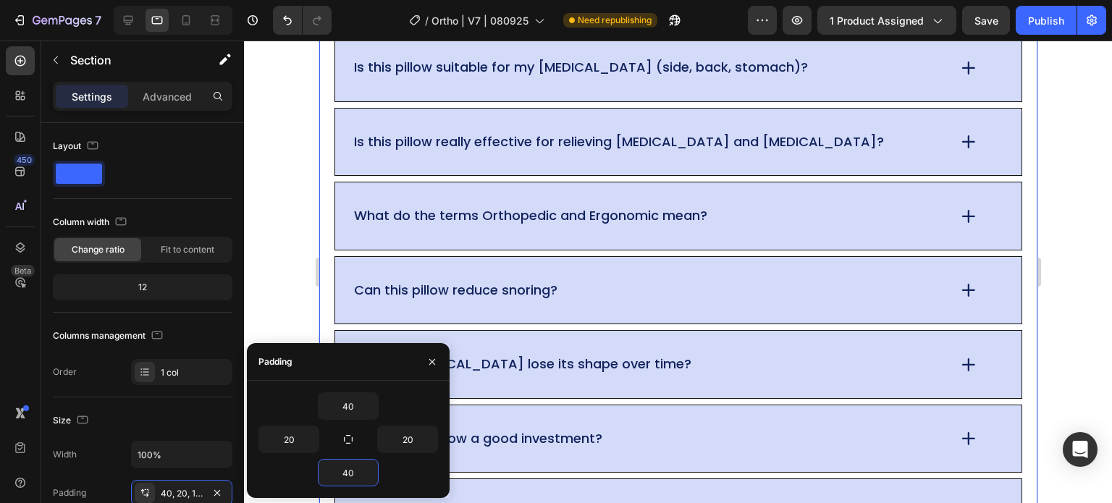
click at [275, 174] on div at bounding box center [678, 272] width 868 height 463
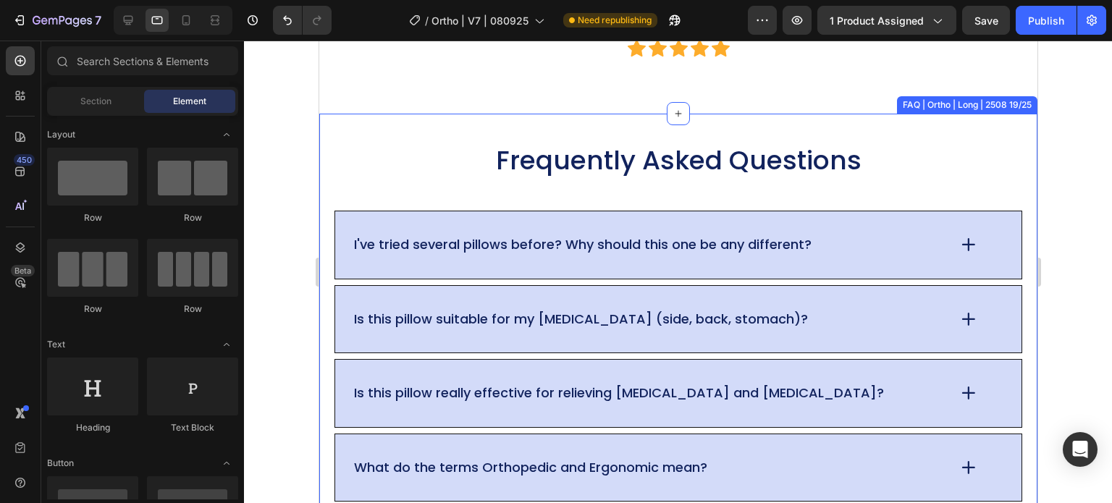
scroll to position [10423, 0]
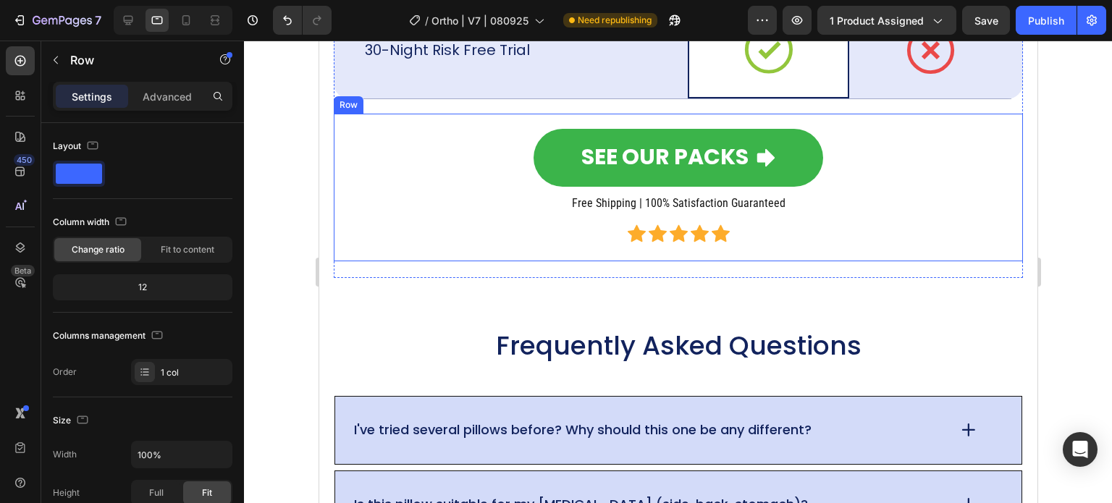
click at [420, 250] on div "SEE OUR PACKS Button Free Shipping | 100% Satisfaction Guaranteed Heading Icon …" at bounding box center [677, 188] width 689 height 148
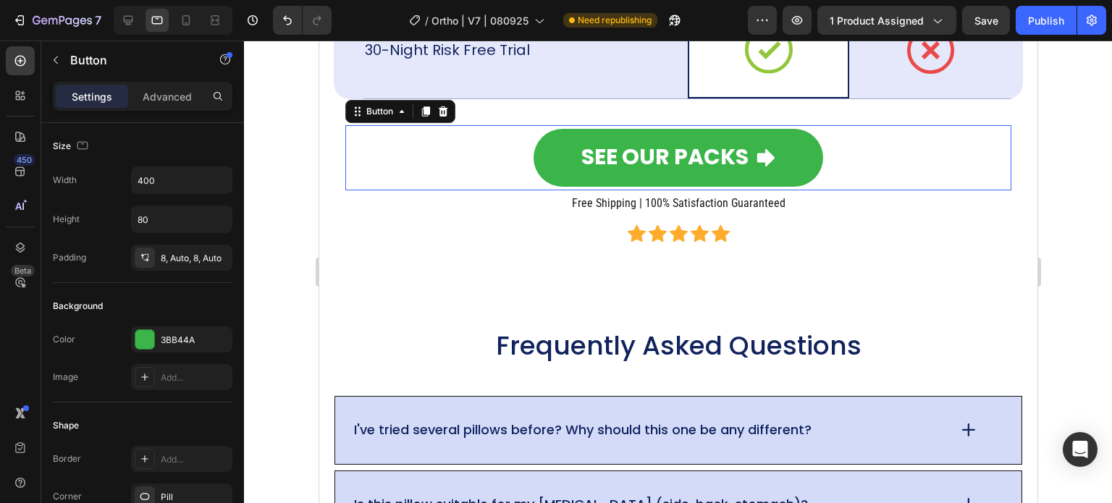
click at [463, 157] on div "SEE OUR PACKS Button 0" at bounding box center [678, 157] width 666 height 65
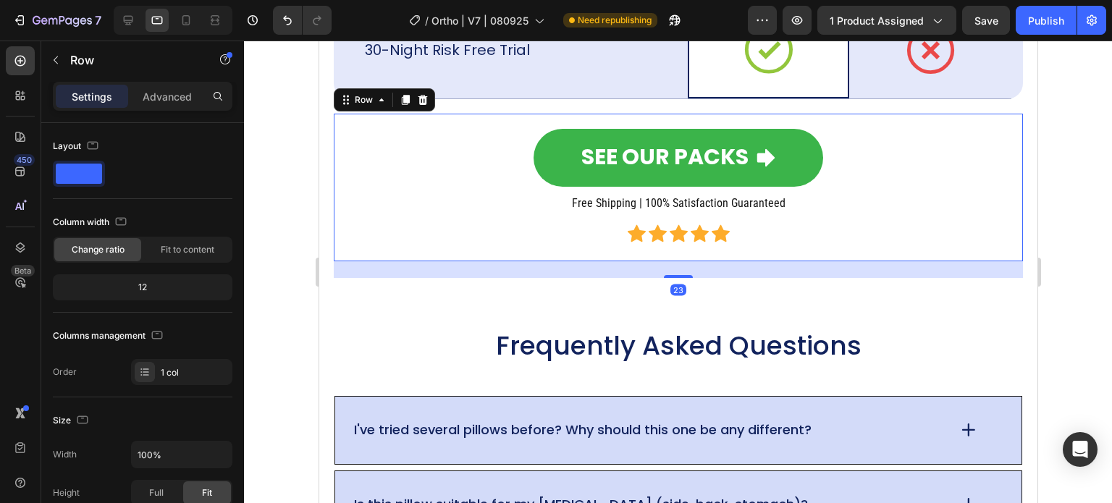
click at [334, 242] on div "SEE OUR PACKS Button Free Shipping | 100% Satisfaction Guaranteed Heading Icon …" at bounding box center [677, 188] width 689 height 148
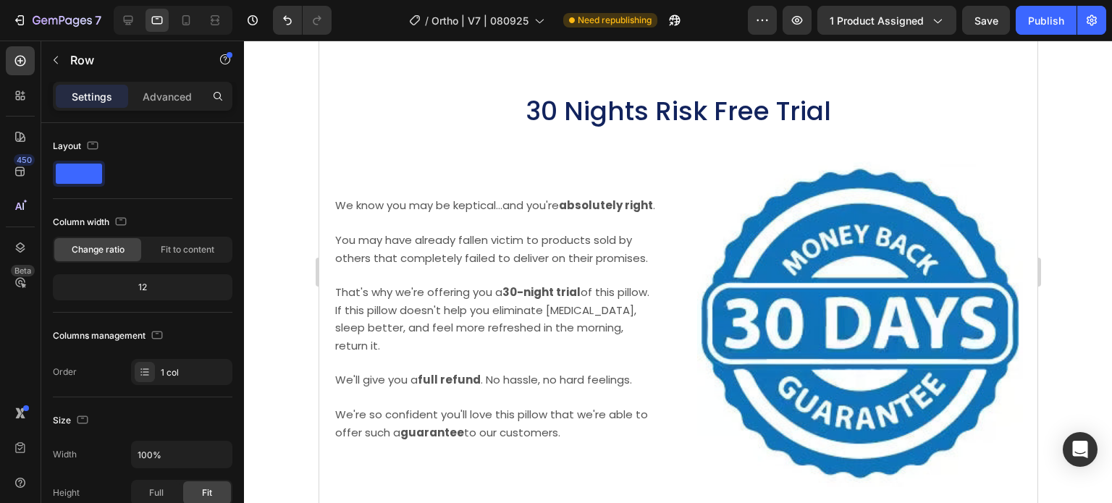
scroll to position [9120, 0]
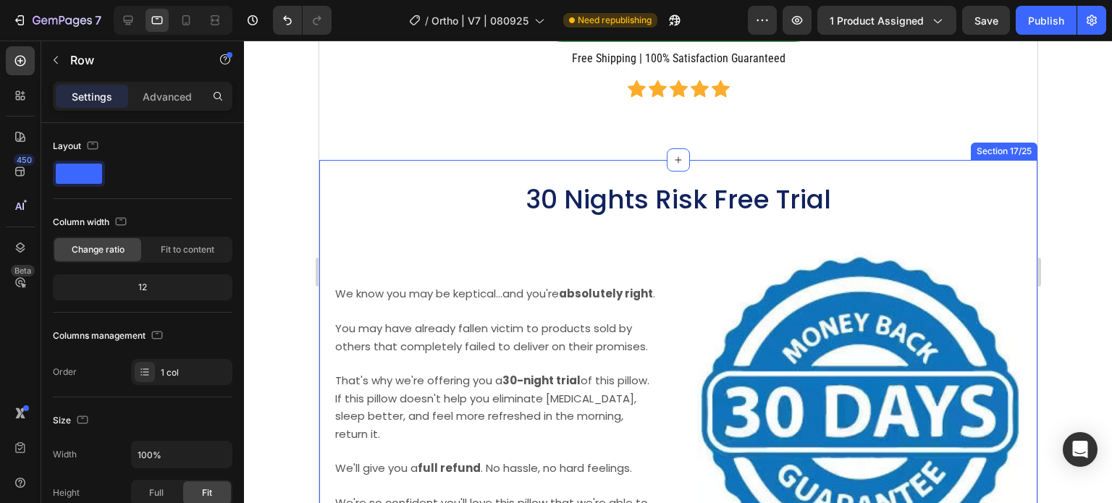
click at [431, 174] on div "30 Nights Risk Free Trial Heading Image We know you may be keptical...and you'r…" at bounding box center [678, 378] width 718 height 437
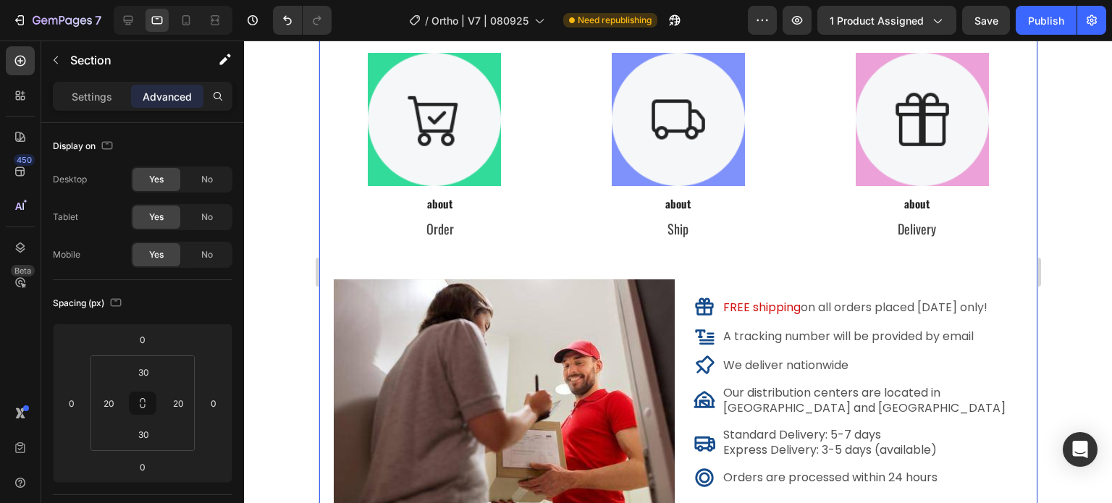
scroll to position [8339, 0]
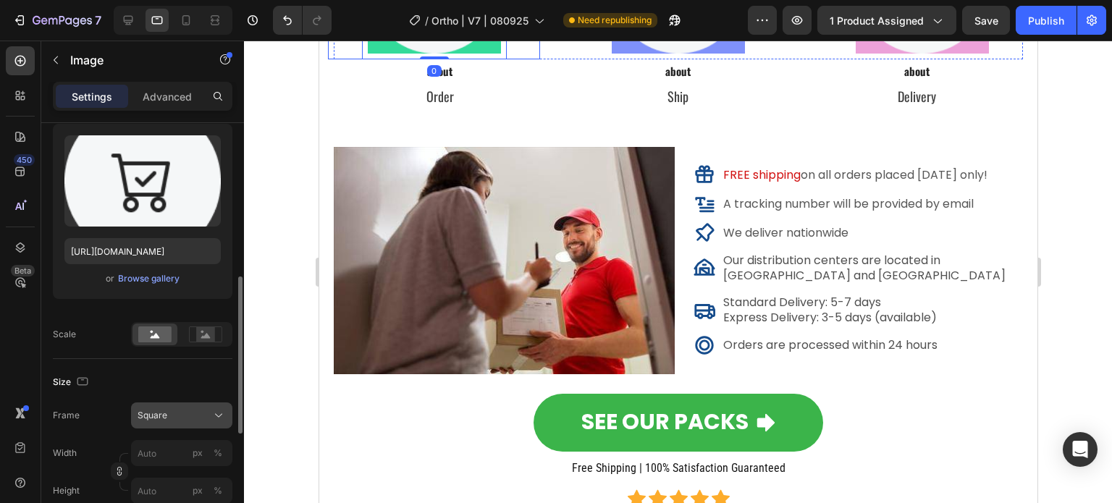
scroll to position [290, 0]
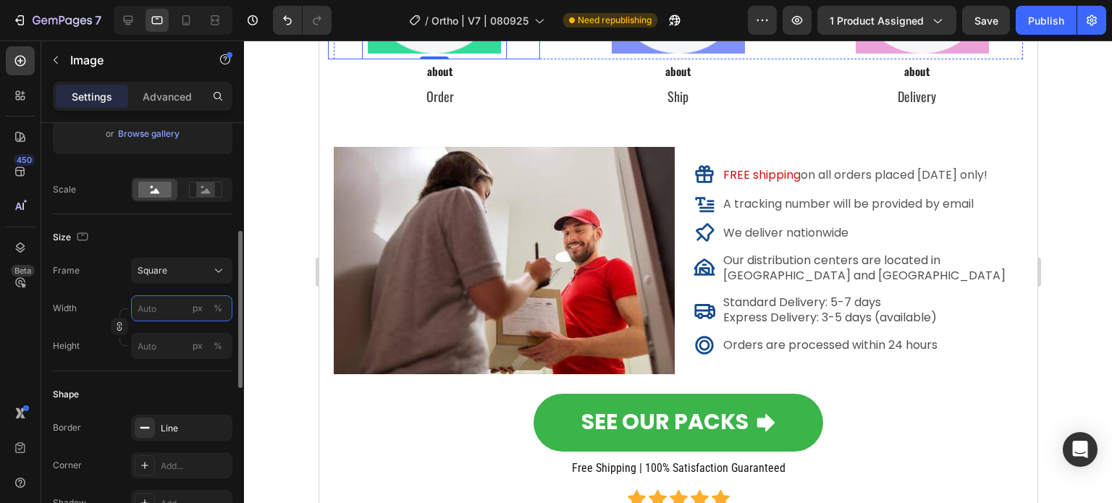
click at [161, 308] on input "px %" at bounding box center [181, 308] width 101 height 26
type input "3"
type input "30"
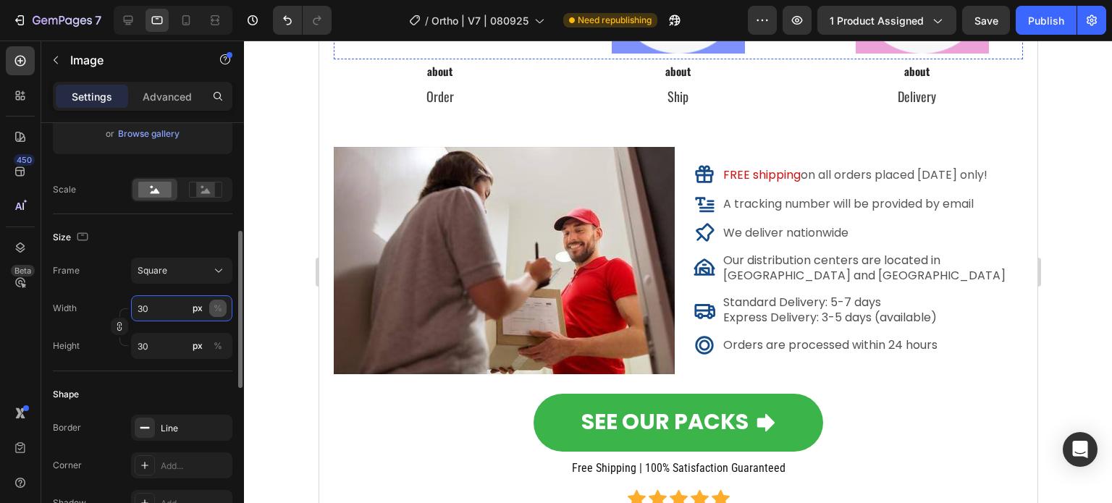
type input "30"
click at [217, 309] on div "%" at bounding box center [218, 308] width 9 height 13
click at [180, 346] on input "px %" at bounding box center [181, 346] width 101 height 26
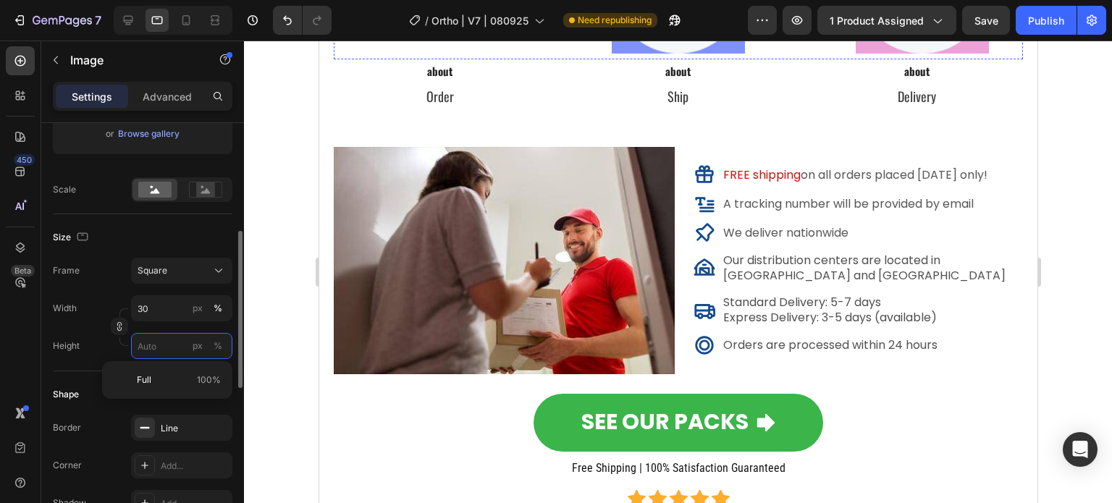
type input "3"
type input "30"
click at [216, 341] on div "%" at bounding box center [218, 346] width 9 height 13
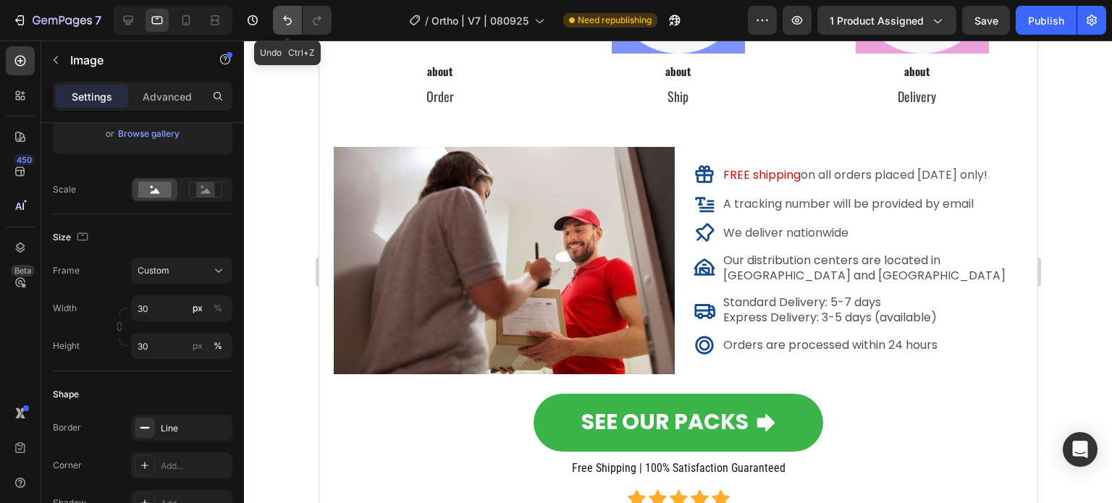
click at [282, 22] on icon "Undo/Redo" at bounding box center [287, 20] width 14 height 14
click at [290, 28] on button "Undo/Redo" at bounding box center [287, 20] width 29 height 29
click at [290, 22] on icon "Undo/Redo" at bounding box center [287, 20] width 14 height 14
type input "30"
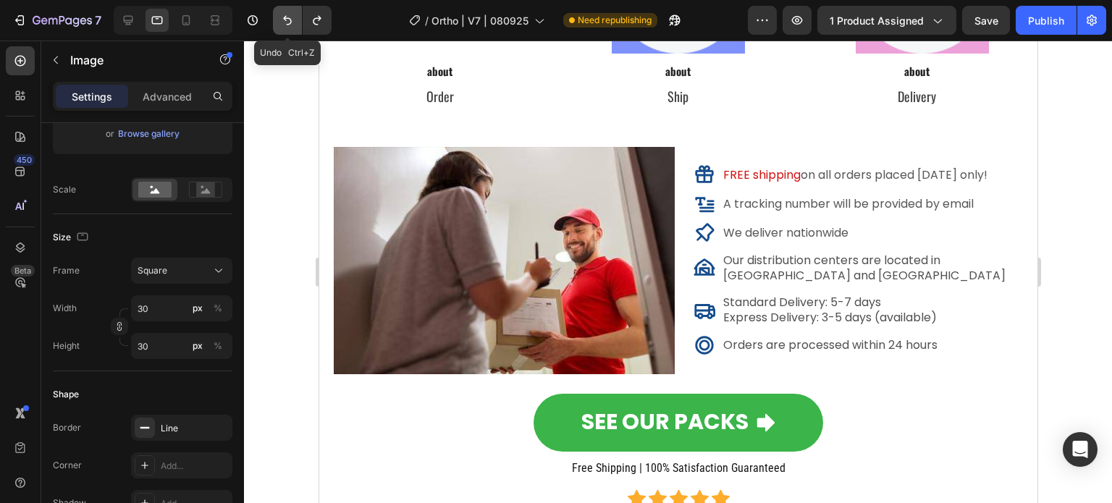
click at [290, 21] on icon "Undo/Redo" at bounding box center [287, 20] width 14 height 14
click at [290, 20] on icon "Undo/Redo" at bounding box center [287, 20] width 9 height 9
click at [284, 13] on icon "Undo/Redo" at bounding box center [287, 20] width 14 height 14
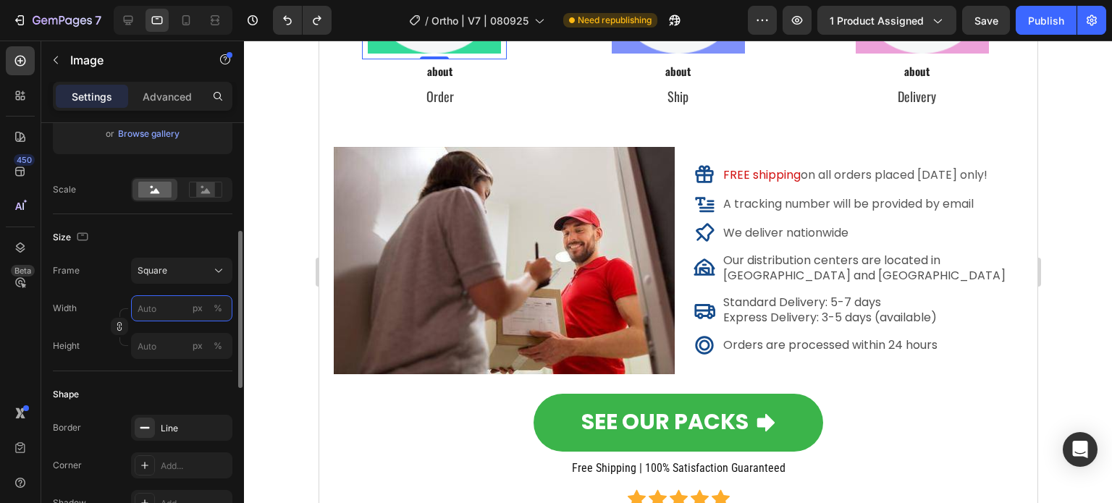
click at [160, 316] on input "px %" at bounding box center [181, 308] width 101 height 26
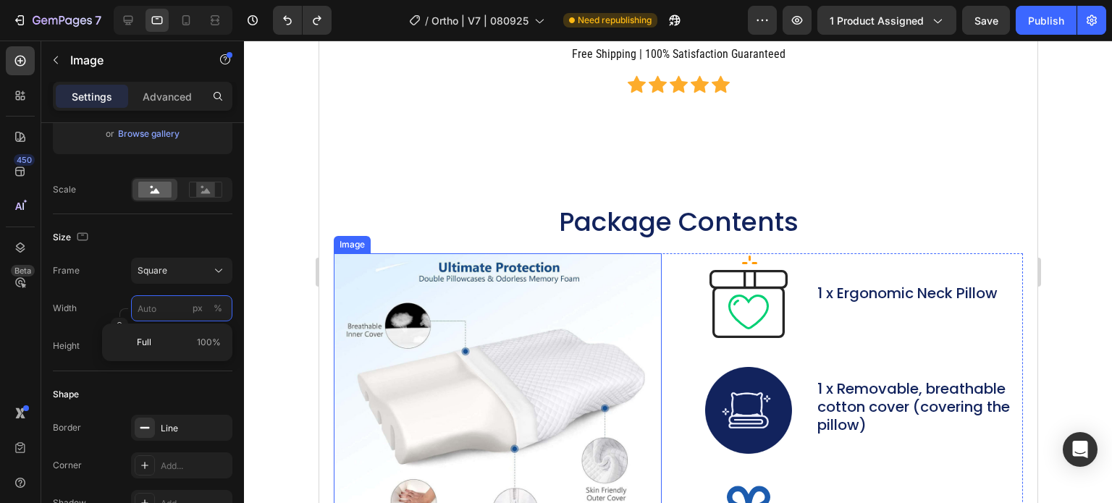
scroll to position [6747, 0]
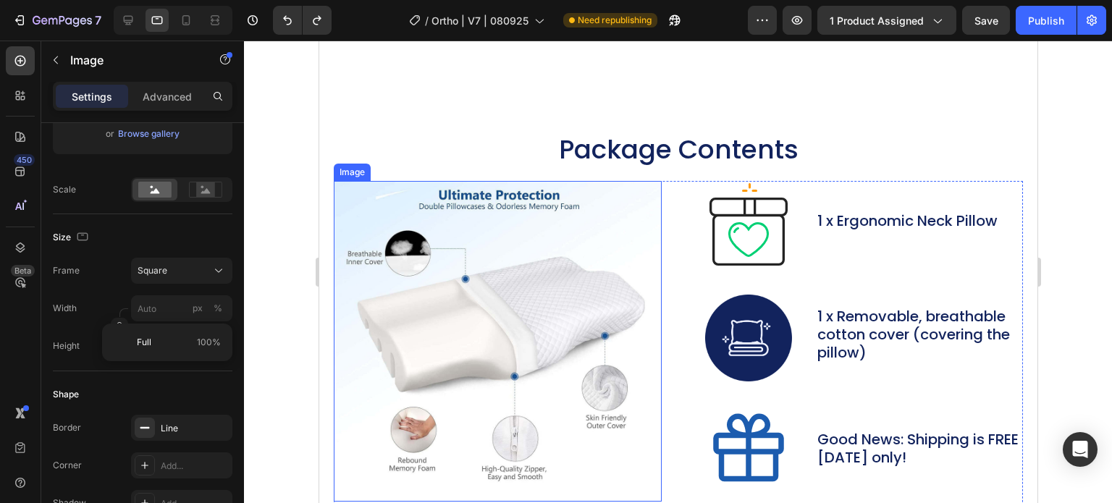
click at [573, 298] on img at bounding box center [497, 341] width 328 height 321
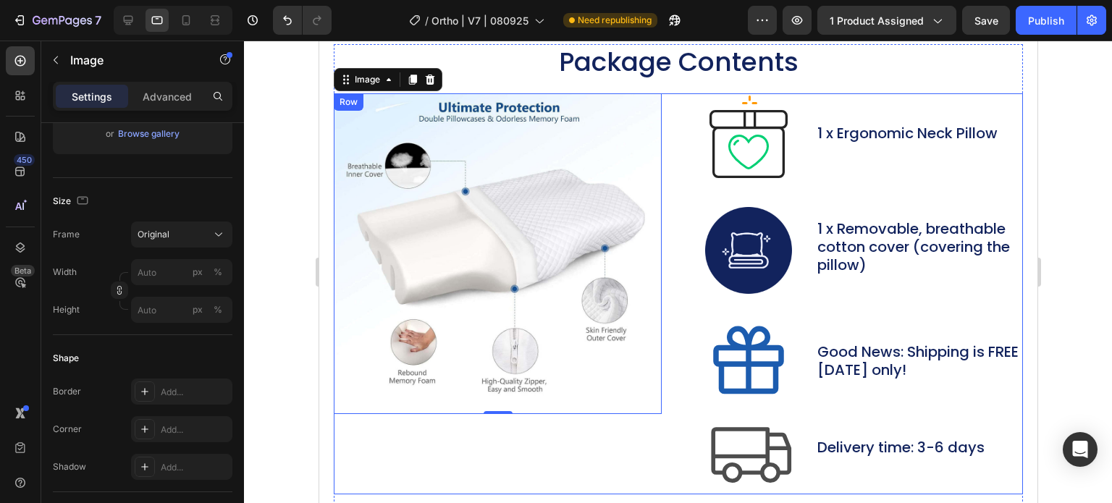
scroll to position [6819, 0]
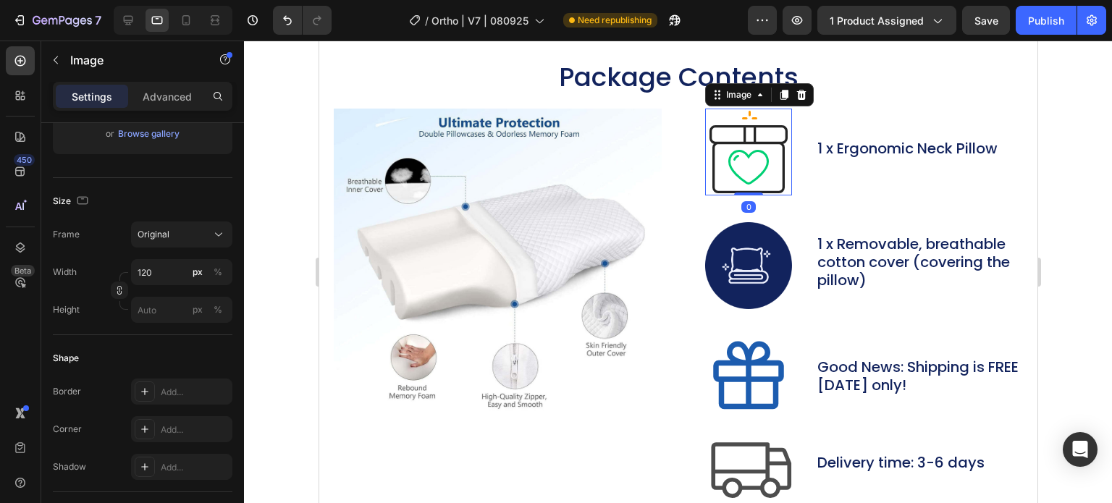
click at [748, 158] on img at bounding box center [747, 152] width 87 height 87
click at [152, 266] on input "120" at bounding box center [181, 272] width 101 height 26
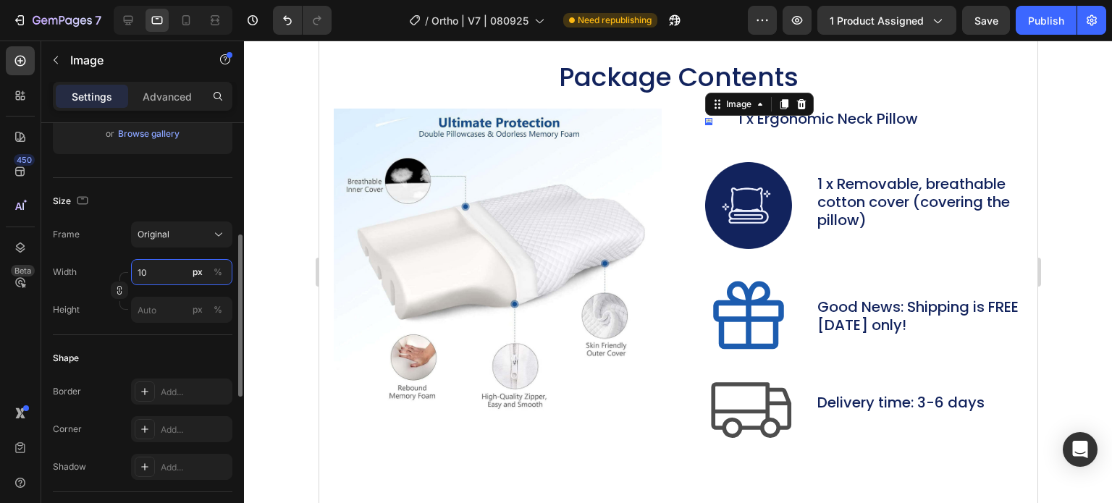
type input "100"
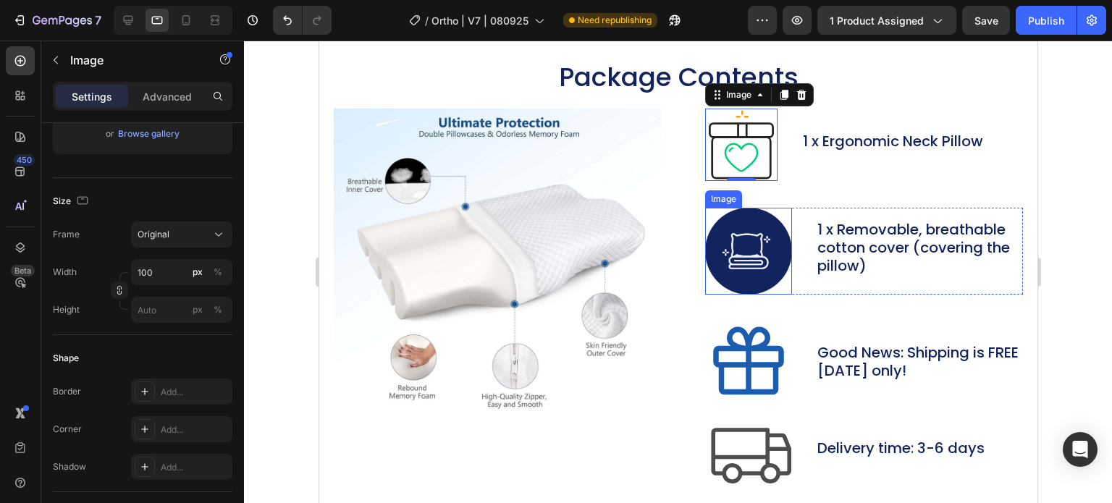
click at [746, 254] on img at bounding box center [747, 251] width 87 height 87
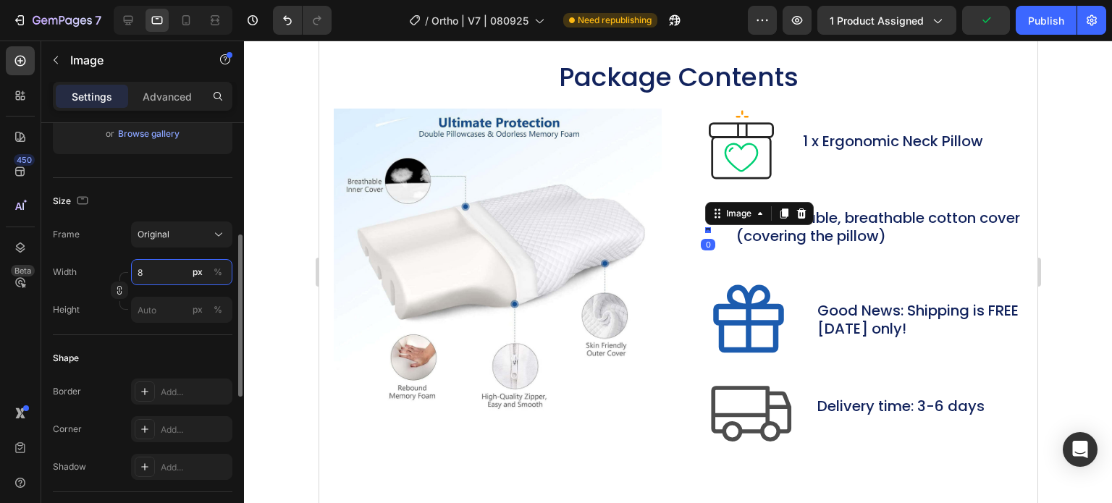
type input "80"
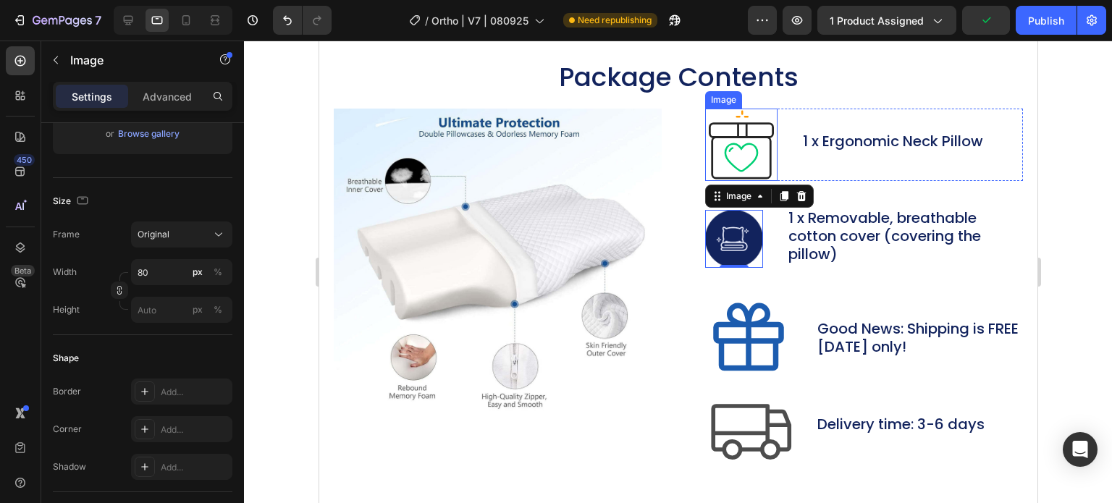
click at [740, 144] on img at bounding box center [740, 145] width 72 height 72
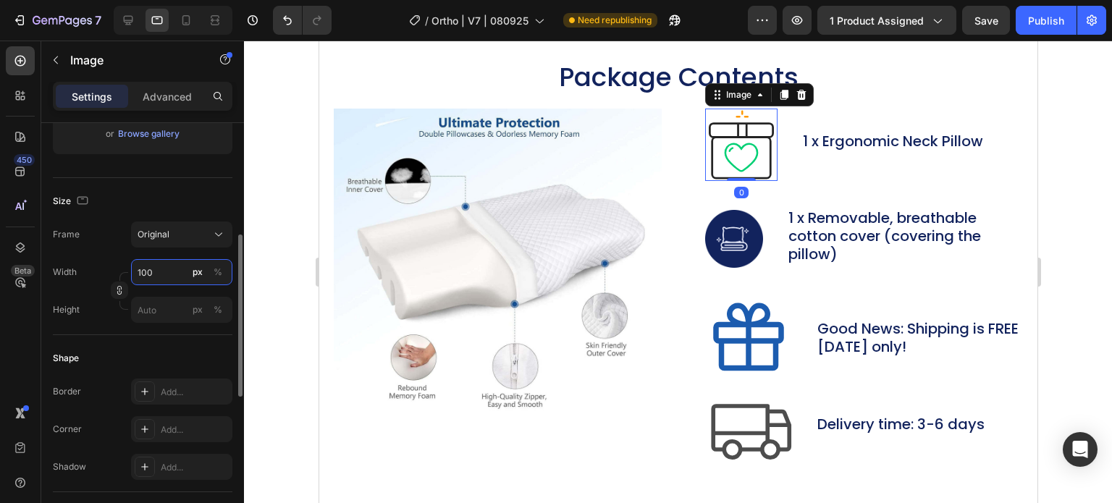
click at [162, 271] on input "100" at bounding box center [181, 272] width 101 height 26
type input "80"
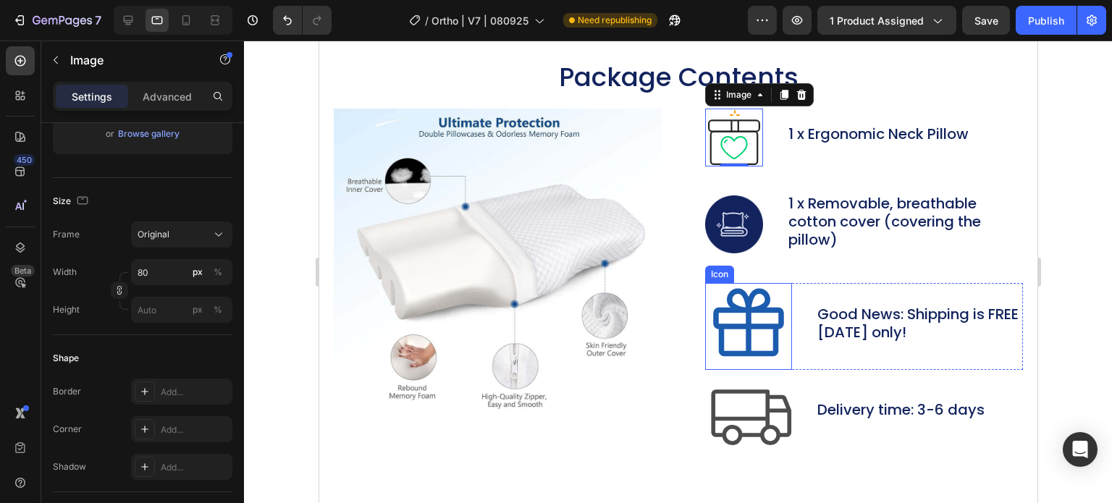
click at [736, 313] on icon at bounding box center [747, 326] width 87 height 87
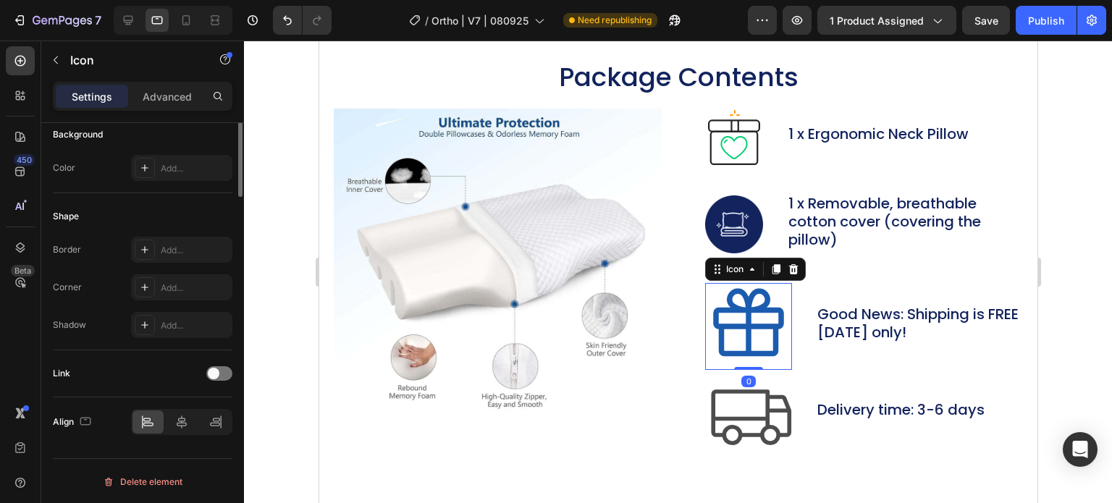
scroll to position [0, 0]
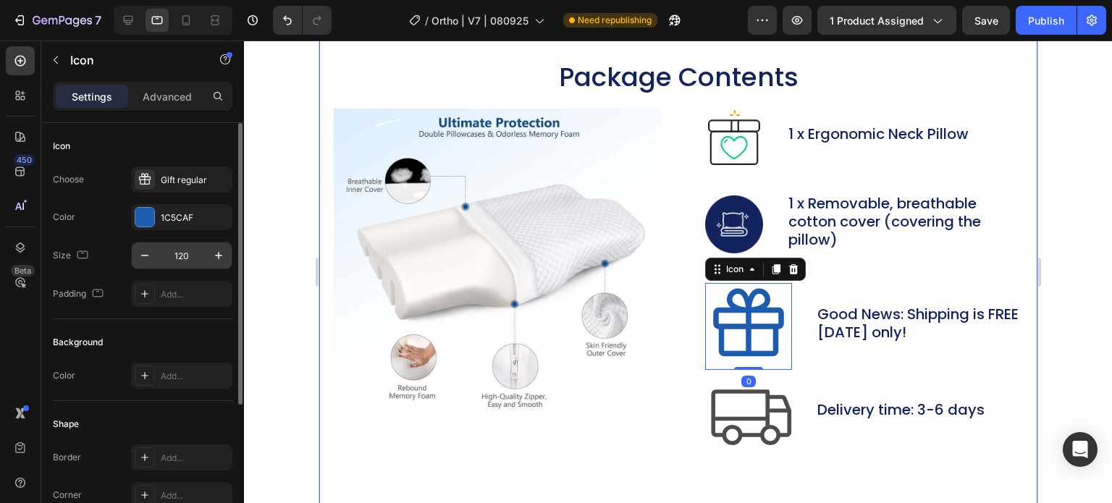
click at [177, 252] on input "120" at bounding box center [182, 256] width 48 height 26
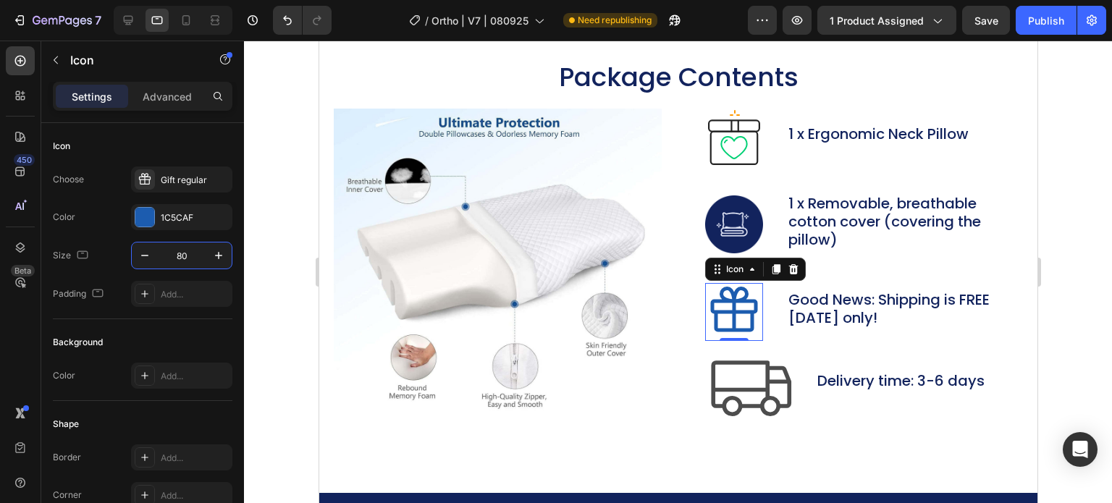
type input "80"
click at [718, 321] on icon at bounding box center [733, 312] width 58 height 58
click at [710, 376] on icon at bounding box center [750, 389] width 80 height 56
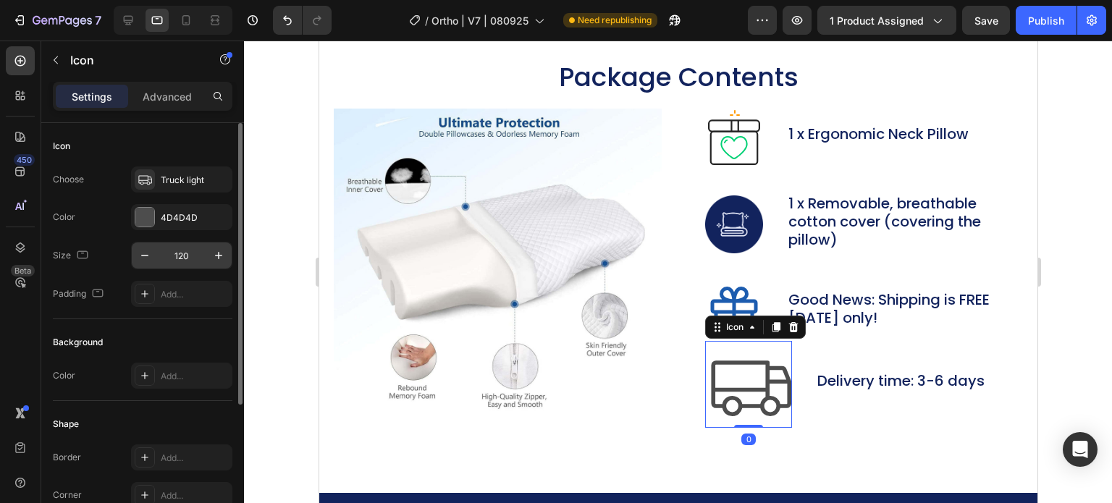
click at [174, 258] on input "120" at bounding box center [182, 256] width 48 height 26
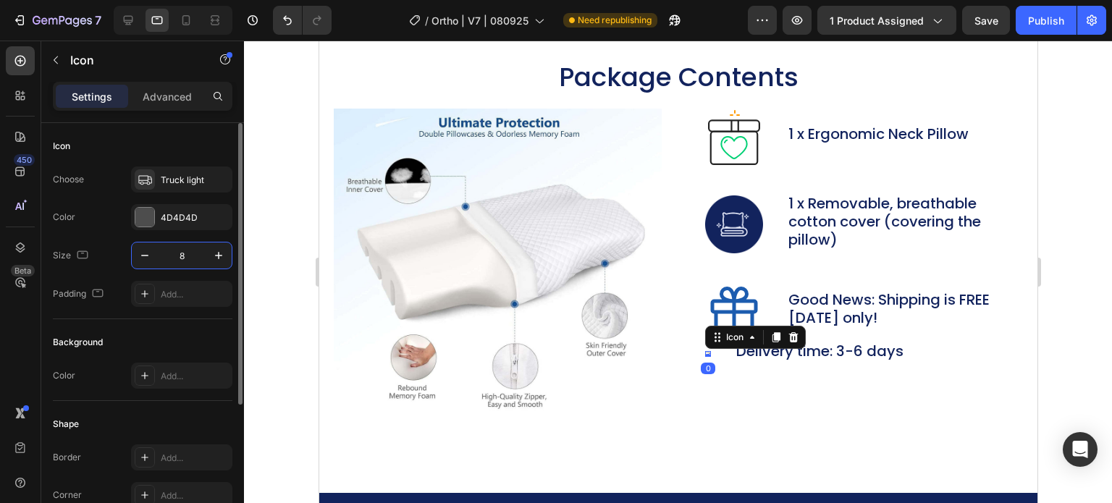
type input "80"
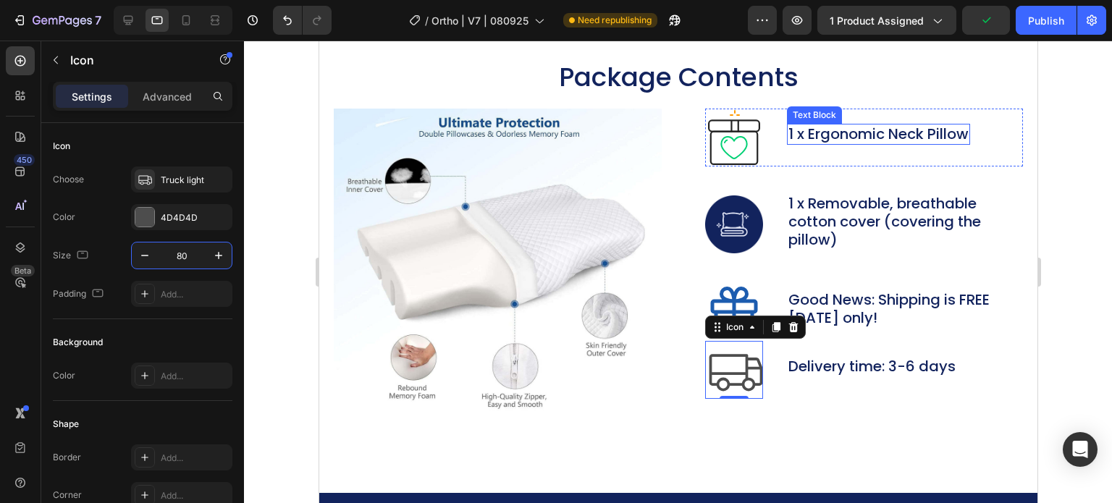
click at [838, 130] on p "1 x Ergonomic Neck Pillow" at bounding box center [878, 134] width 180 height 18
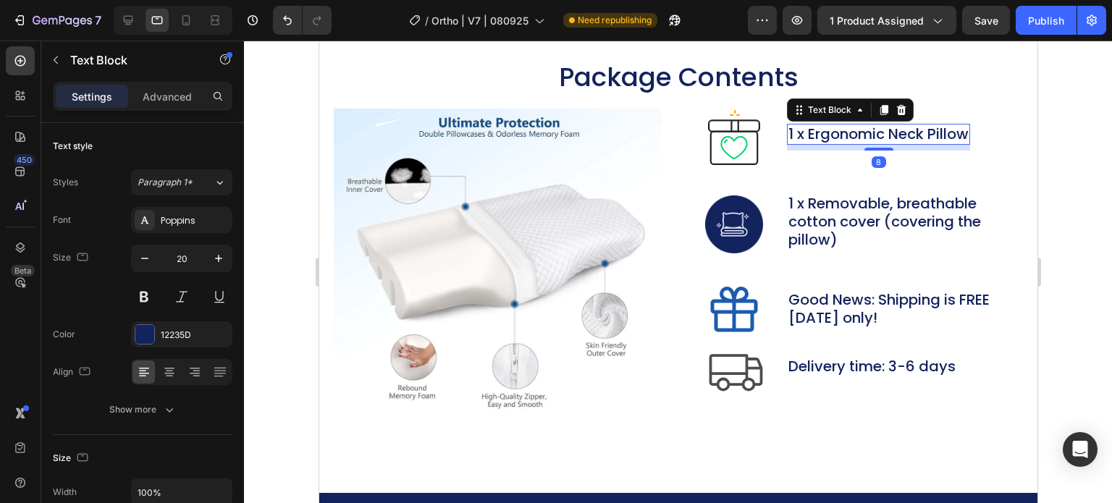
click at [838, 130] on p "1 x Ergonomic Neck Pillow" at bounding box center [878, 134] width 180 height 18
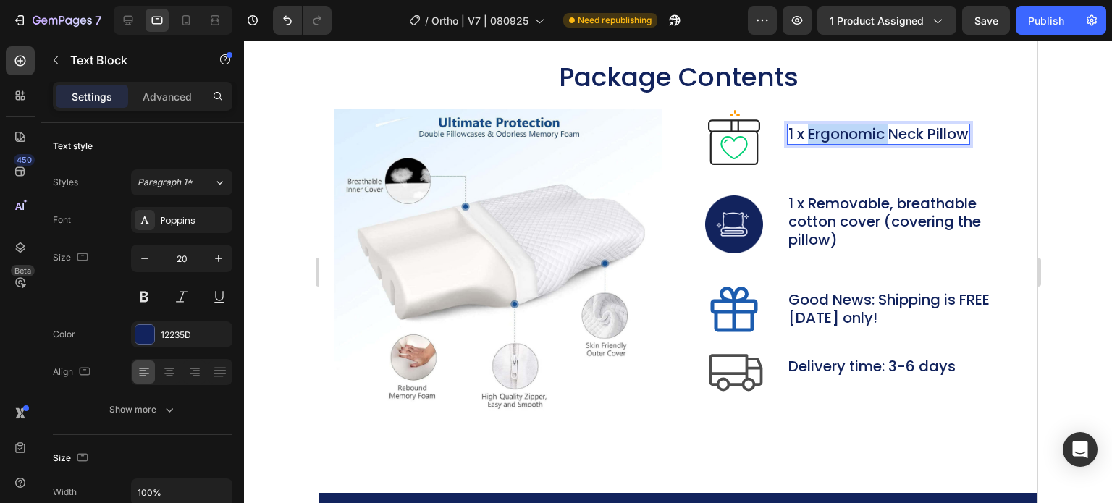
click at [838, 130] on p "1 x Ergonomic Neck Pillow" at bounding box center [878, 134] width 180 height 18
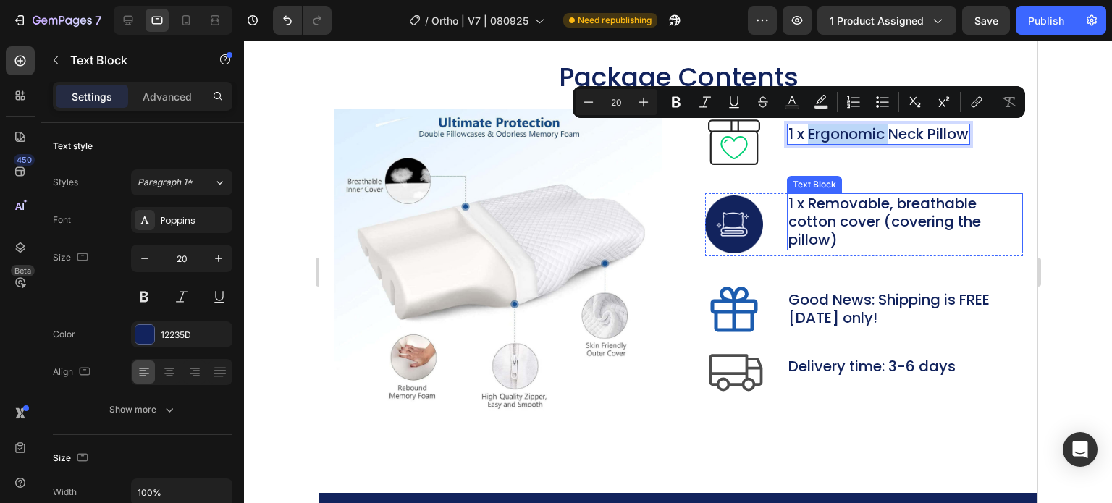
click at [829, 213] on p "1 x Removable, breathable cotton cover (covering the pillow)" at bounding box center [904, 222] width 233 height 54
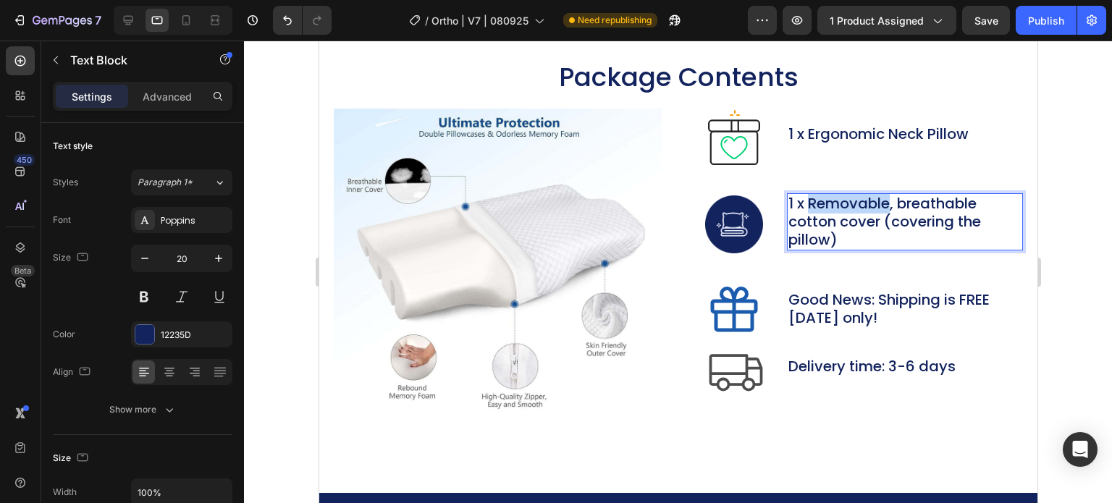
click at [829, 213] on p "1 x Removable, breathable cotton cover (covering the pillow)" at bounding box center [904, 222] width 233 height 54
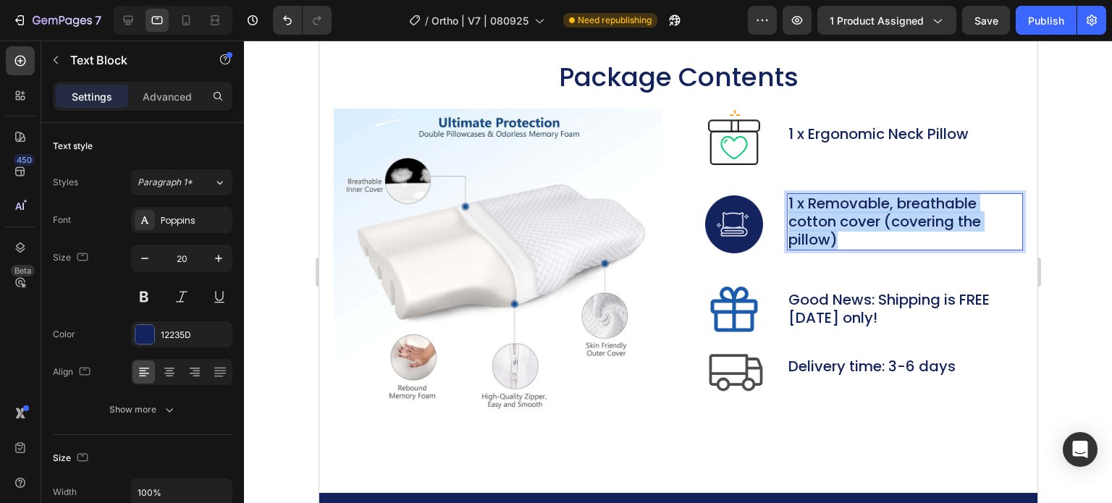
click at [829, 213] on p "1 x Removable, breathable cotton cover (covering the pillow)" at bounding box center [904, 222] width 233 height 54
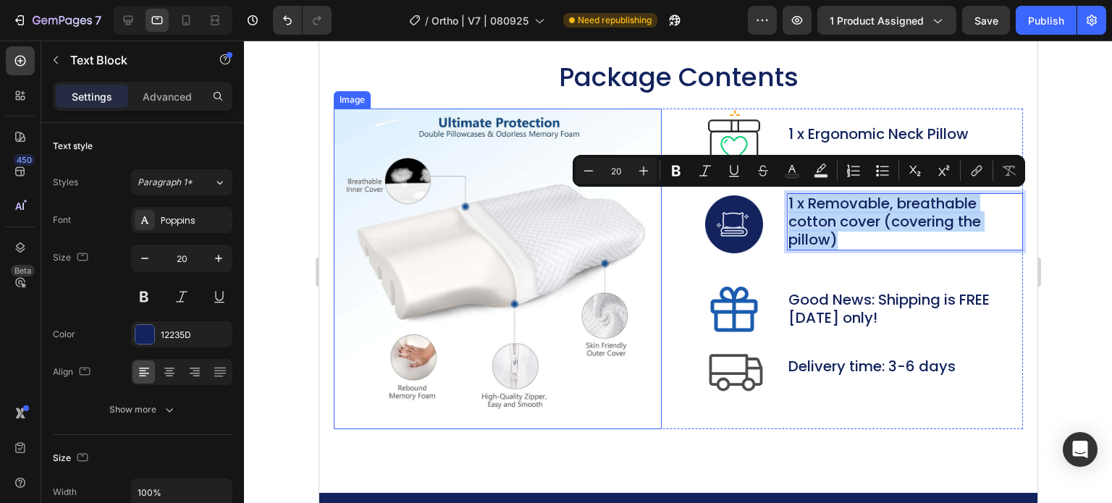
click at [604, 412] on img at bounding box center [497, 269] width 328 height 321
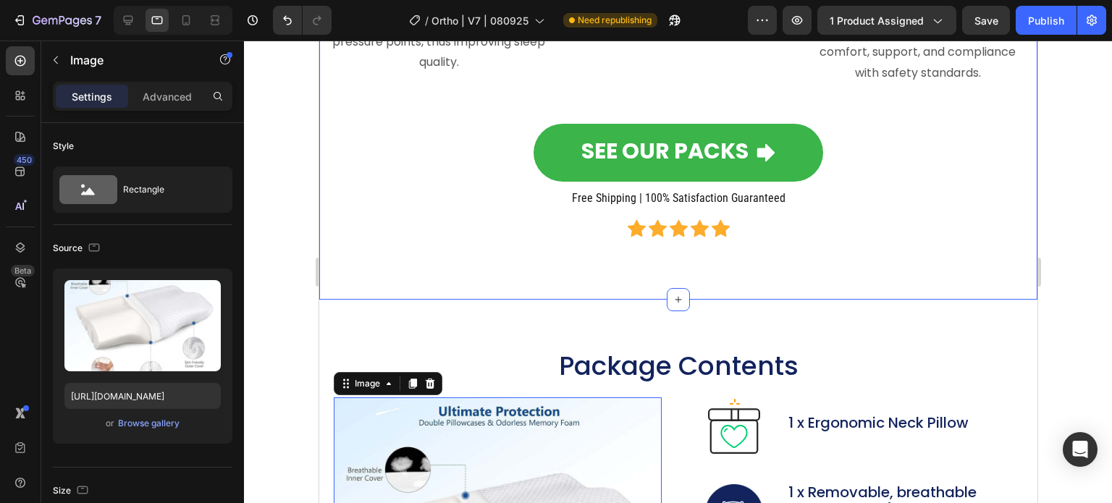
scroll to position [6529, 0]
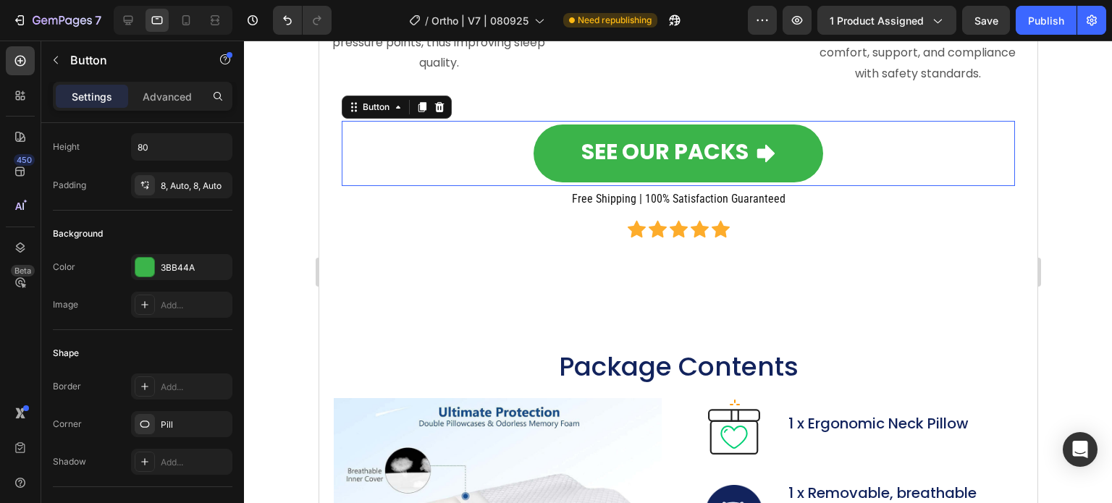
click at [421, 143] on div "SEE OUR PACKS Button 0" at bounding box center [677, 153] width 673 height 65
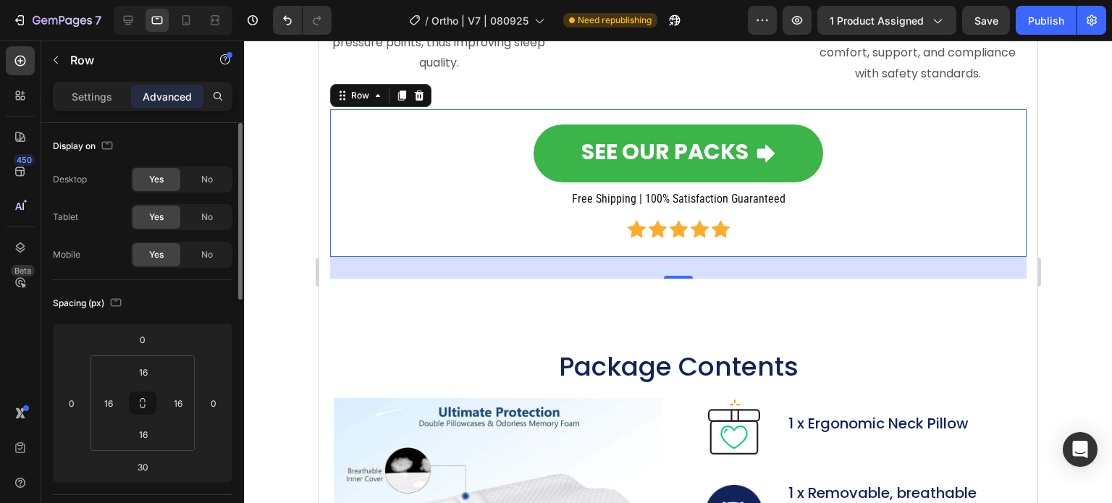
click at [421, 202] on div "SEE OUR PACKS Button Free Shipping | 100% Satisfaction Guaranteed Heading Icon …" at bounding box center [677, 183] width 673 height 125
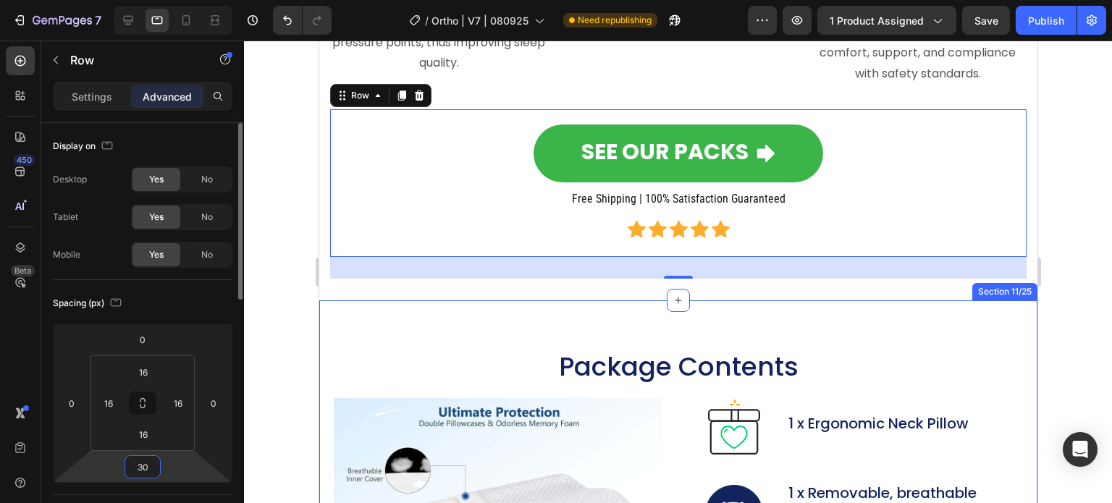
click at [148, 468] on input "30" at bounding box center [142, 467] width 29 height 22
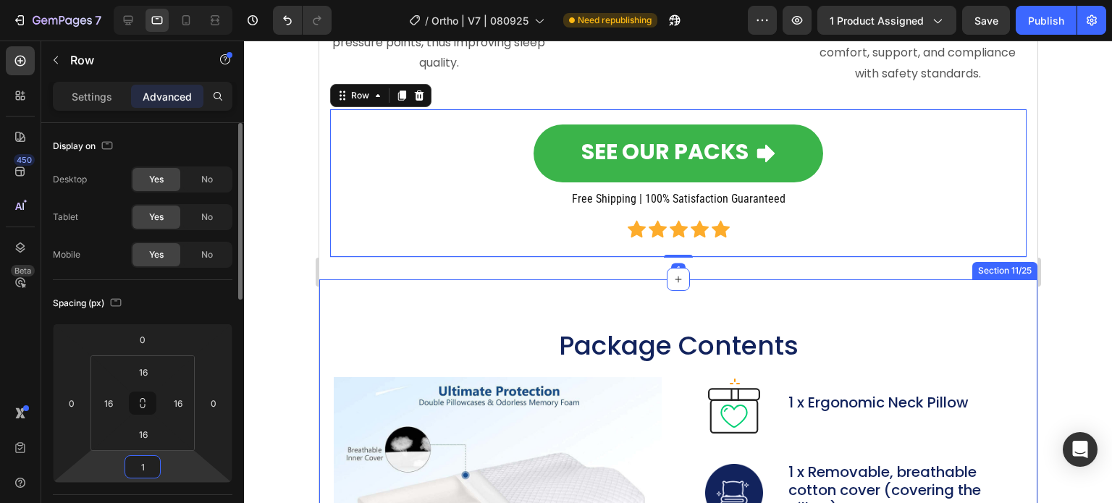
type input "10"
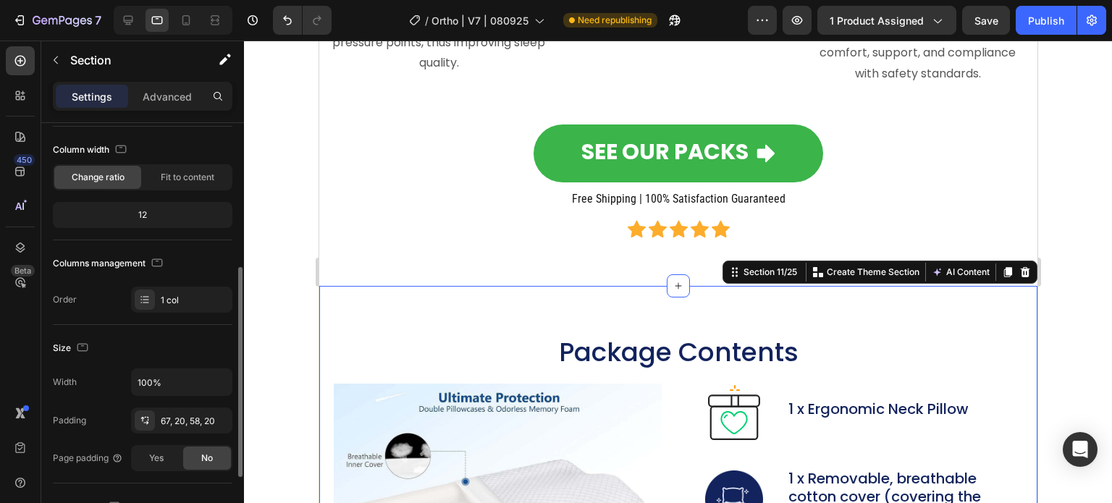
scroll to position [145, 0]
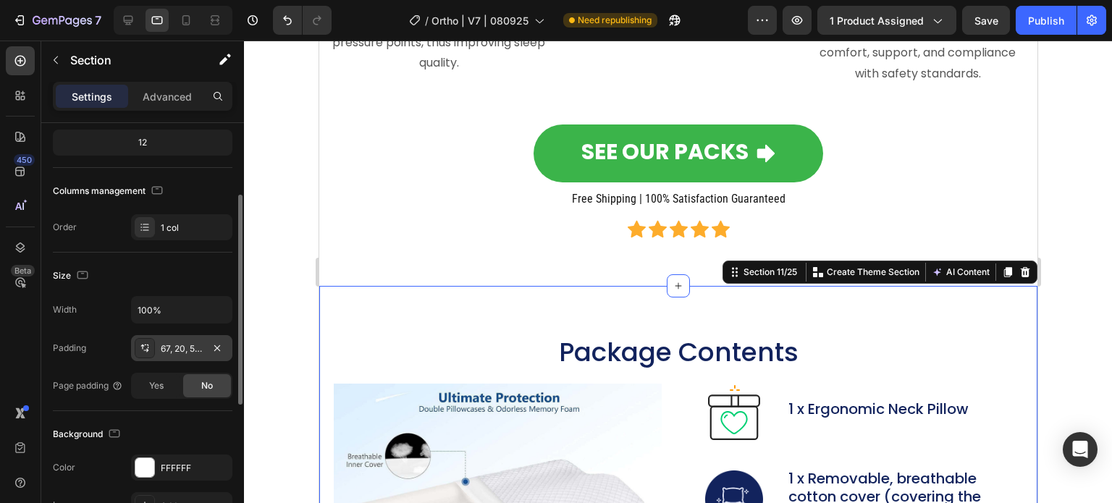
click at [180, 339] on div "67, 20, 58, 20" at bounding box center [181, 348] width 101 height 26
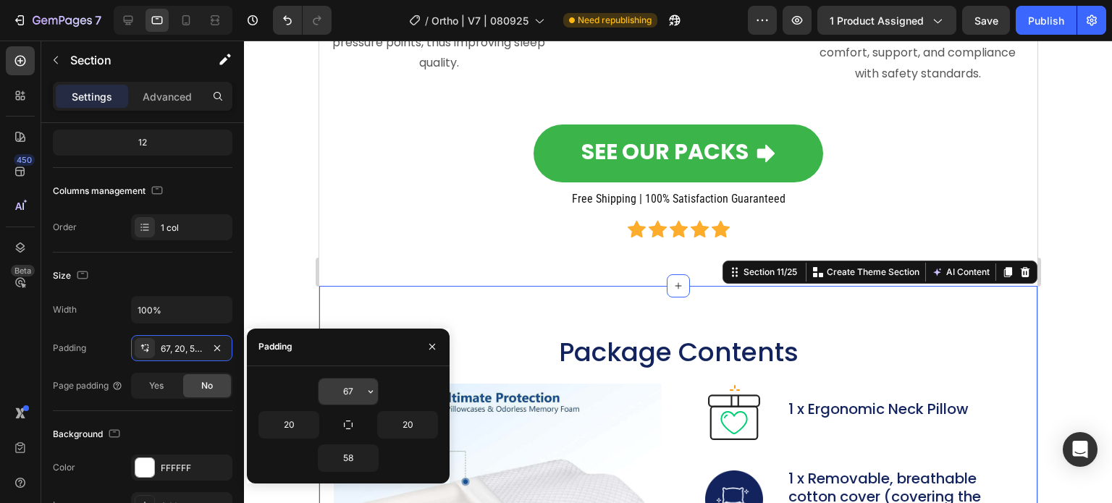
click at [362, 388] on input "67" at bounding box center [348, 392] width 59 height 26
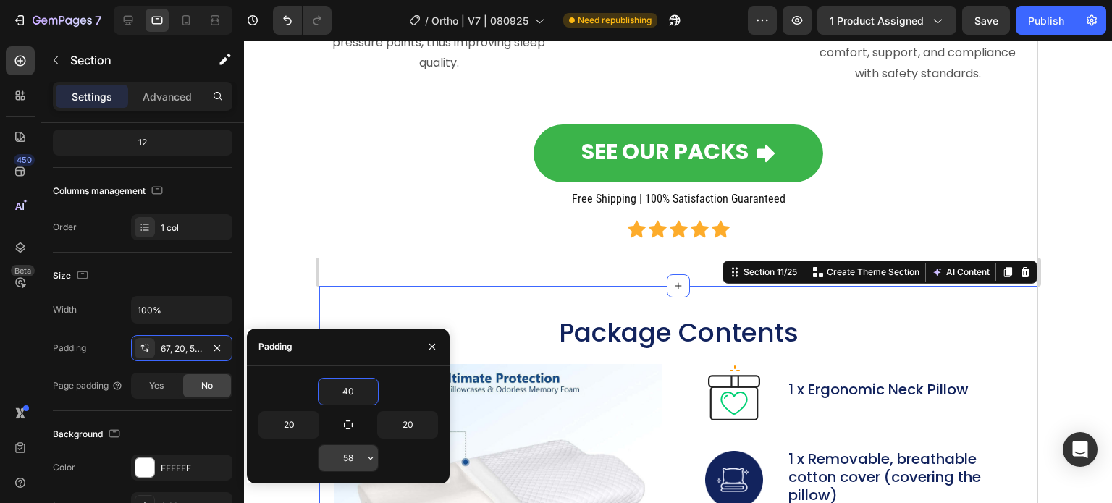
type input "40"
click at [350, 460] on input "58" at bounding box center [348, 458] width 59 height 26
type input "40"
click at [281, 249] on div at bounding box center [678, 272] width 868 height 463
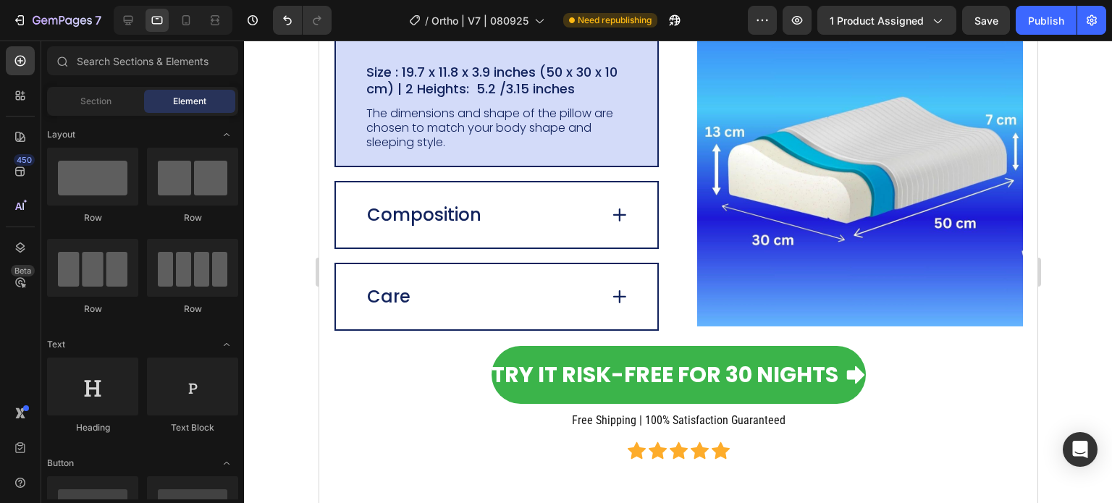
scroll to position [3076, 0]
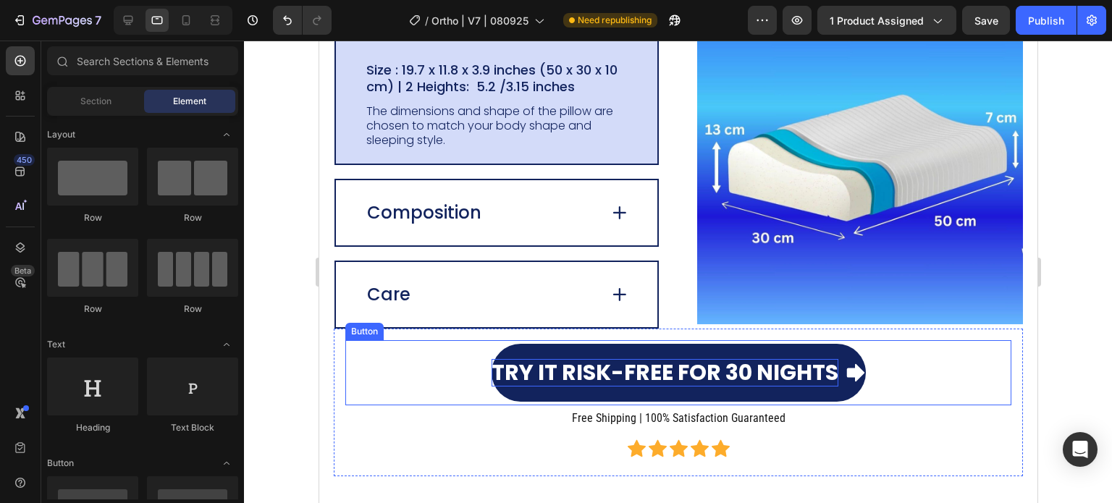
click at [623, 365] on p "Try it Risk-Free for 30 Nights" at bounding box center [664, 373] width 347 height 28
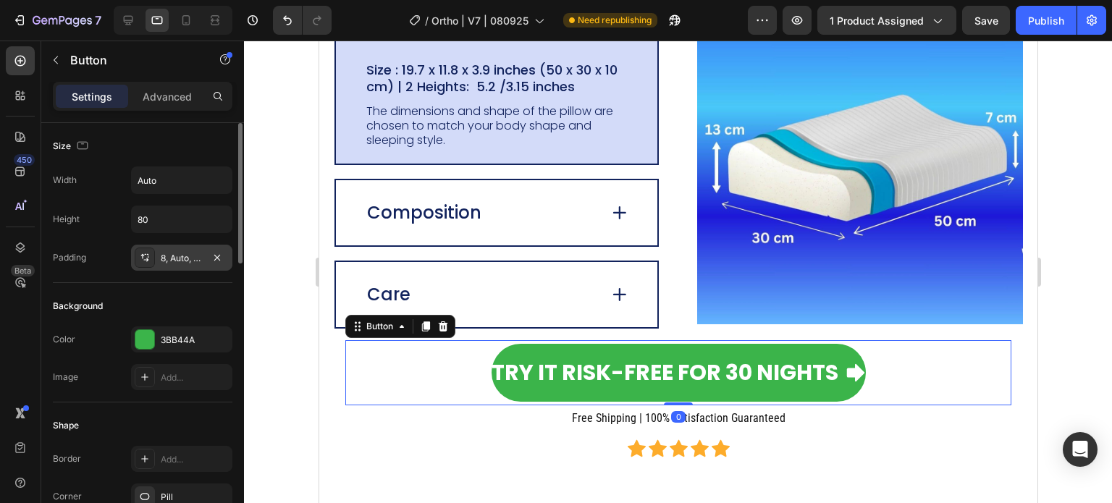
click at [173, 263] on div "8, Auto, 8, Auto" at bounding box center [182, 258] width 42 height 13
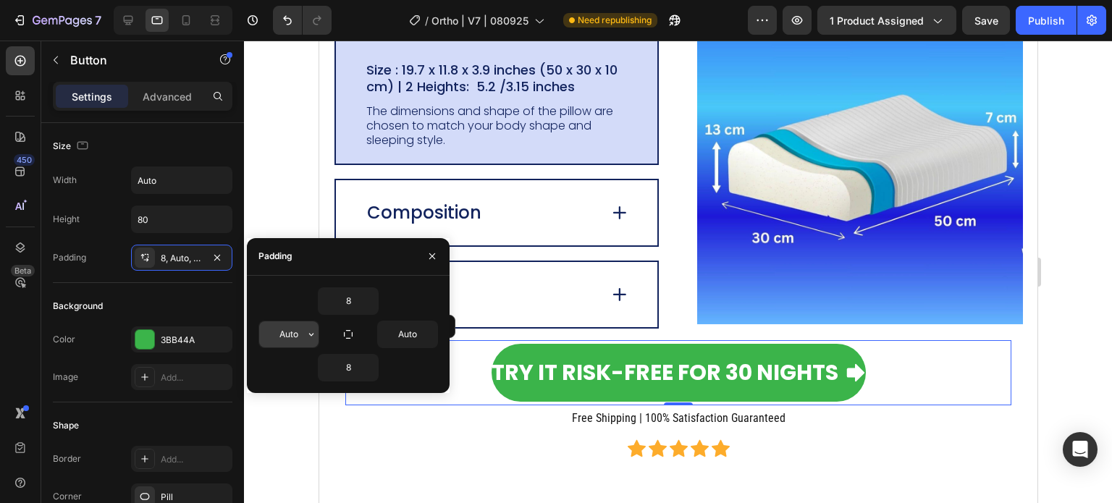
click at [281, 333] on input "Auto" at bounding box center [288, 334] width 59 height 26
type input "5"
click at [416, 335] on input "Auto" at bounding box center [407, 334] width 59 height 26
type input "5"
click at [1089, 296] on div at bounding box center [678, 272] width 868 height 463
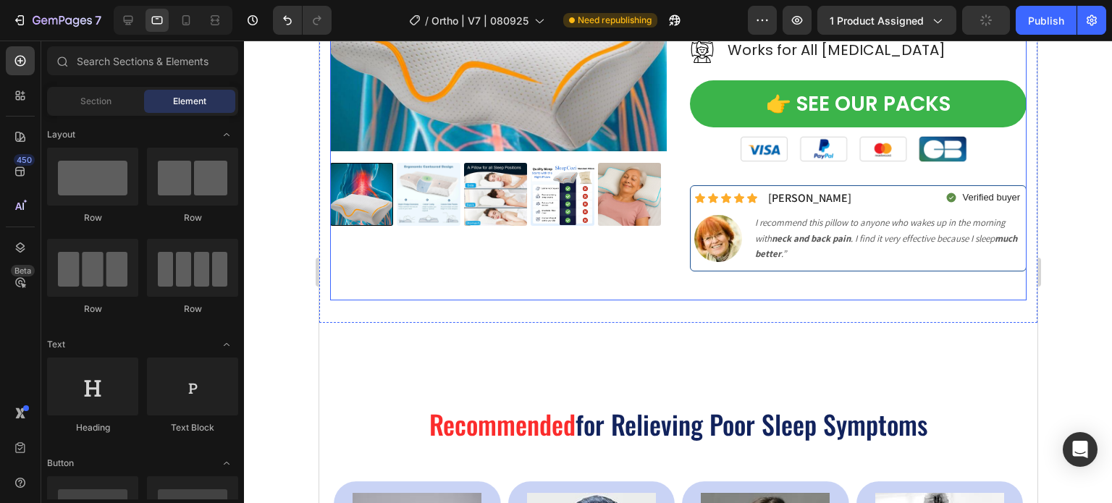
scroll to position [415, 0]
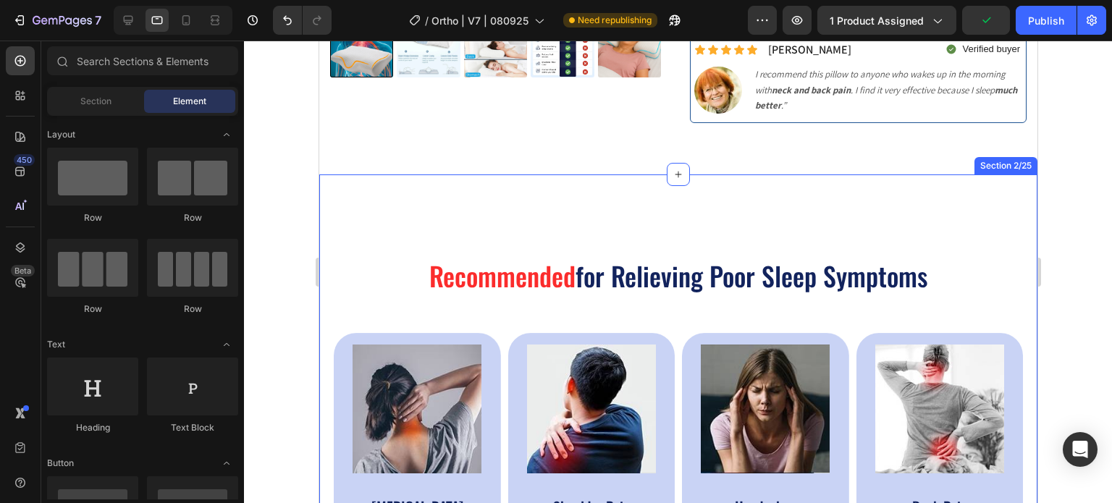
click at [549, 204] on div "Recommended for Relieving Poor Sleep Symptoms Heading Image [MEDICAL_DATA] Text…" at bounding box center [678, 400] width 718 height 452
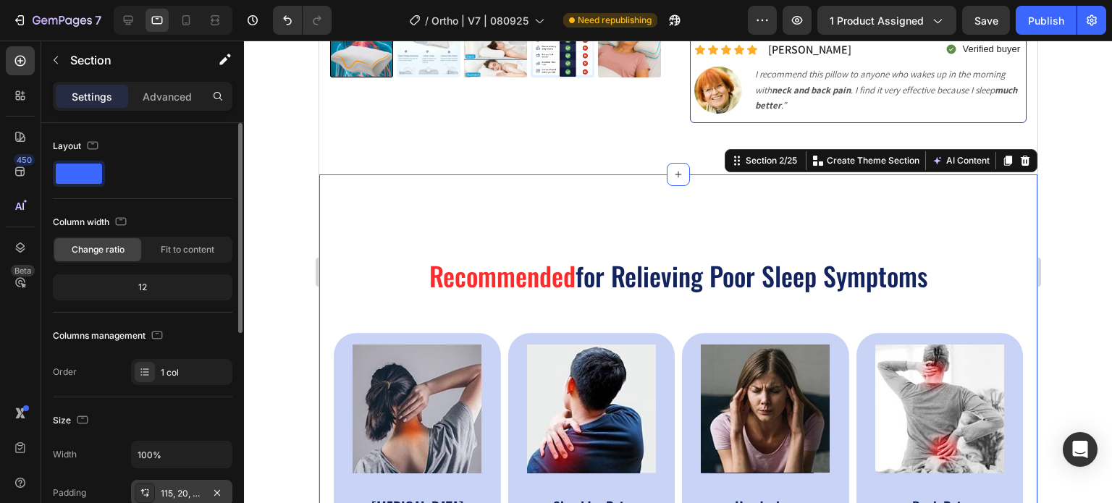
click at [182, 489] on div "115, 20, 110, 20" at bounding box center [182, 493] width 42 height 13
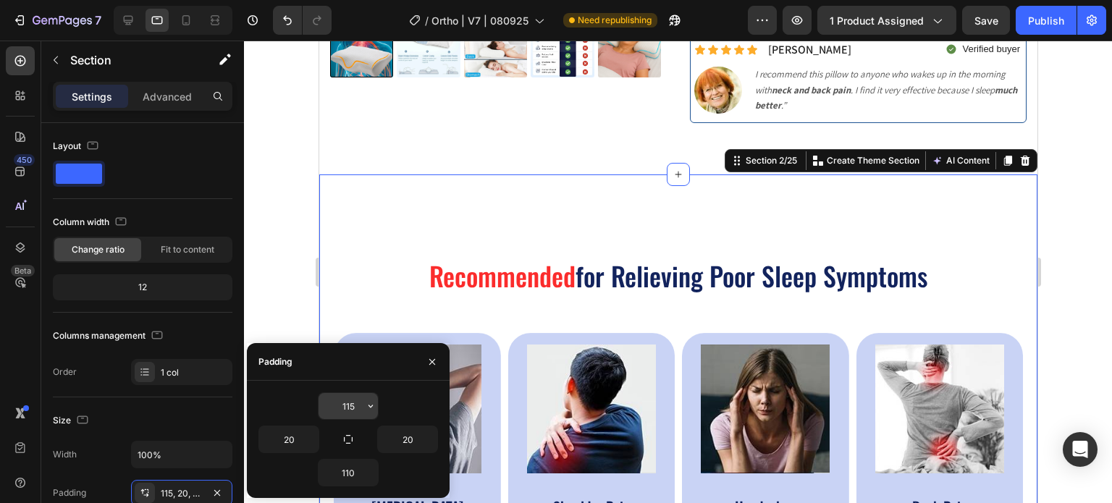
click at [348, 410] on input "115" at bounding box center [348, 406] width 59 height 26
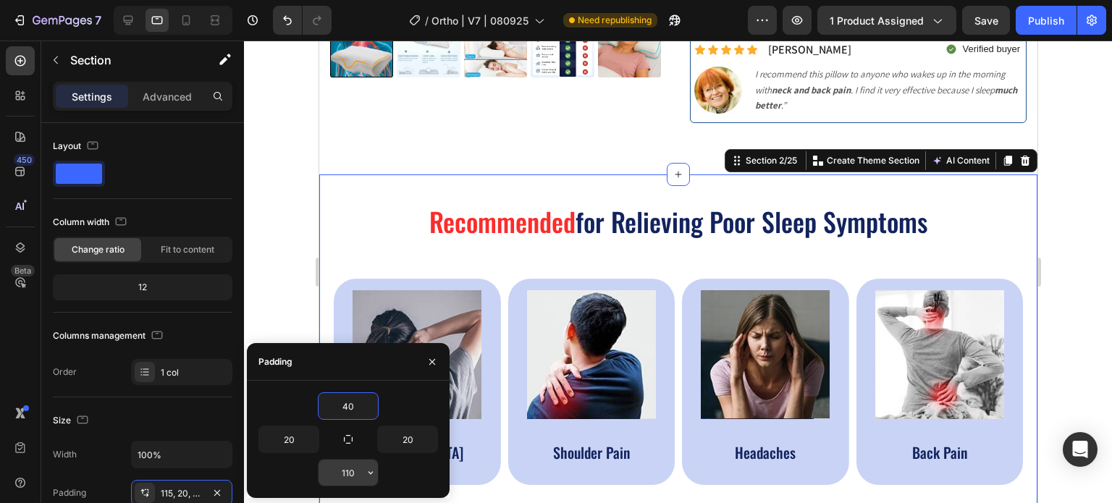
type input "40"
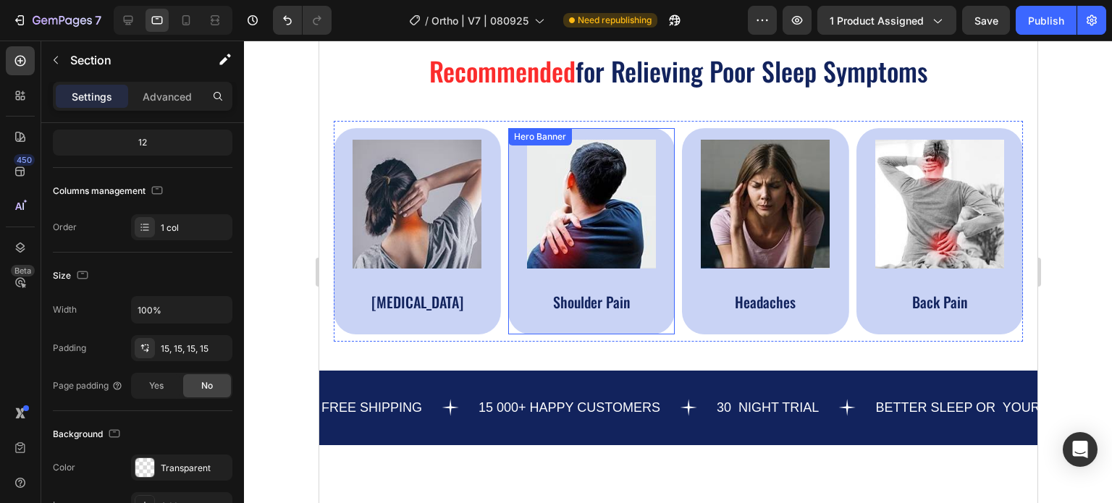
scroll to position [342, 0]
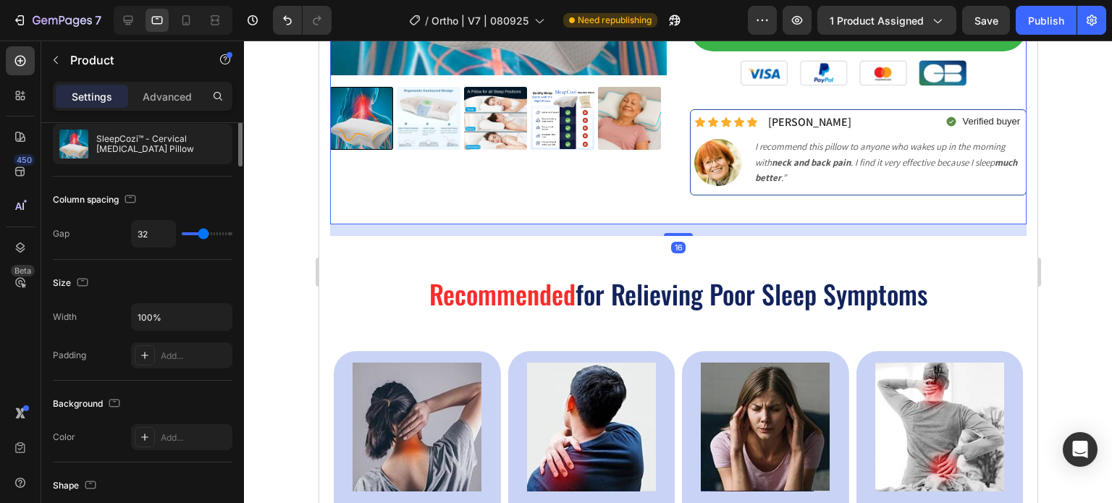
scroll to position [0, 0]
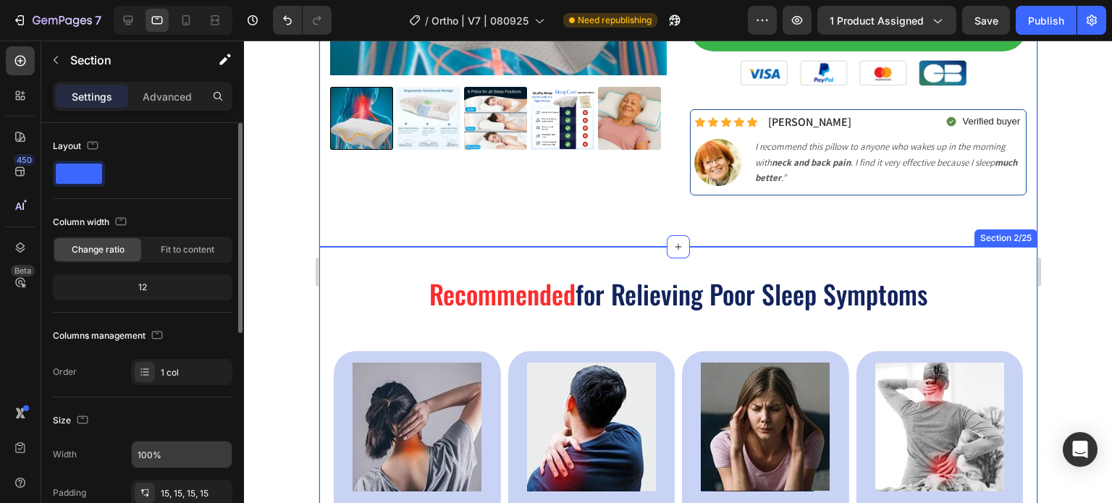
scroll to position [72, 0]
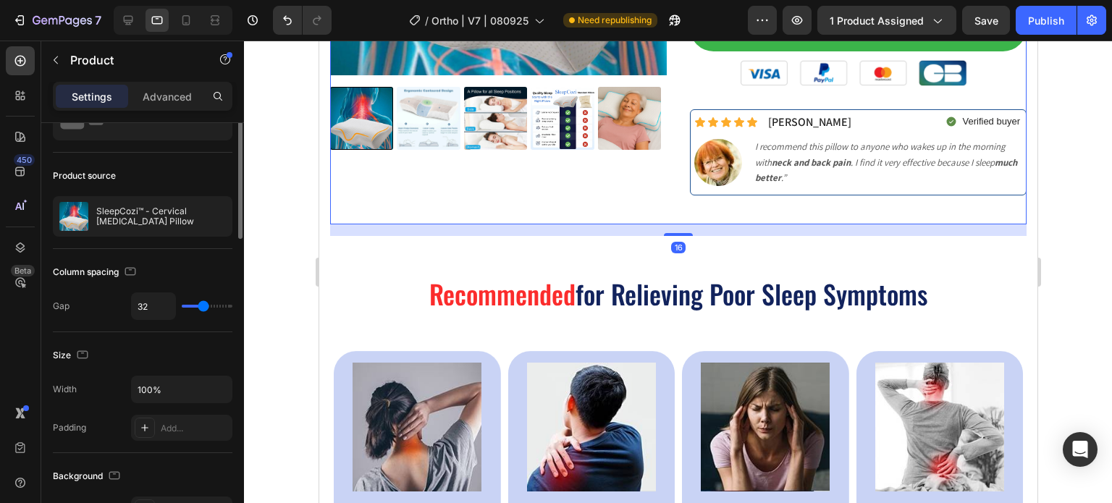
scroll to position [0, 0]
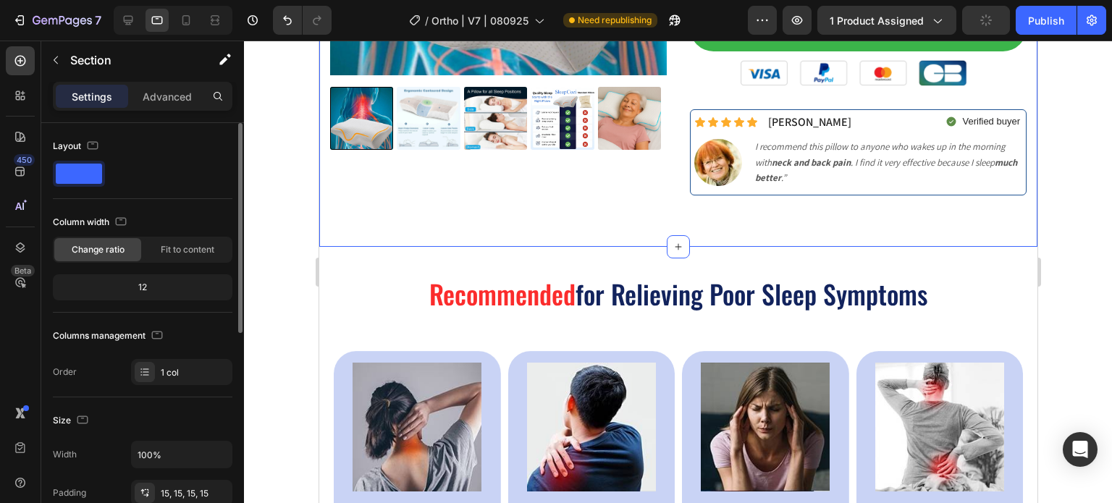
click at [165, 83] on div "Settings Advanced" at bounding box center [143, 96] width 180 height 29
click at [170, 101] on p "Advanced" at bounding box center [167, 96] width 49 height 15
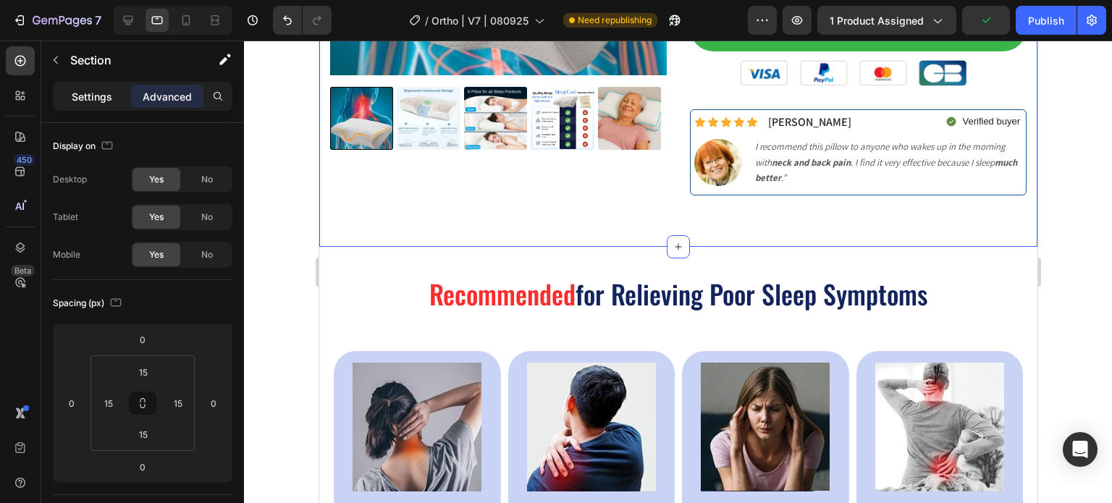
click at [95, 98] on p "Settings" at bounding box center [92, 96] width 41 height 15
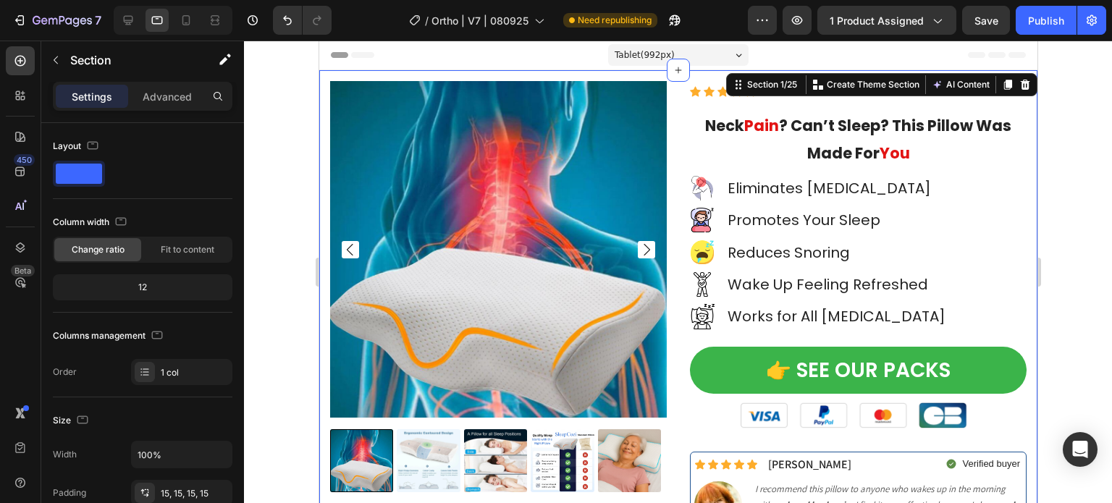
click at [379, 79] on div "Product Images Icon Icon Icon Icon Icon Icon List Hoz Rated 4.83/5 by 7,500+ Sa…" at bounding box center [678, 329] width 718 height 519
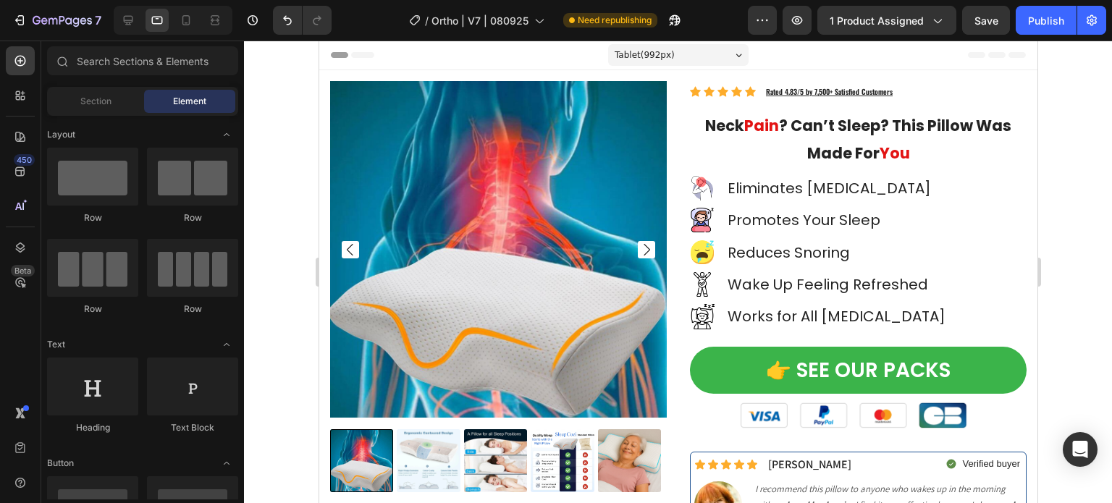
click at [458, 68] on div "Header" at bounding box center [677, 55] width 695 height 29
click at [972, 81] on div "Icon Icon Icon Icon Icon Icon List Hoz Rated 4.83/5 by 7,500+ Satisfied Custome…" at bounding box center [857, 92] width 337 height 22
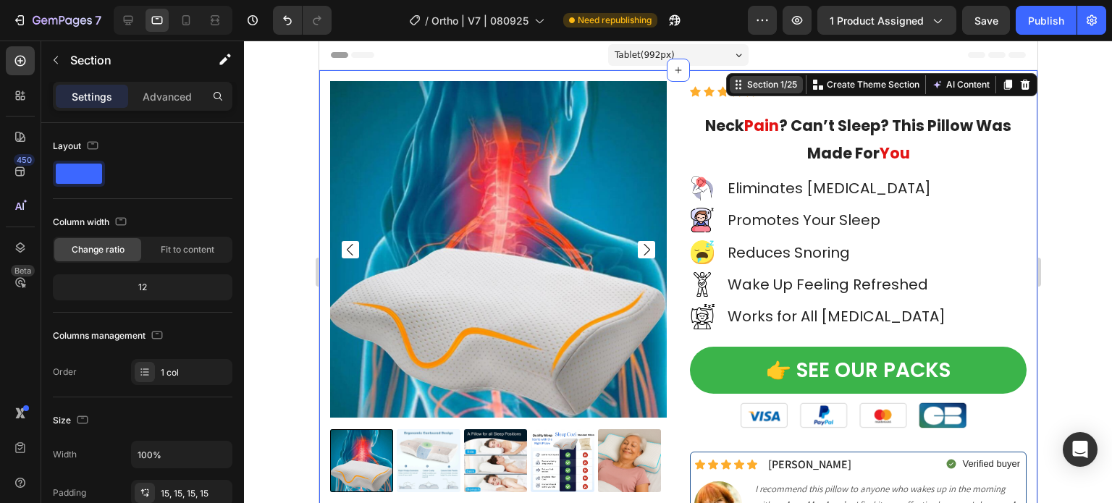
click at [972, 73] on div "Section 1/25 You can create reusable sections Create Theme Section AI Content W…" at bounding box center [880, 84] width 311 height 23
click at [588, 71] on div "Product Images Icon Icon Icon Icon Icon Icon List Hoz Rated 4.83/5 by 7,500+ Sa…" at bounding box center [678, 329] width 718 height 519
click at [173, 90] on p "Advanced" at bounding box center [167, 96] width 49 height 15
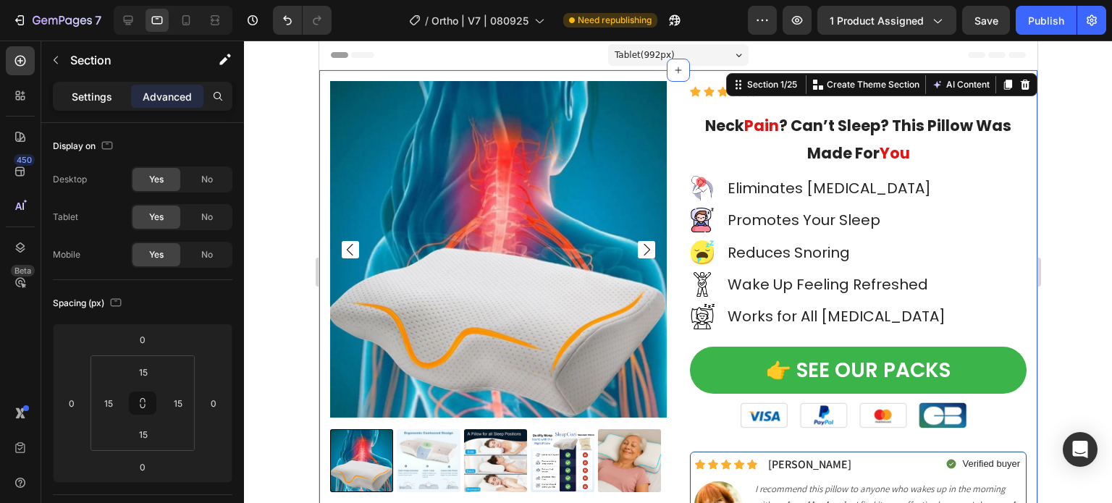
click at [96, 91] on p "Settings" at bounding box center [92, 96] width 41 height 15
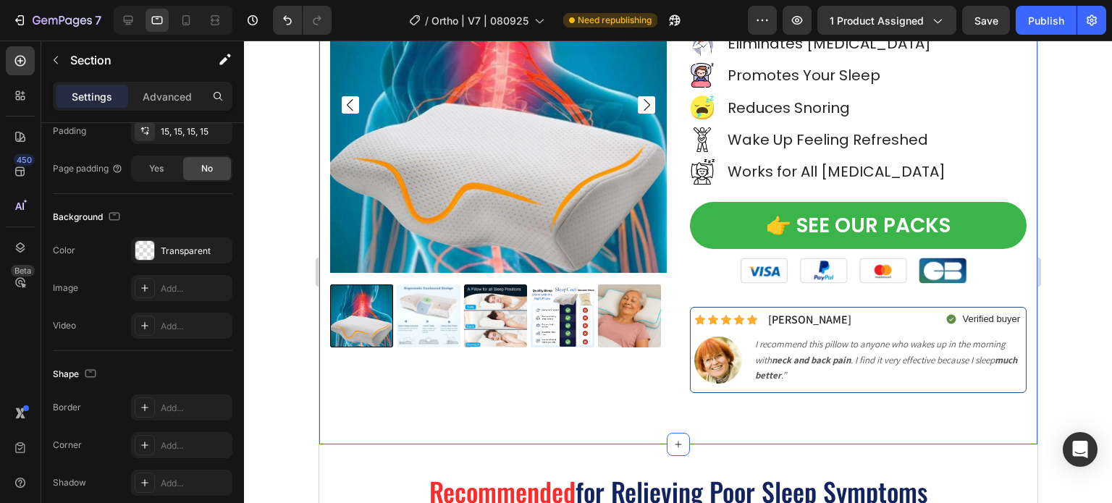
click at [497, 439] on div "Product Images Icon Icon Icon Icon Icon Icon List Hoz Rated 4.83/5 by 7,500+ Sa…" at bounding box center [678, 184] width 718 height 519
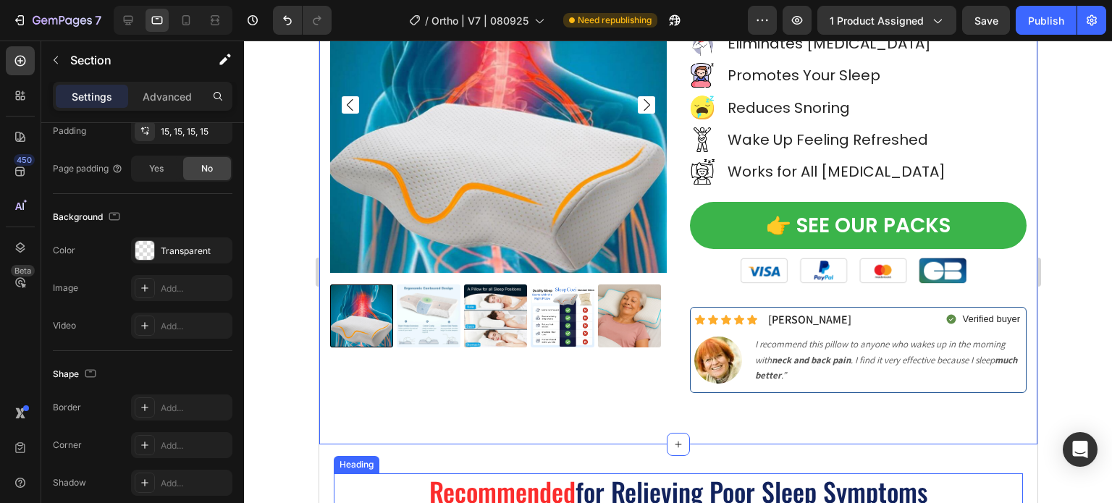
click at [484, 484] on span "Recommended" at bounding box center [502, 491] width 146 height 38
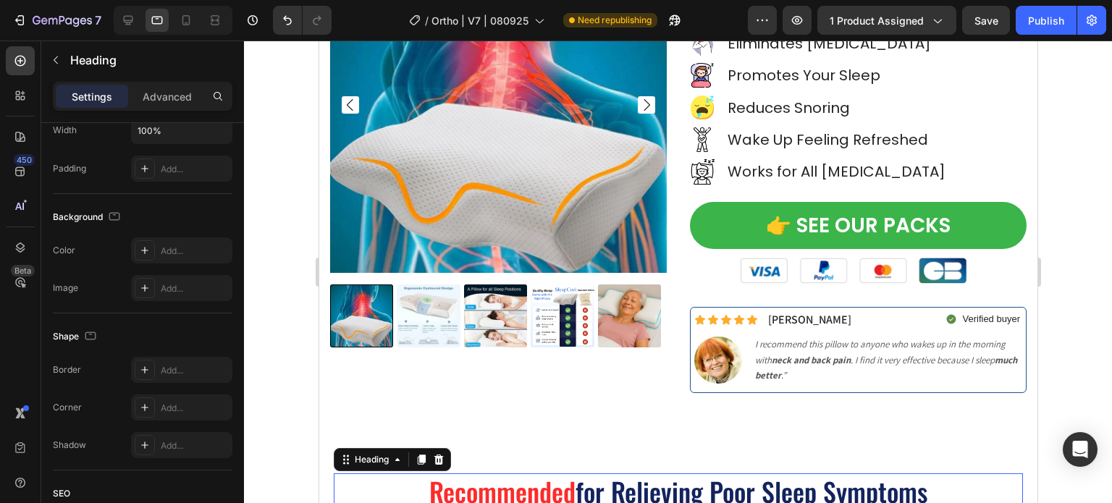
scroll to position [0, 0]
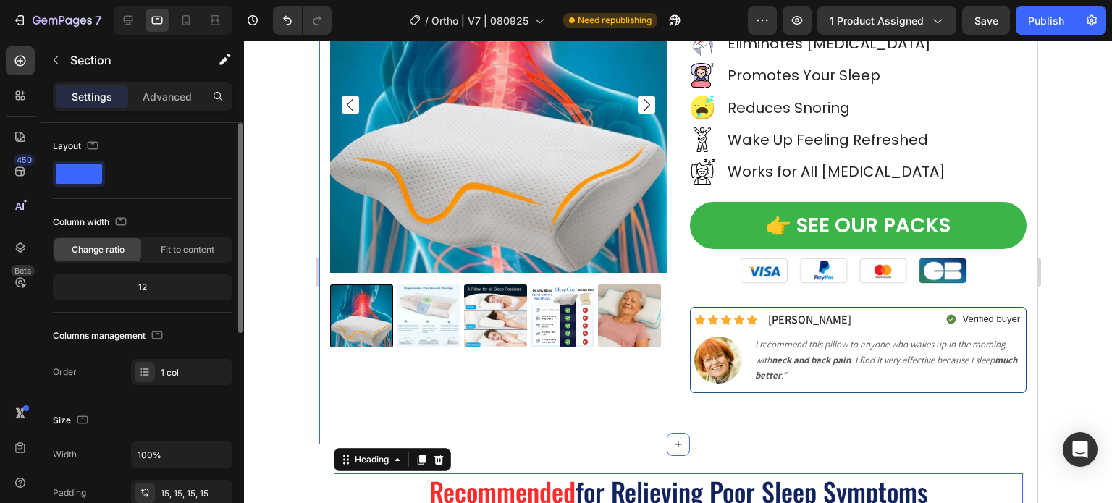
click at [471, 429] on div "Product Images Icon Icon Icon Icon Icon Icon List Hoz Rated 4.83/5 by 7,500+ Sa…" at bounding box center [677, 184] width 696 height 497
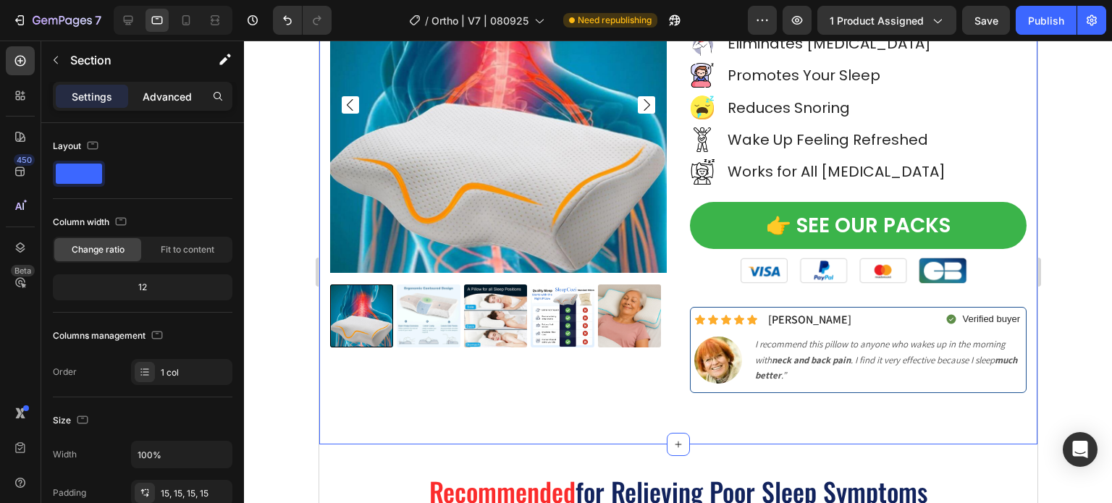
click at [159, 95] on p "Advanced" at bounding box center [167, 96] width 49 height 15
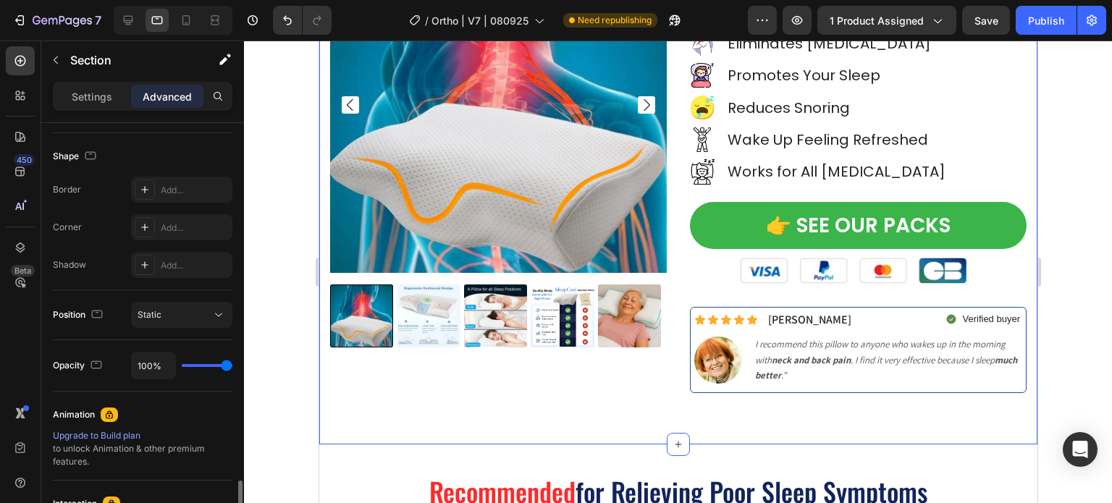
scroll to position [582, 0]
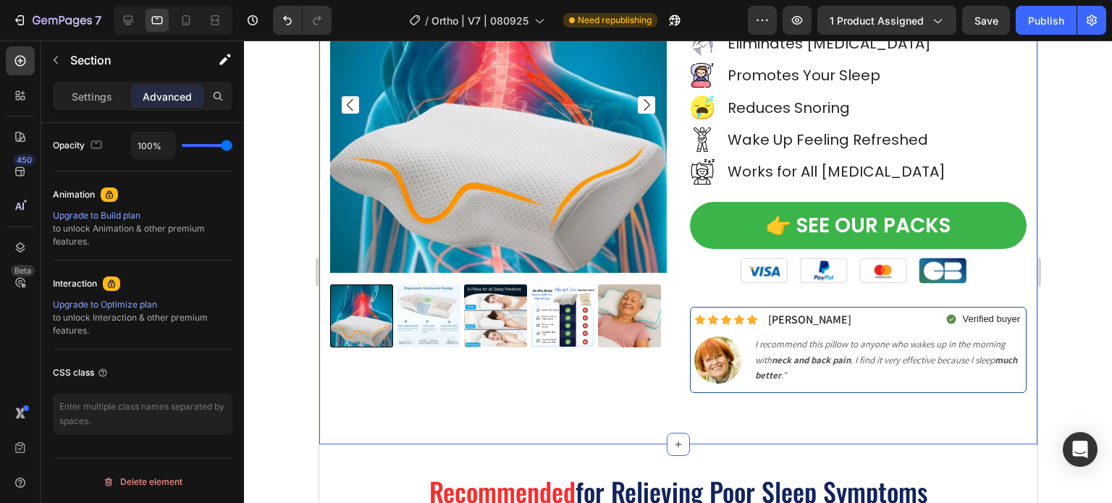
click at [958, 439] on div "Product Images Icon Icon Icon Icon Icon Icon List Hoz Rated 4.83/5 by 7,500+ Sa…" at bounding box center [678, 184] width 718 height 519
click at [956, 431] on div "Product Images Icon Icon Icon Icon Icon Icon List Hoz Rated 4.83/5 by 7,500+ Sa…" at bounding box center [677, 184] width 696 height 497
click at [185, 22] on icon at bounding box center [186, 20] width 8 height 10
type input "0"
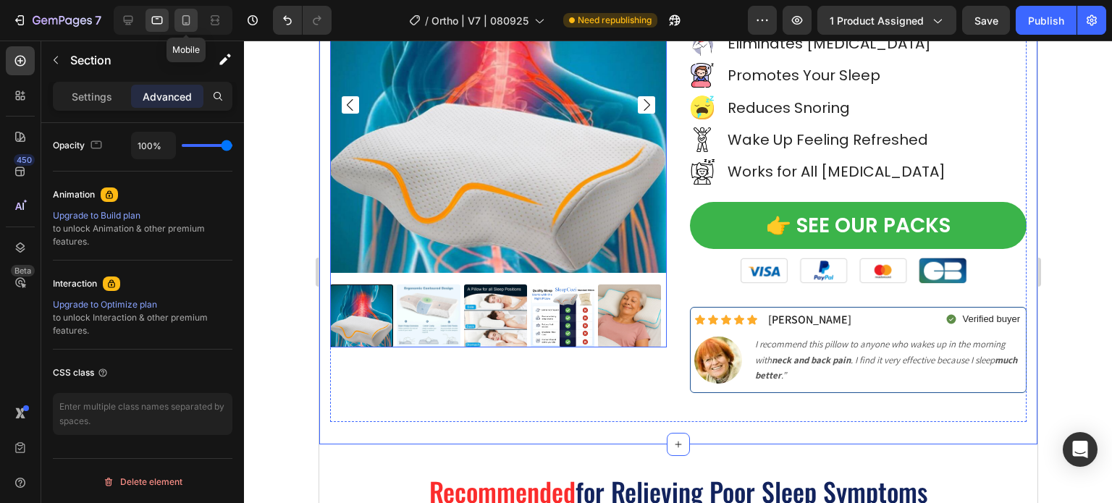
type input "0"
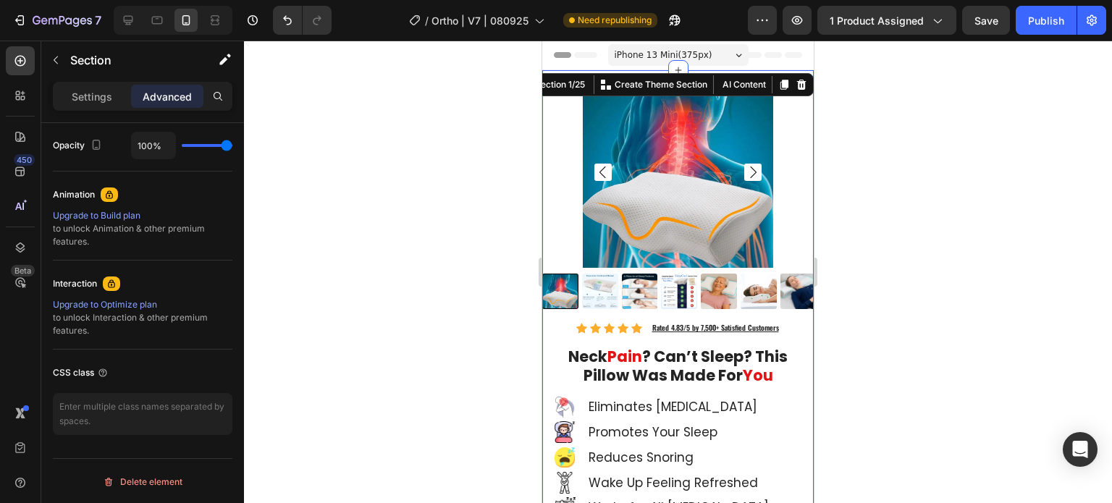
click at [264, 146] on div at bounding box center [678, 272] width 868 height 463
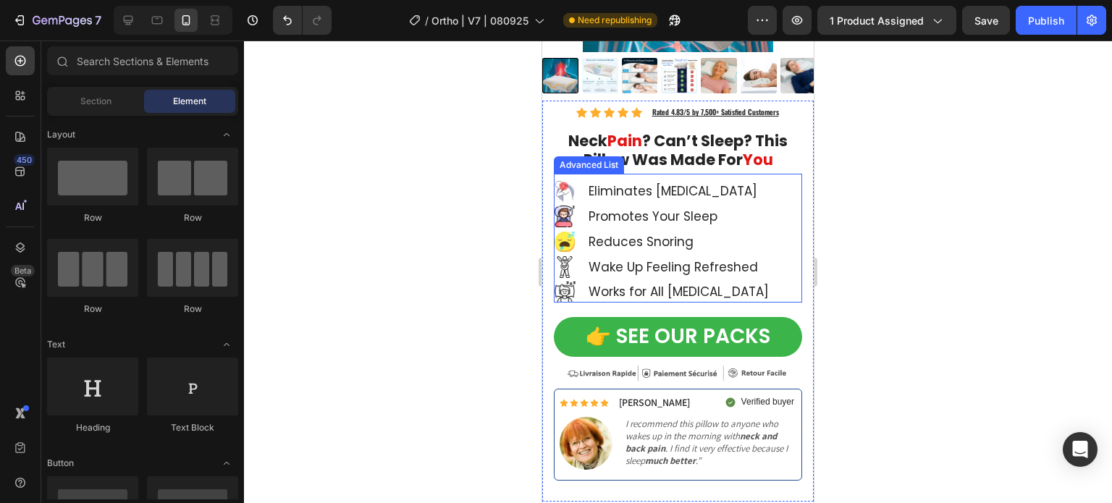
scroll to position [217, 0]
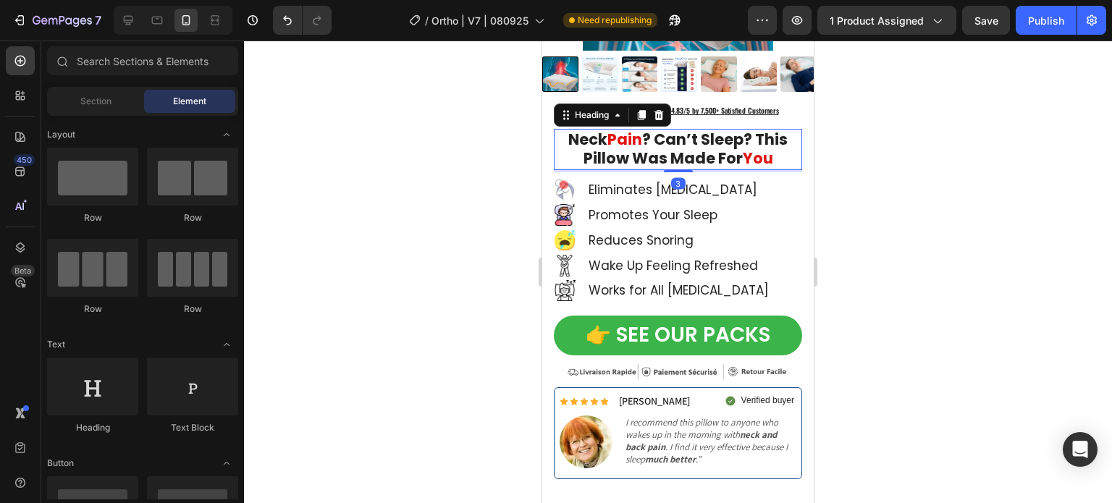
click at [688, 135] on strong "? Can’t Sleep? This Pillow Was Made For" at bounding box center [686, 149] width 205 height 40
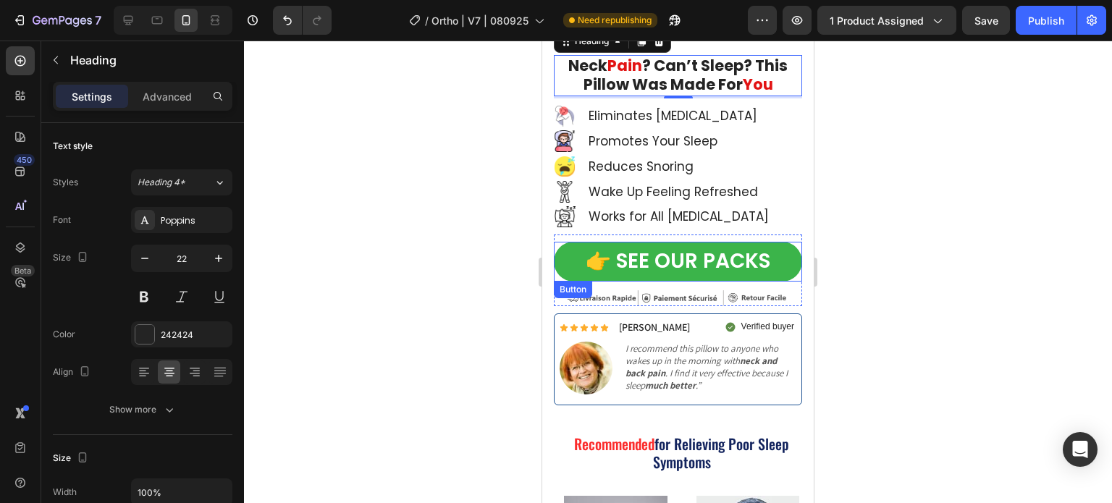
scroll to position [290, 0]
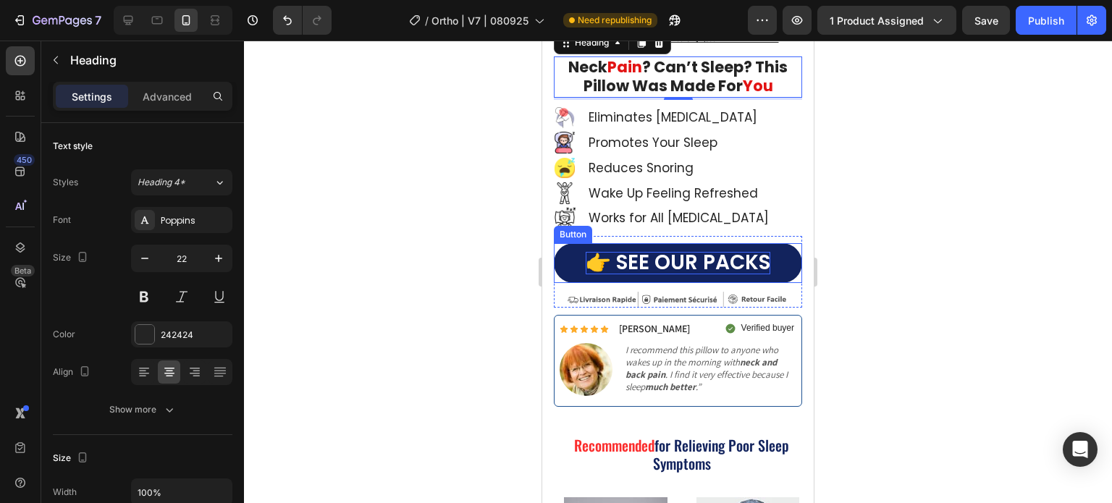
click at [675, 260] on span "👉 SEE OUR PACKS" at bounding box center [678, 262] width 185 height 28
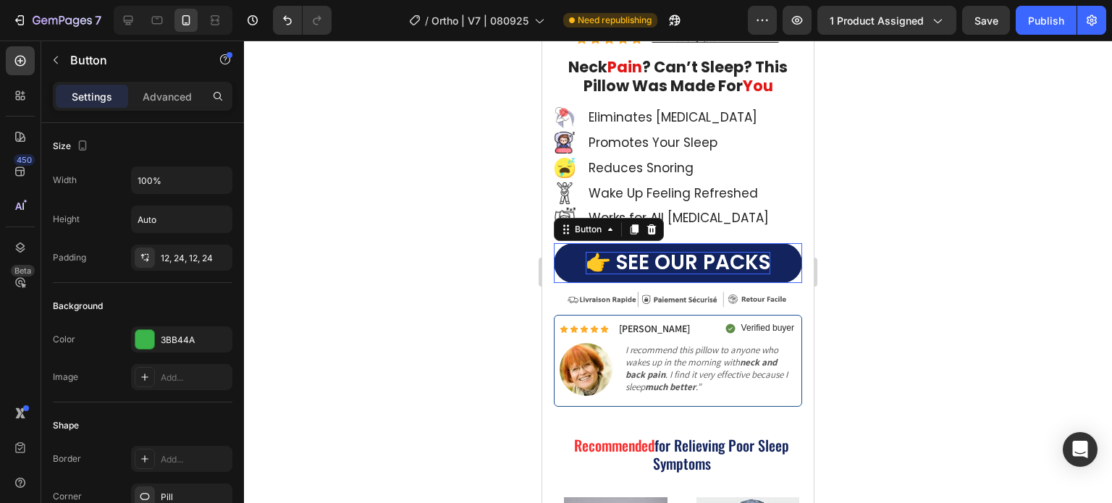
click at [675, 260] on span "👉 SEE OUR PACKS" at bounding box center [678, 262] width 185 height 28
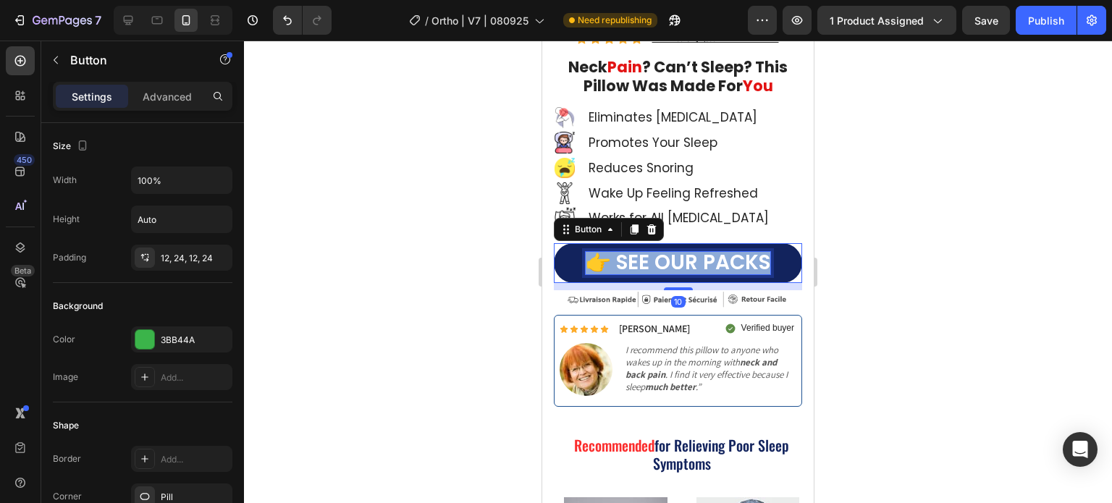
click at [675, 260] on span "👉 SEE OUR PACKS" at bounding box center [678, 262] width 185 height 28
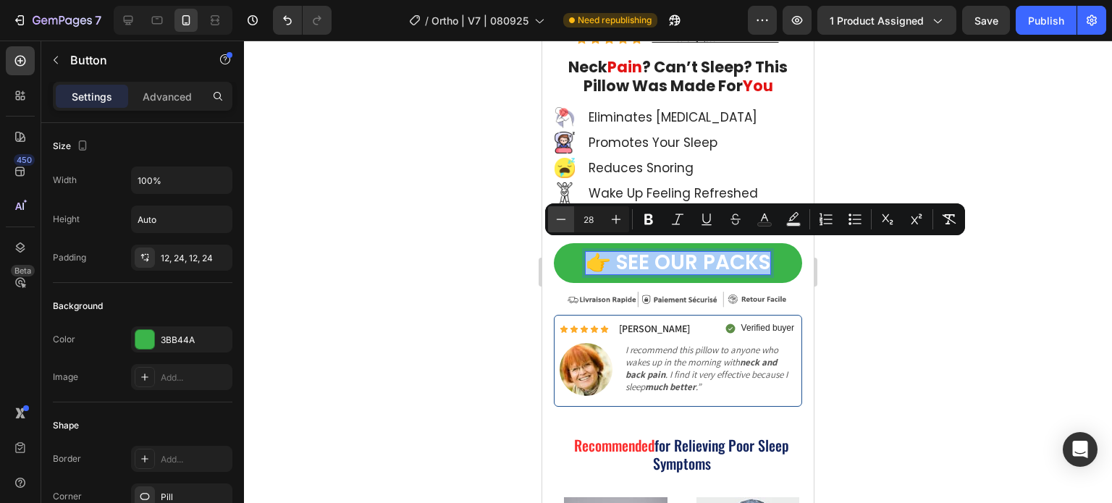
click at [557, 214] on icon "Editor contextual toolbar" at bounding box center [561, 219] width 14 height 14
type input "25"
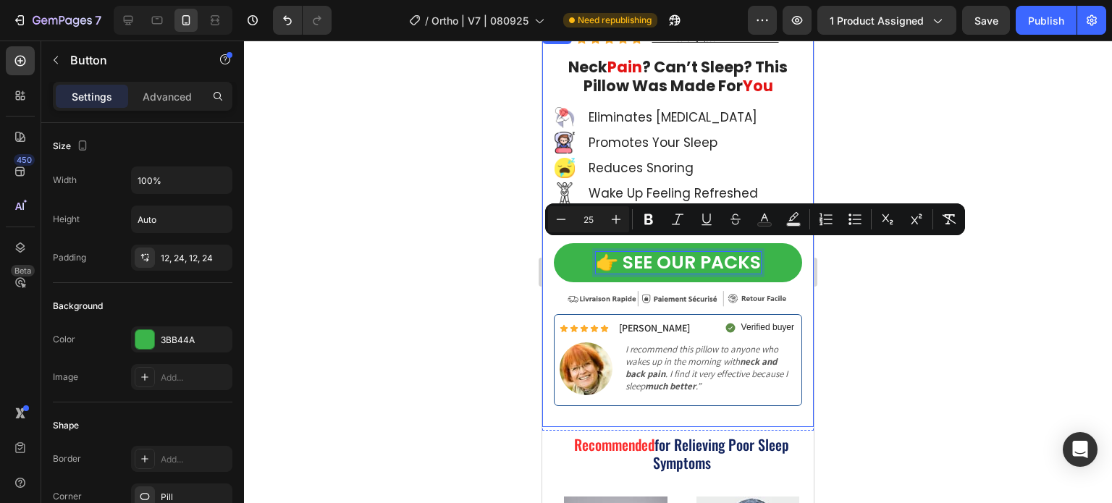
click at [502, 214] on div at bounding box center [678, 272] width 868 height 463
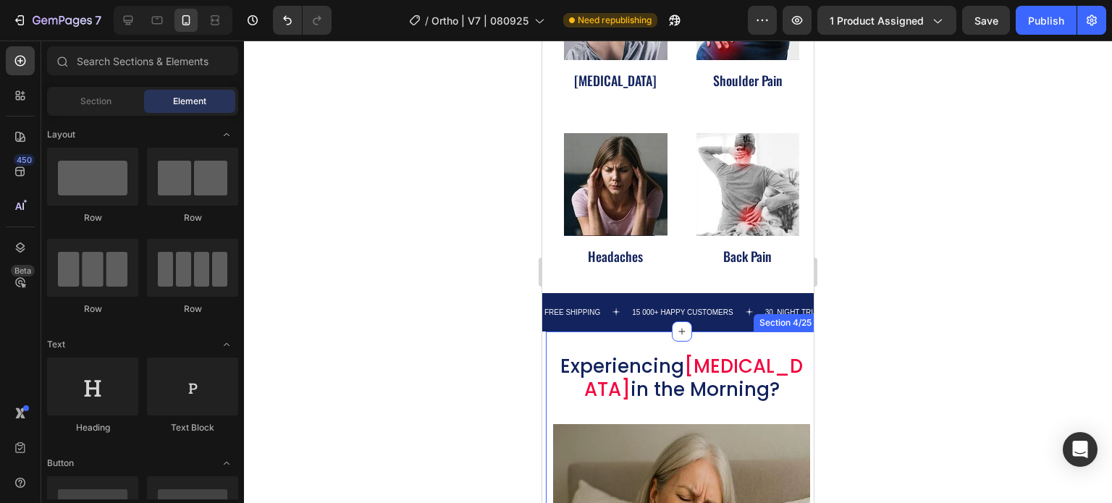
scroll to position [864, 0]
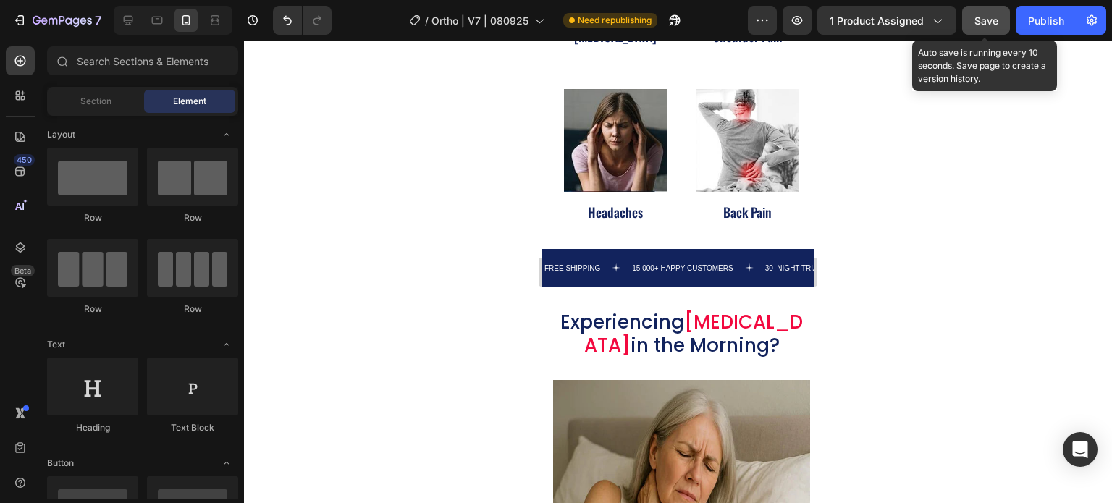
click at [1002, 21] on button "Save" at bounding box center [986, 20] width 48 height 29
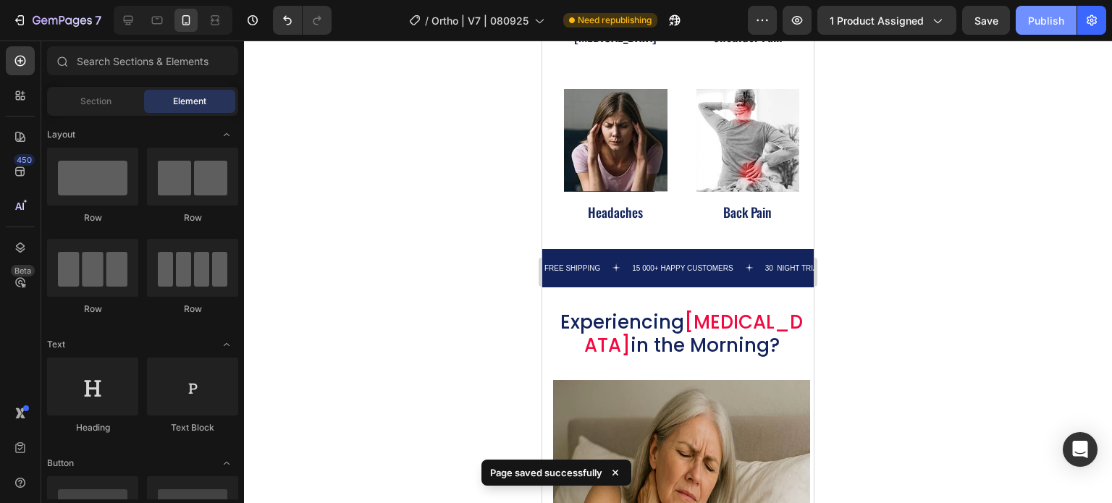
click at [1061, 25] on div "Publish" at bounding box center [1046, 20] width 36 height 15
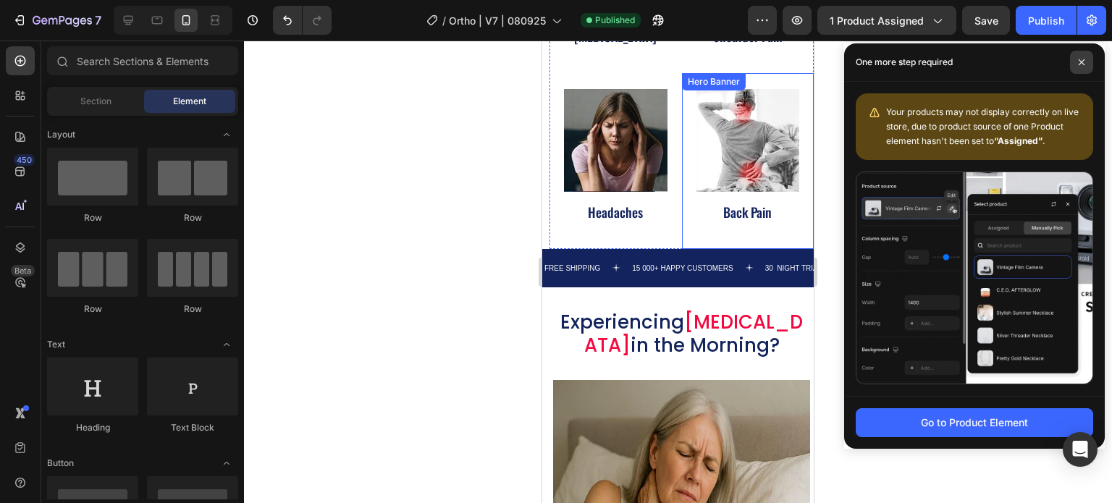
click at [1085, 60] on span at bounding box center [1081, 62] width 23 height 23
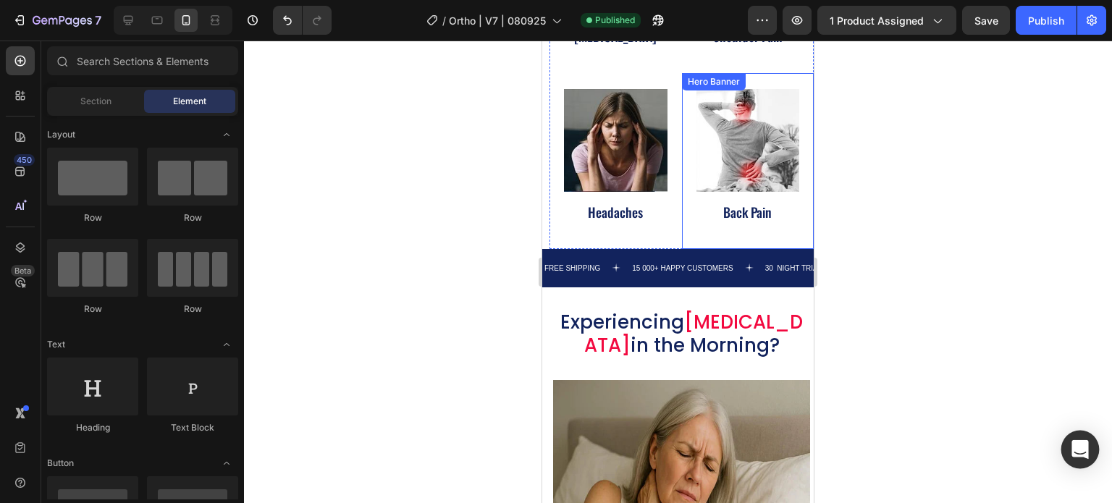
click at [1086, 452] on icon "Open Intercom Messenger" at bounding box center [1079, 449] width 17 height 19
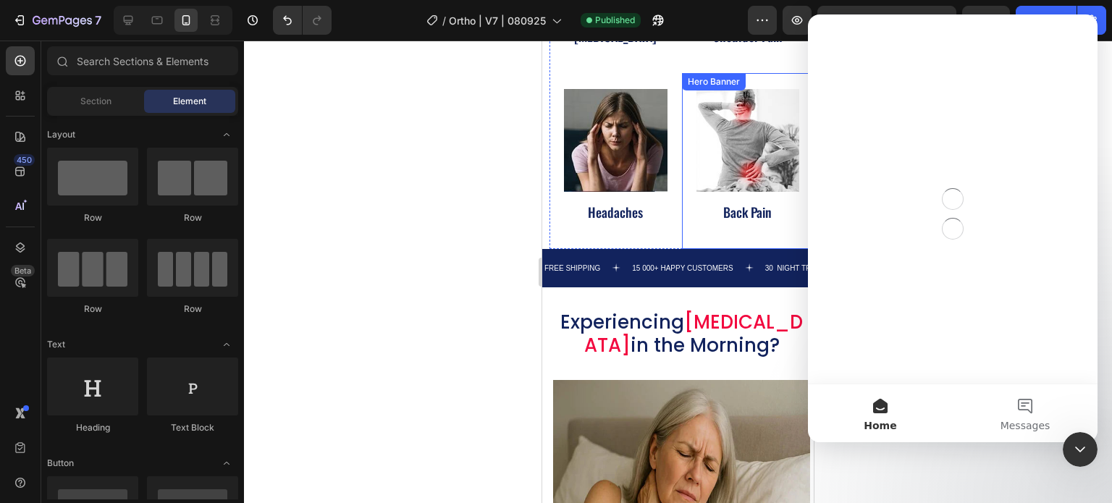
scroll to position [0, 0]
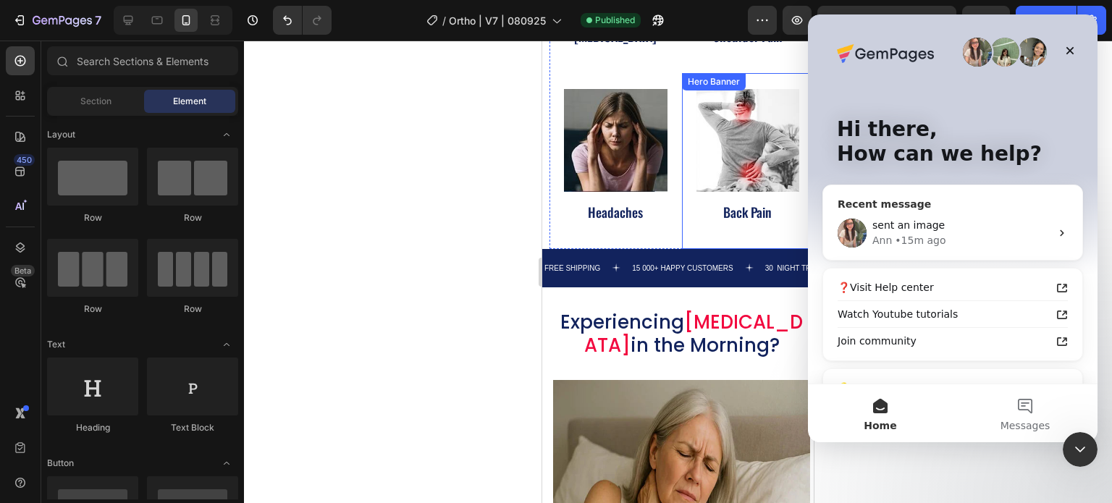
click at [994, 230] on div "sent an image" at bounding box center [961, 225] width 178 height 15
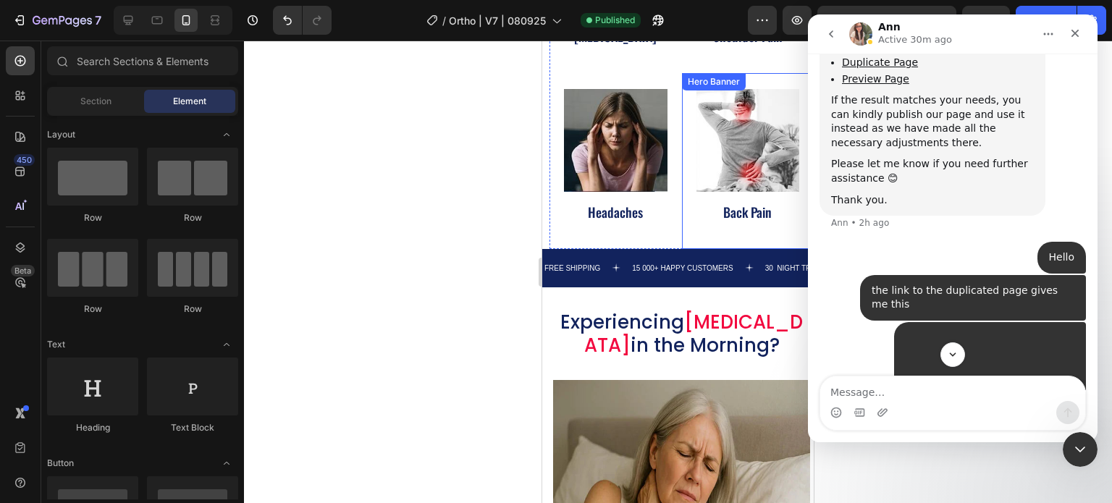
scroll to position [4332, 0]
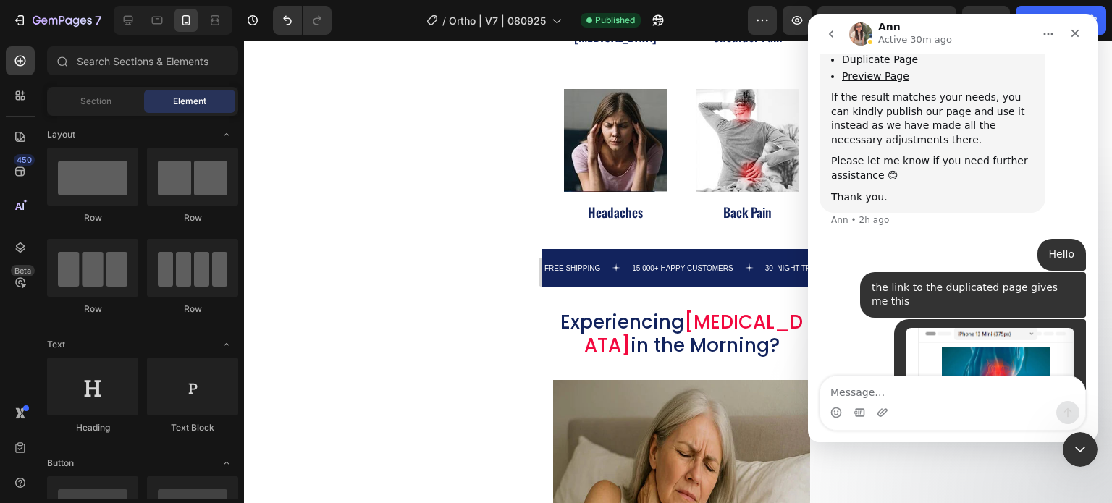
click at [414, 226] on div at bounding box center [678, 272] width 868 height 463
click at [49, 19] on icon "button" at bounding box center [53, 21] width 9 height 7
